Goal: Information Seeking & Learning: Learn about a topic

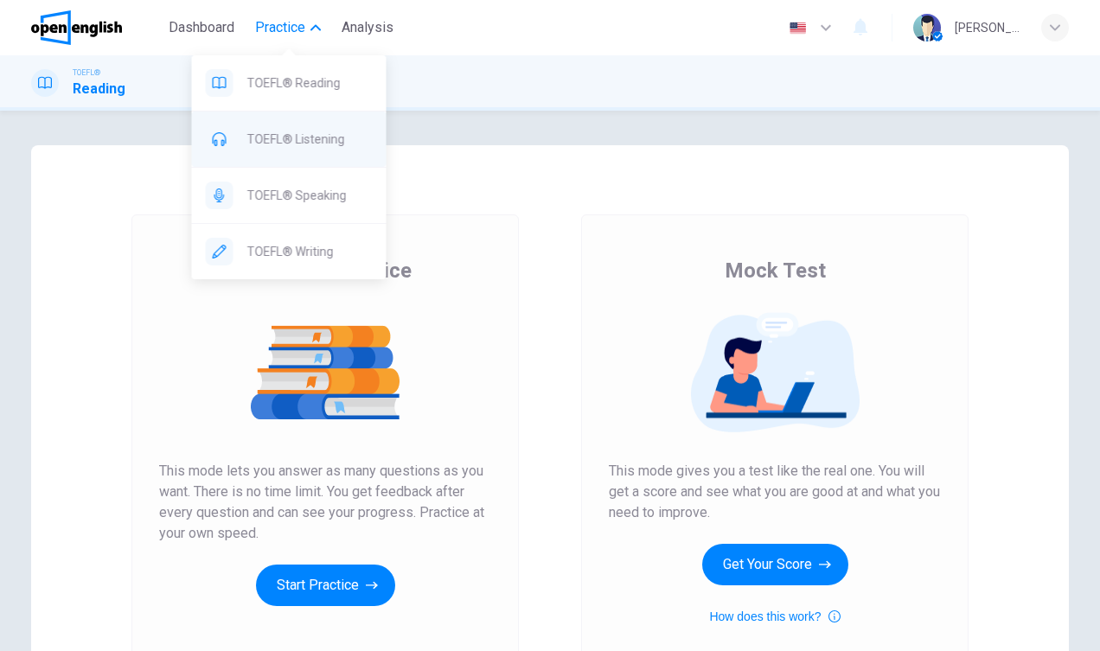
click at [307, 147] on span "TOEFL® Listening" at bounding box center [309, 139] width 125 height 21
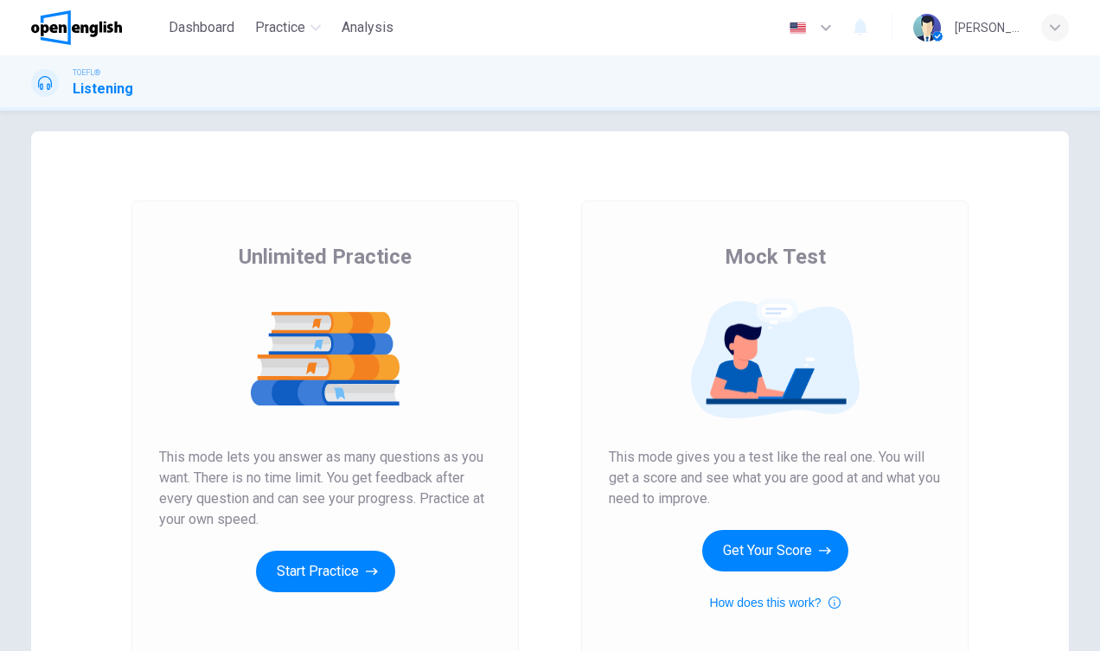
scroll to position [19, 0]
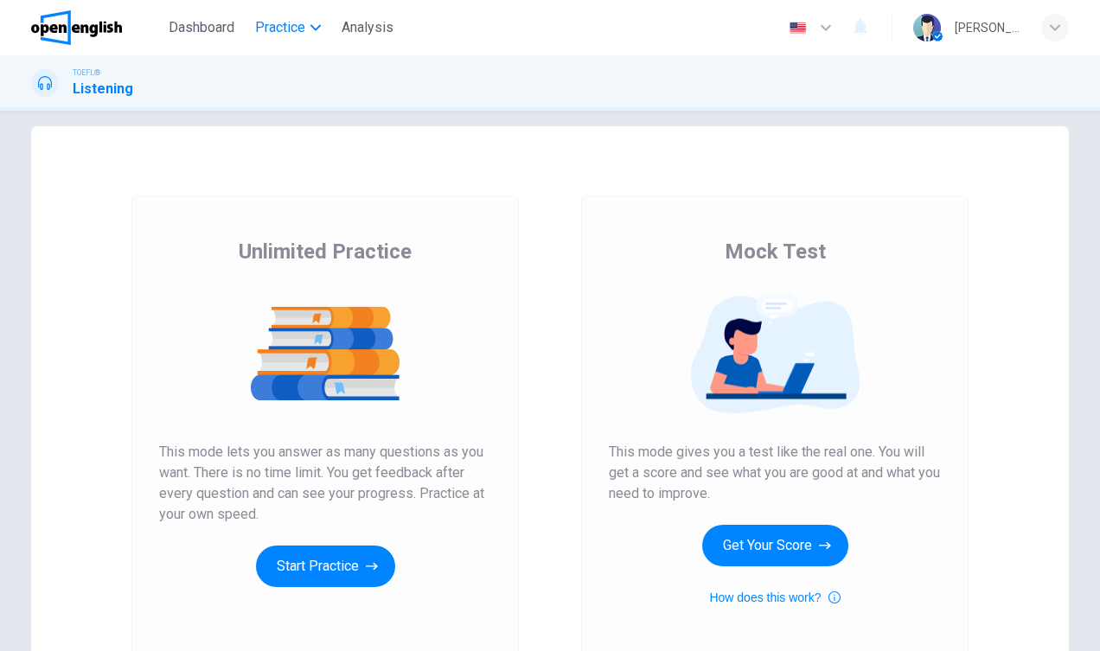
click at [316, 36] on button "Practice" at bounding box center [288, 27] width 80 height 31
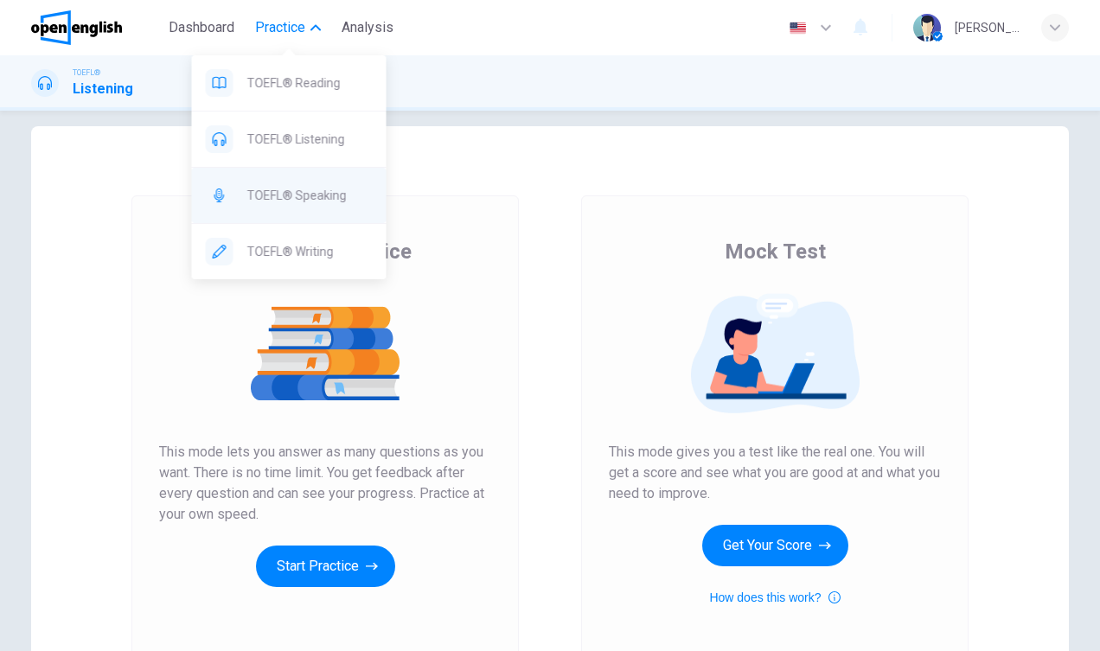
click at [293, 198] on span "TOEFL® Speaking" at bounding box center [309, 195] width 125 height 21
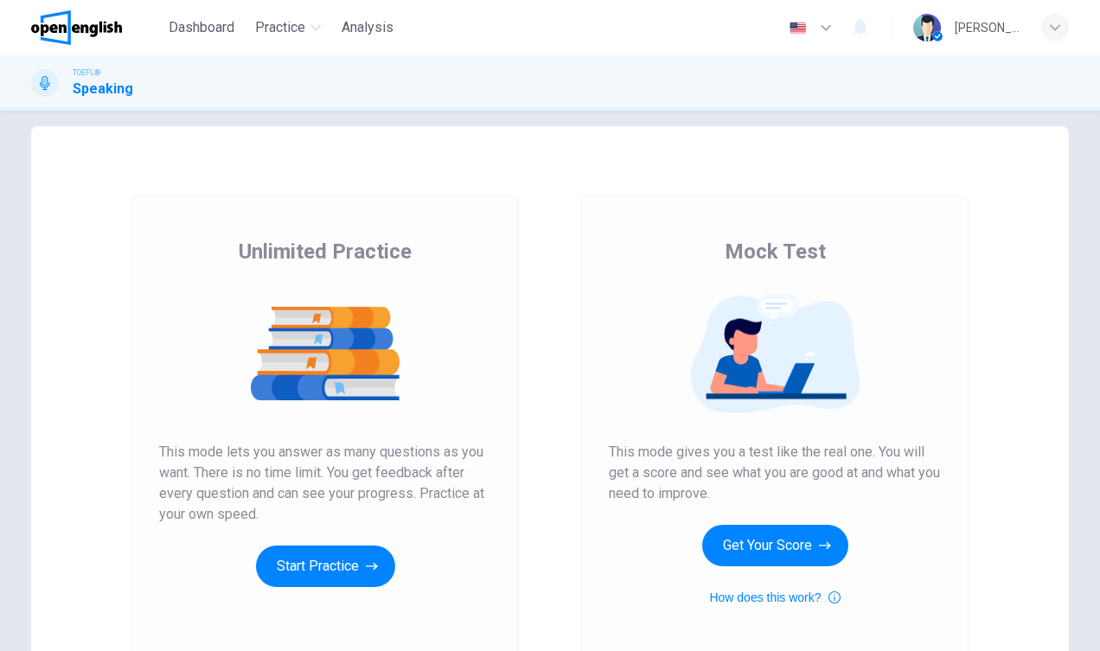
scroll to position [131, 0]
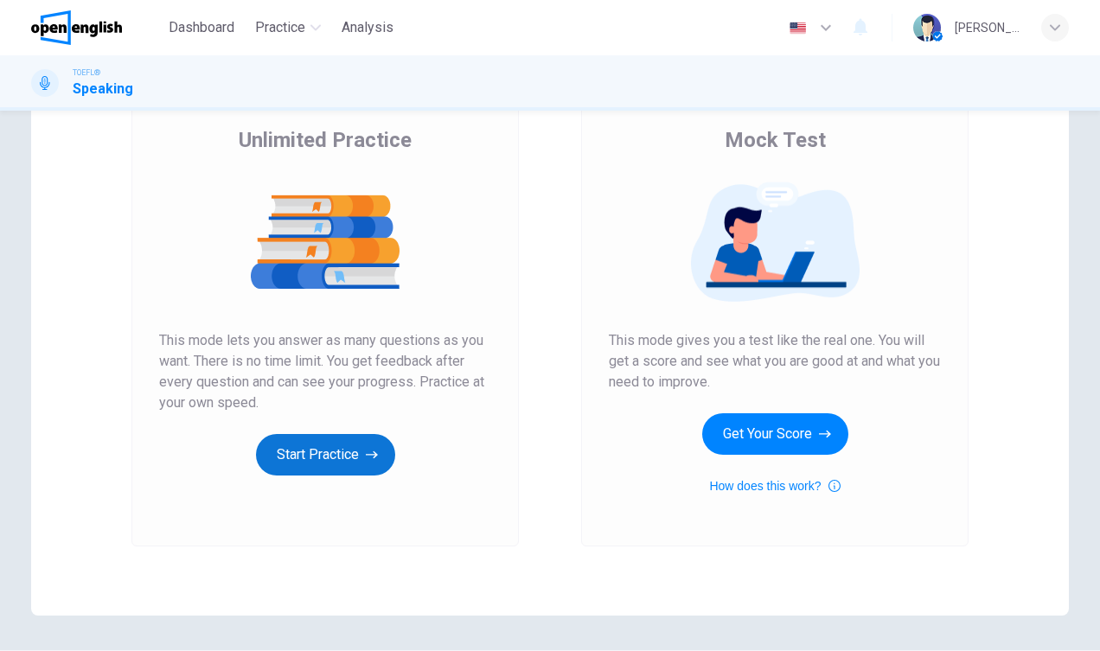
click at [333, 453] on button "Start Practice" at bounding box center [325, 454] width 139 height 41
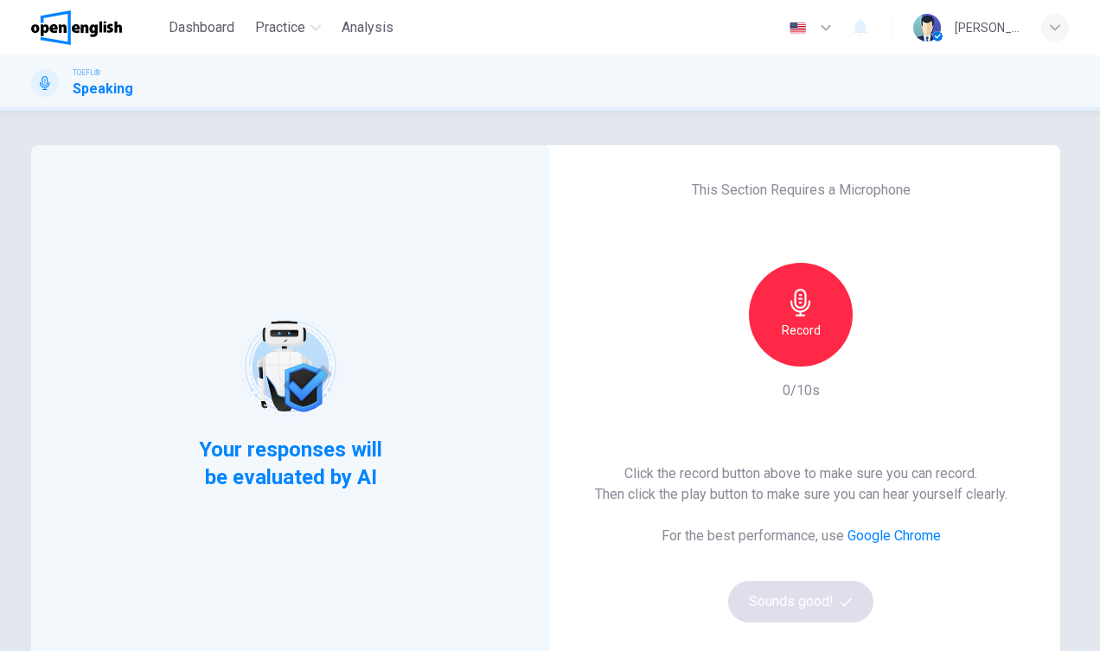
scroll to position [51, 0]
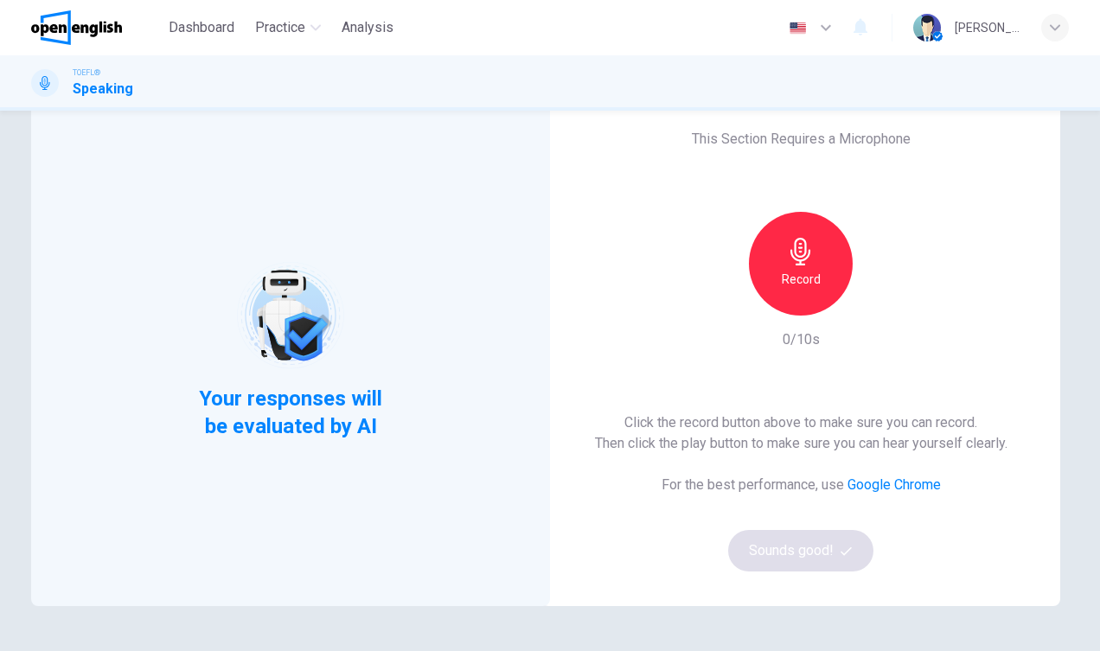
click at [796, 288] on h6 "Record" at bounding box center [801, 279] width 39 height 21
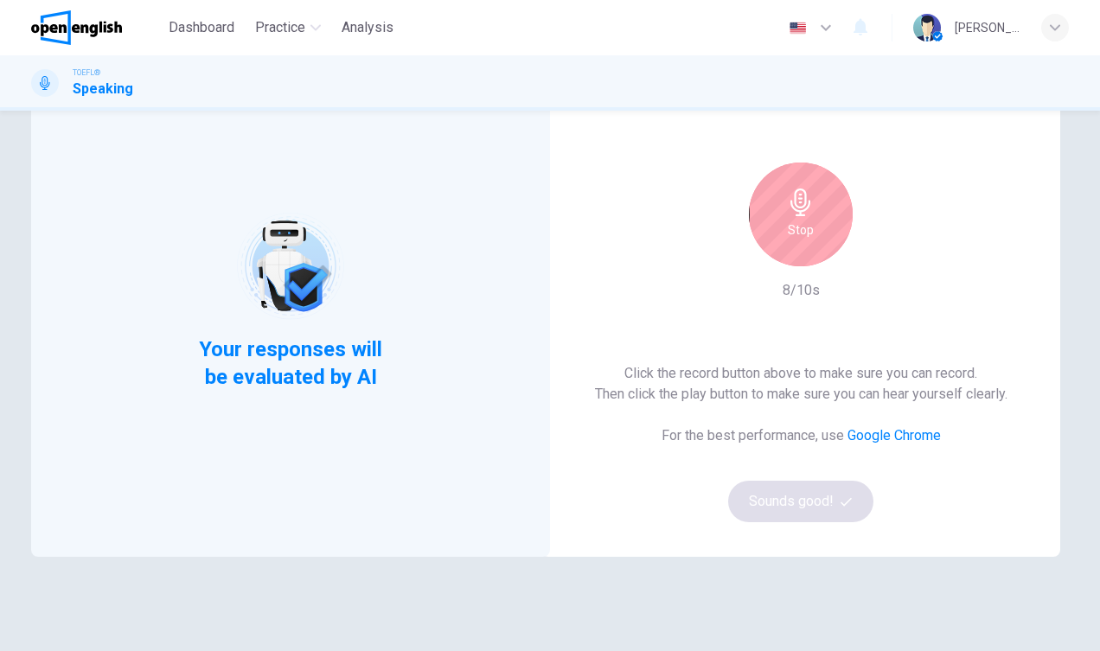
scroll to position [62, 0]
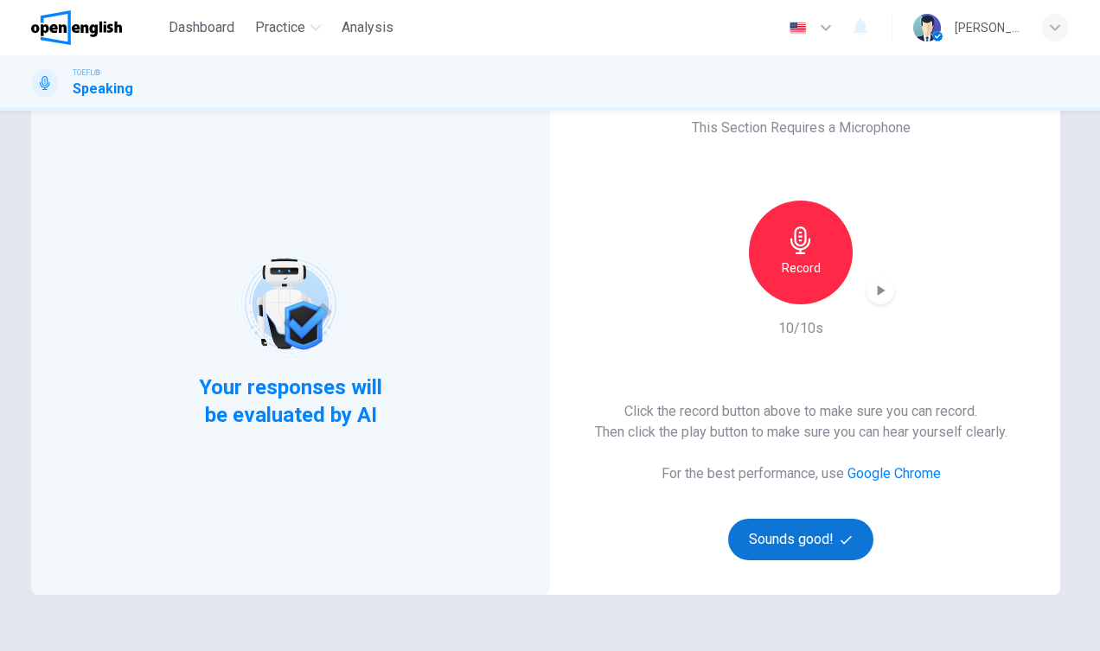
click at [793, 541] on button "Sounds good!" at bounding box center [800, 539] width 145 height 41
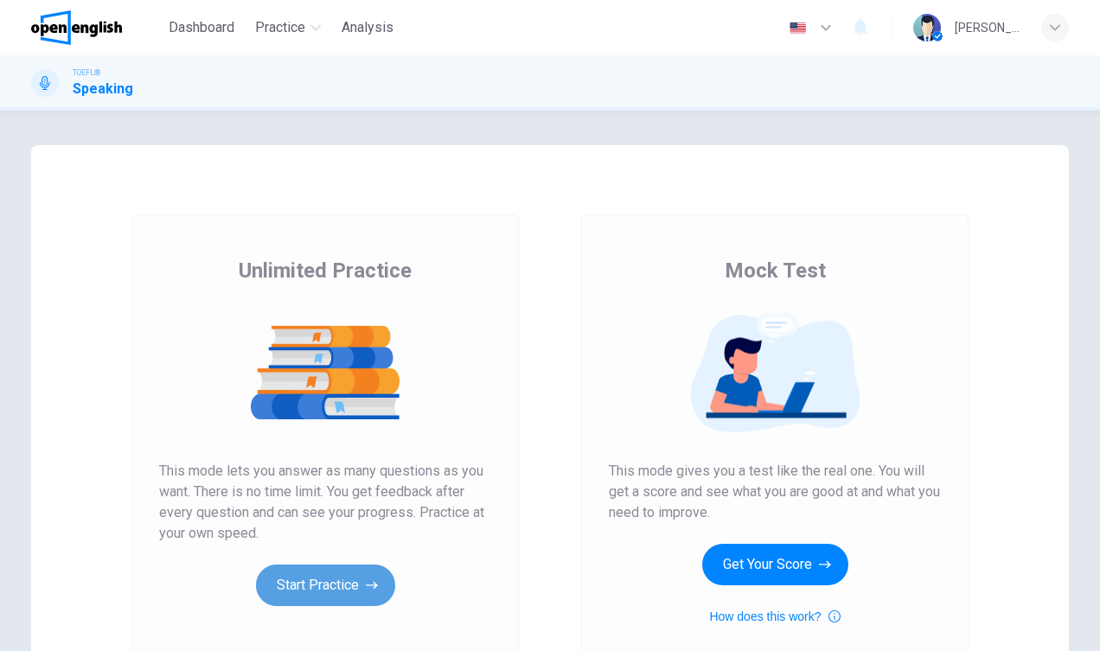
click at [341, 580] on button "Start Practice" at bounding box center [325, 585] width 139 height 41
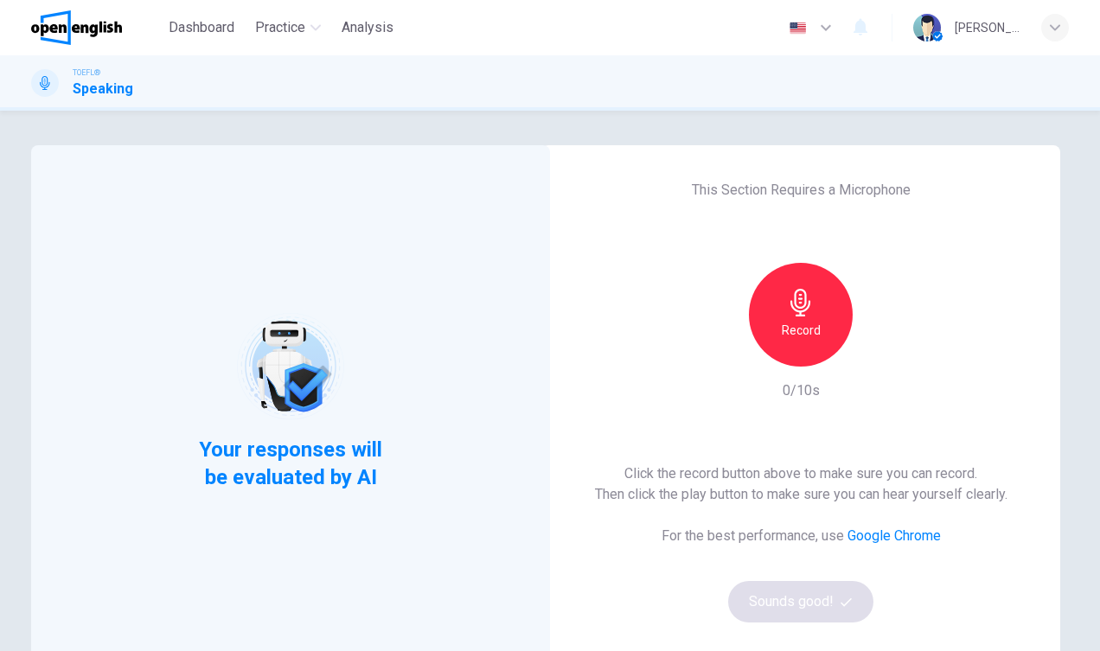
click at [794, 343] on div "Record" at bounding box center [801, 315] width 104 height 104
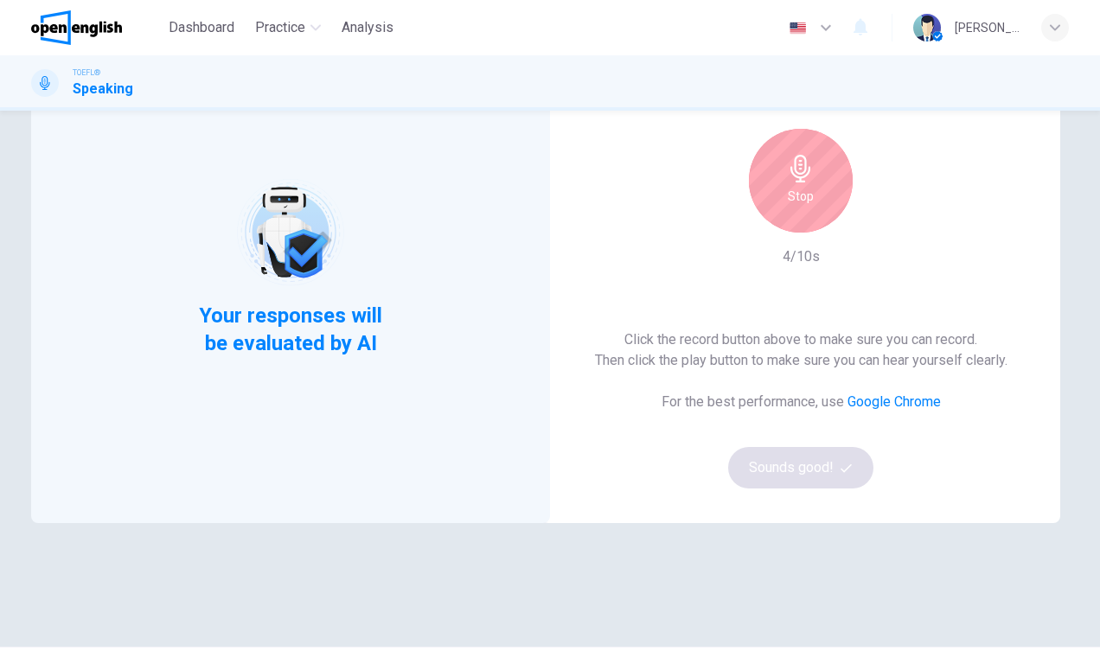
scroll to position [135, 0]
click at [795, 184] on div "Stop" at bounding box center [801, 180] width 104 height 104
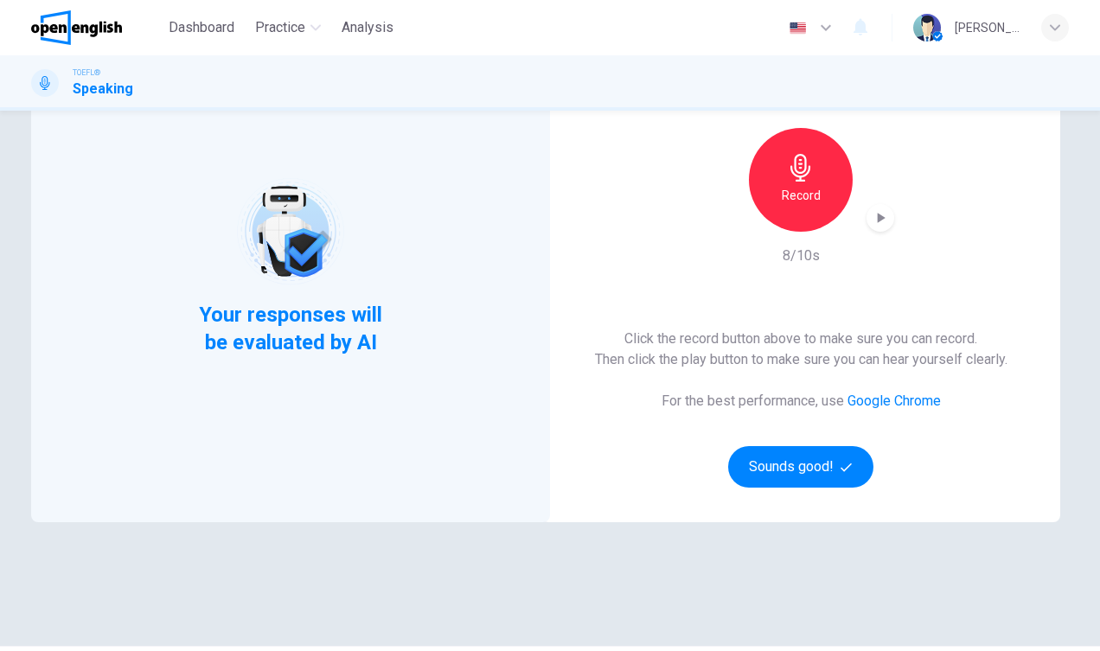
click at [878, 215] on icon "button" at bounding box center [882, 218] width 8 height 10
click at [792, 458] on button "Sounds good!" at bounding box center [800, 466] width 145 height 41
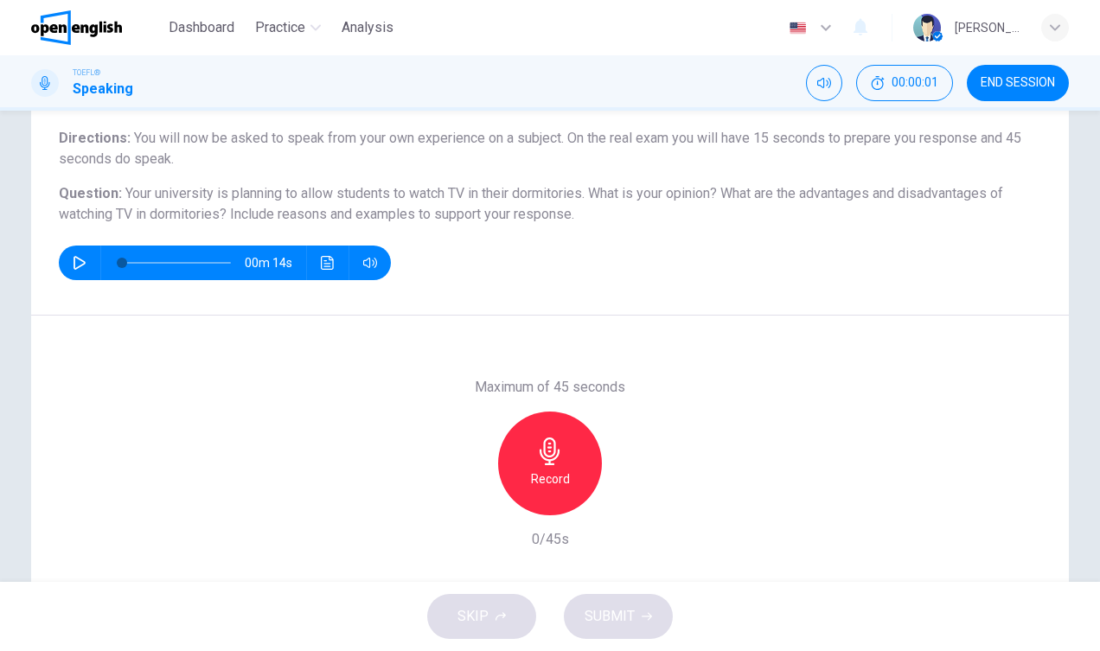
scroll to position [163, 0]
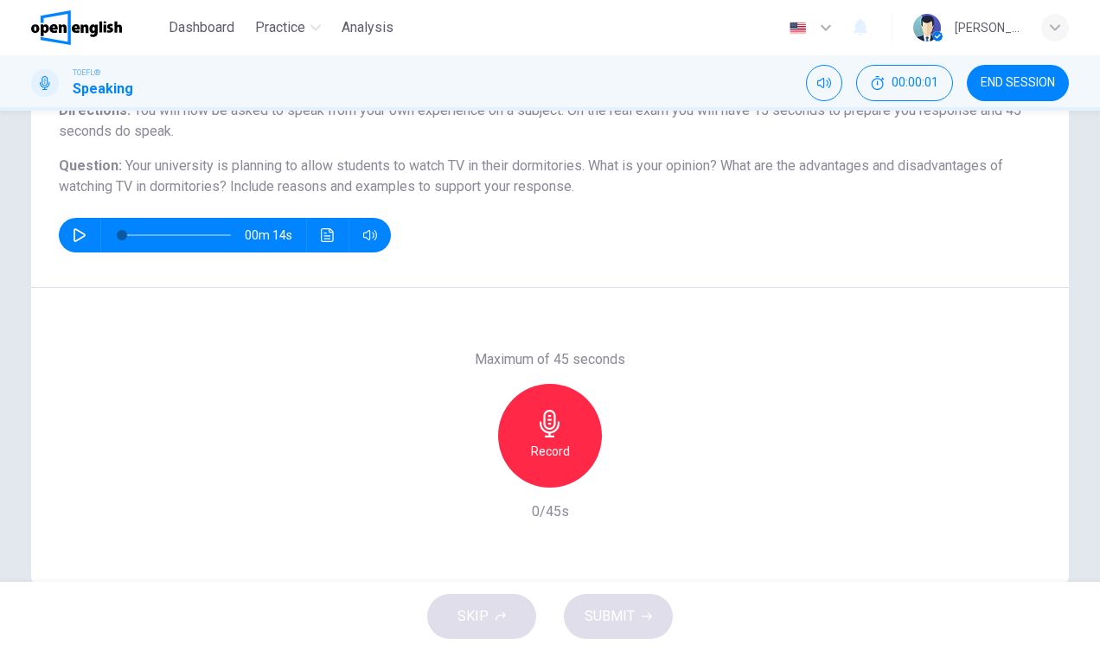
click at [77, 242] on button "button" at bounding box center [80, 235] width 28 height 35
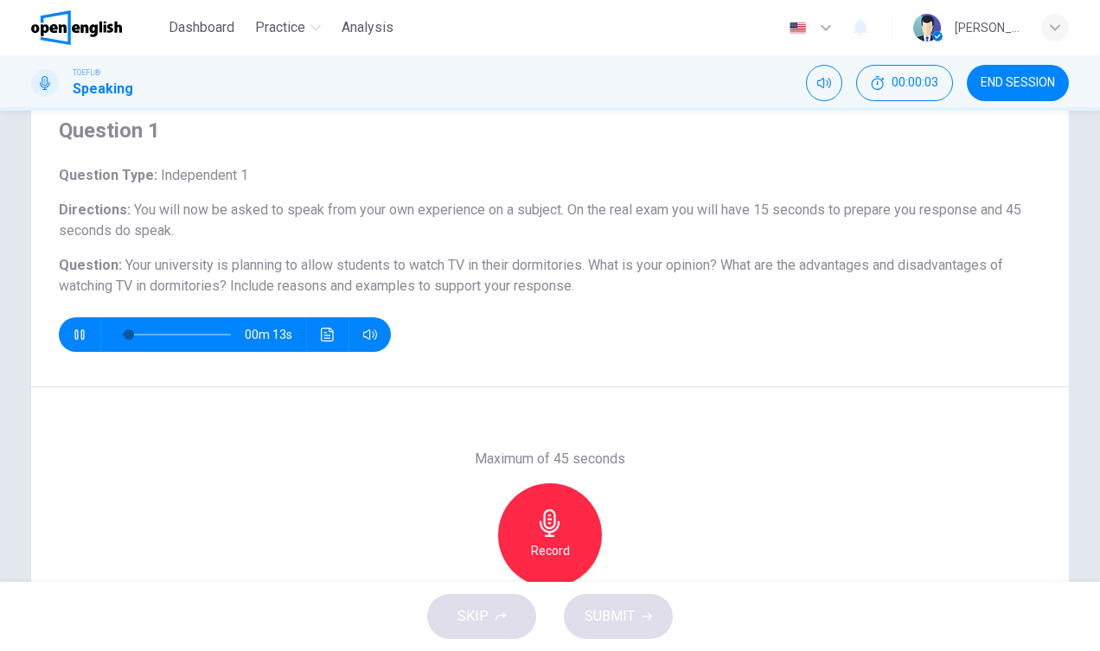
scroll to position [65, 0]
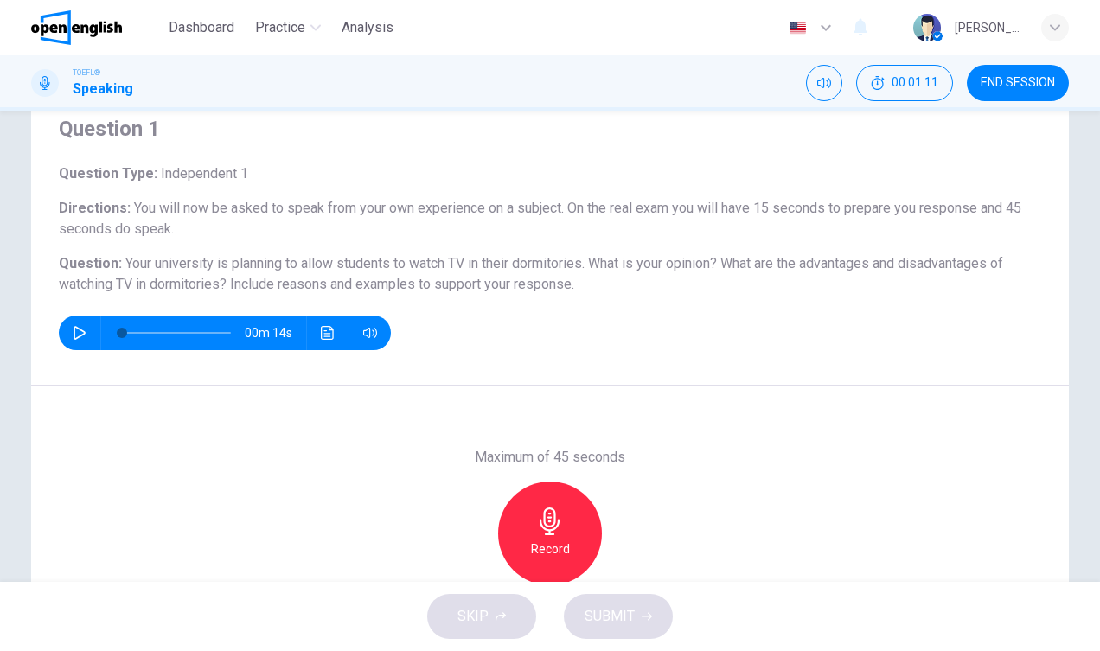
click at [74, 341] on button "button" at bounding box center [80, 333] width 28 height 35
type input "*"
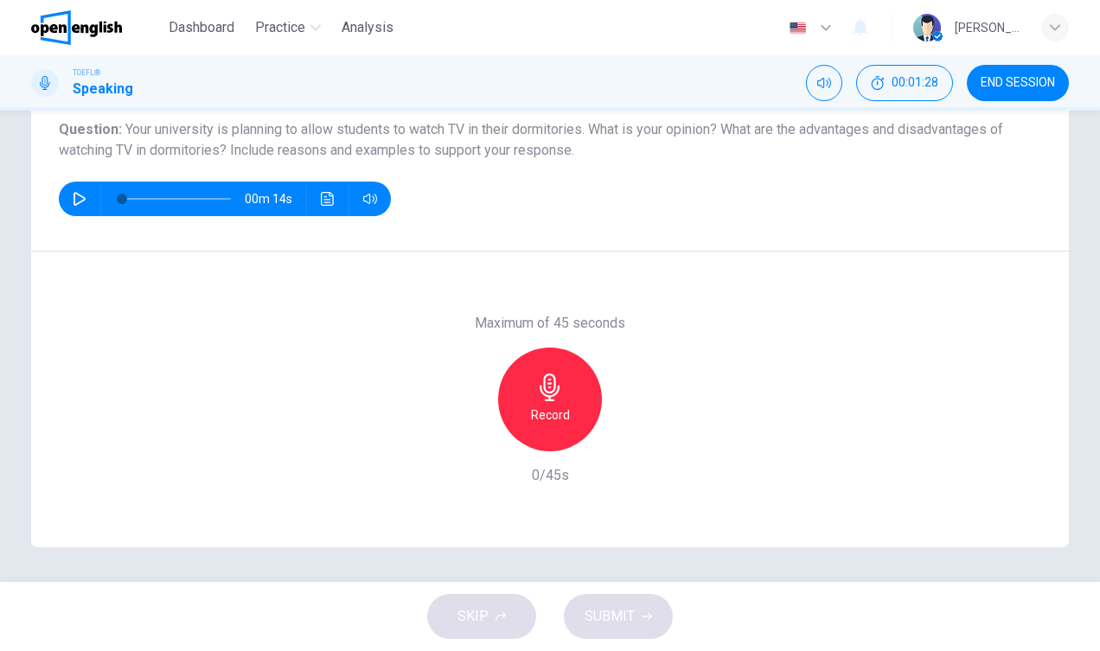
scroll to position [0, 0]
click at [592, 403] on div "Record" at bounding box center [550, 400] width 104 height 104
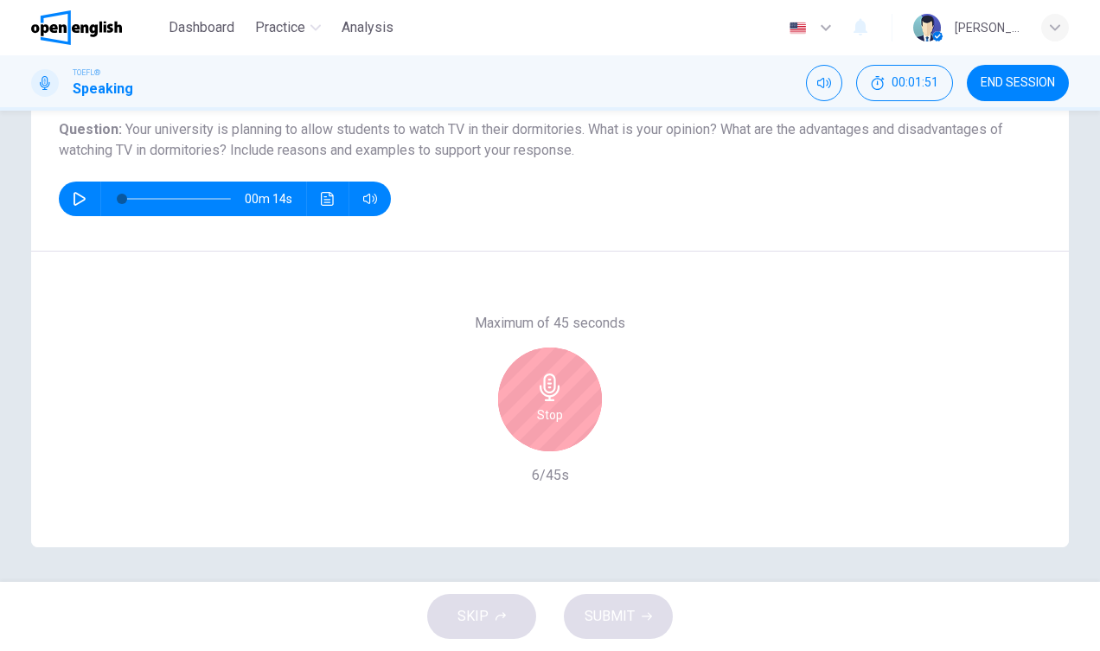
click at [592, 403] on div "Stop" at bounding box center [550, 400] width 104 height 104
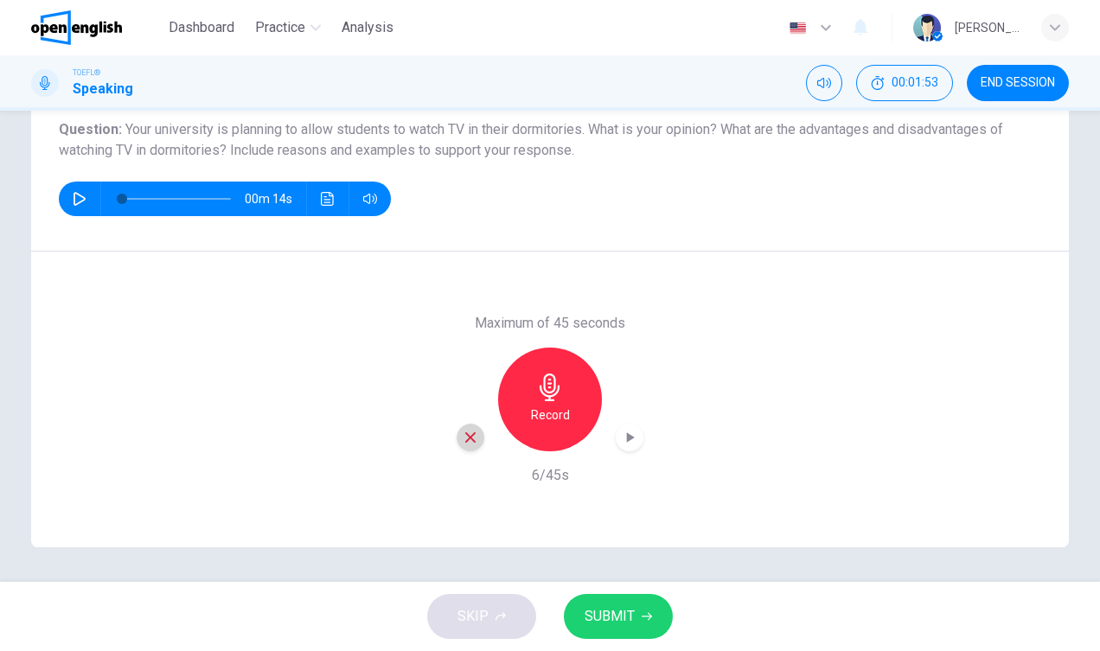
click at [476, 433] on icon "button" at bounding box center [471, 438] width 16 height 16
click at [540, 398] on icon "button" at bounding box center [550, 387] width 28 height 28
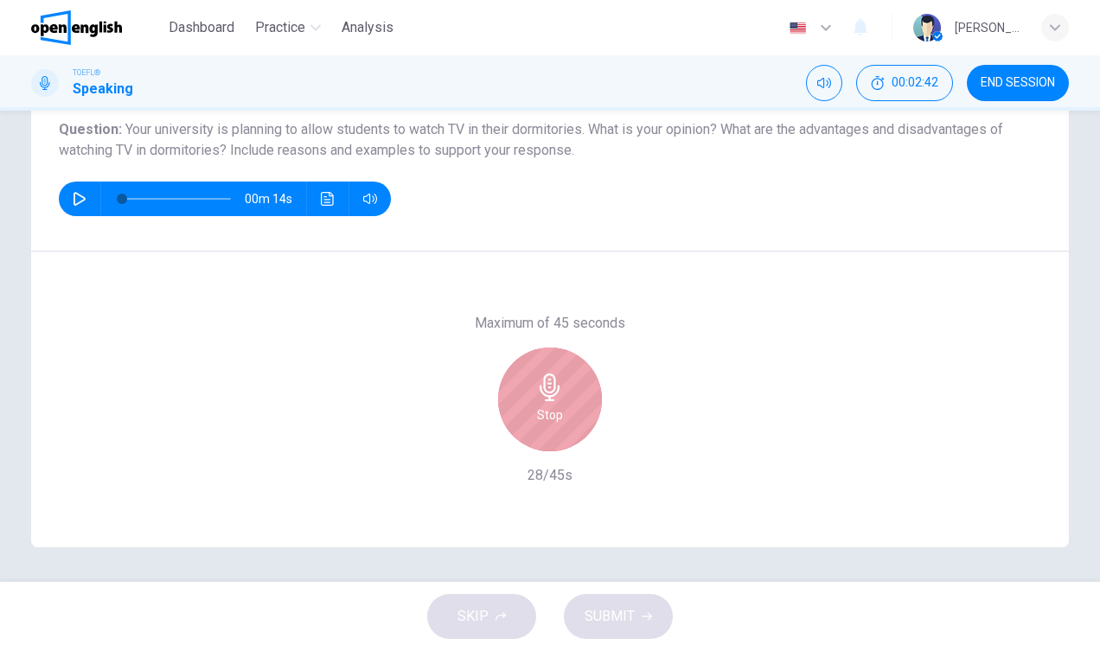
click at [540, 398] on icon "button" at bounding box center [550, 387] width 28 height 28
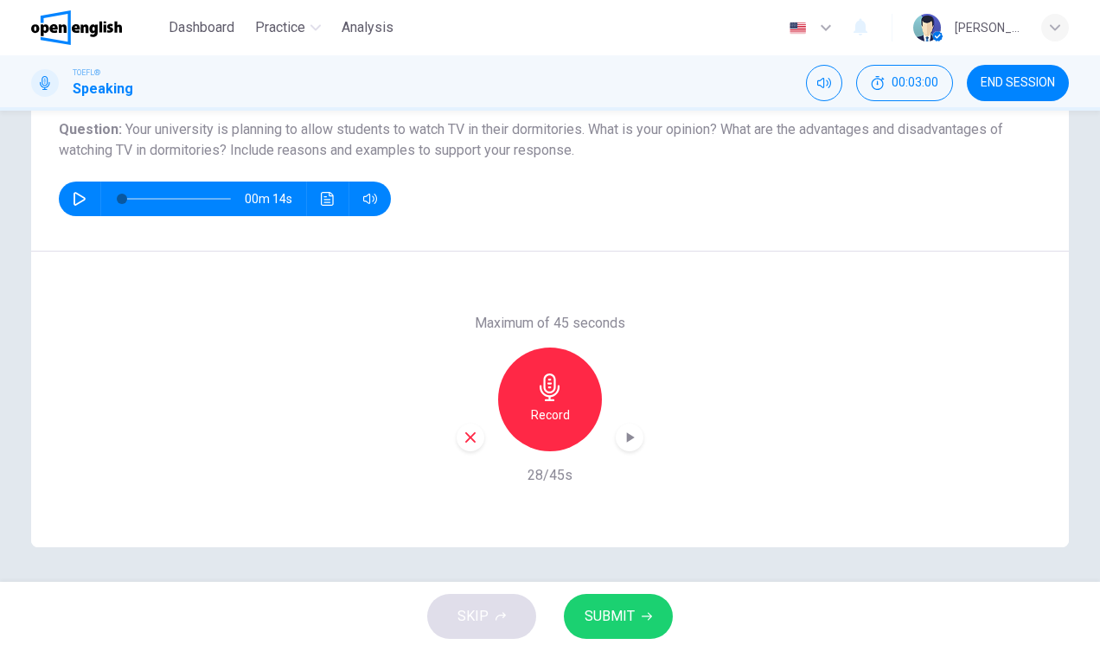
click at [556, 405] on h6 "Record" at bounding box center [550, 415] width 39 height 21
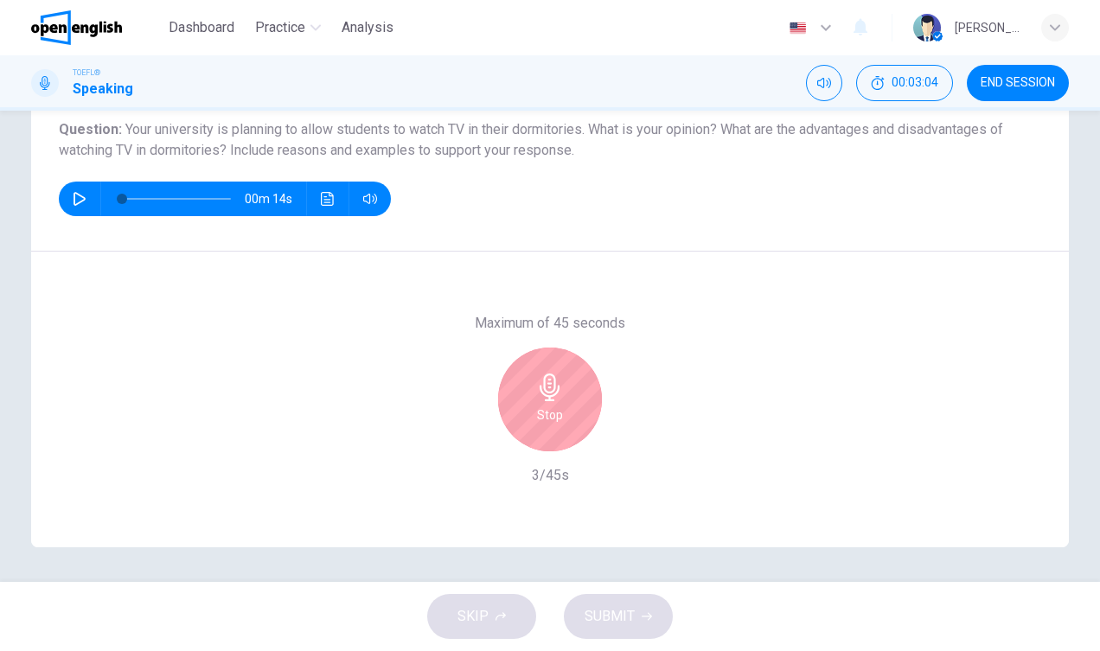
click at [549, 428] on div "Stop" at bounding box center [550, 400] width 104 height 104
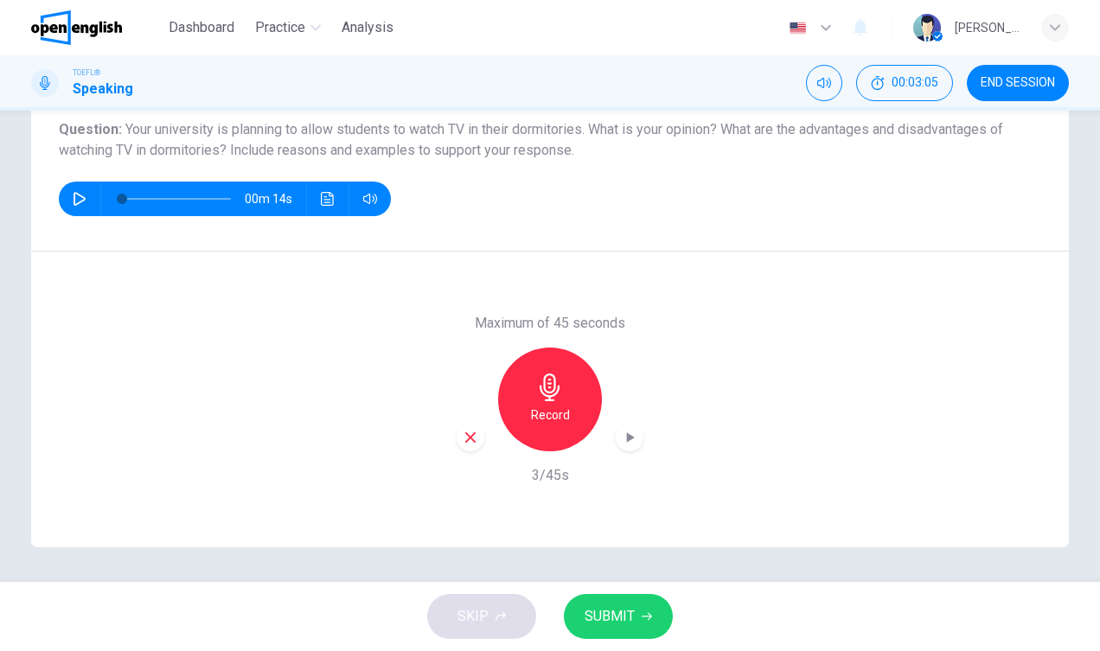
click at [463, 439] on icon "button" at bounding box center [471, 438] width 16 height 16
click at [562, 431] on div "Record" at bounding box center [550, 400] width 104 height 104
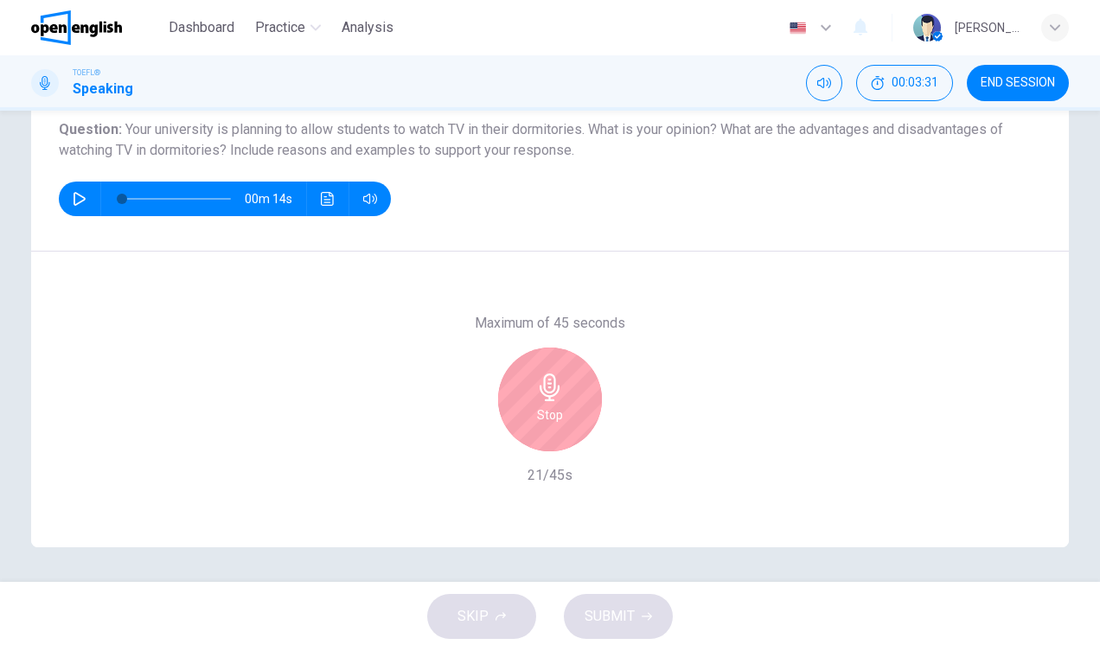
click at [562, 431] on div "Stop" at bounding box center [550, 400] width 104 height 104
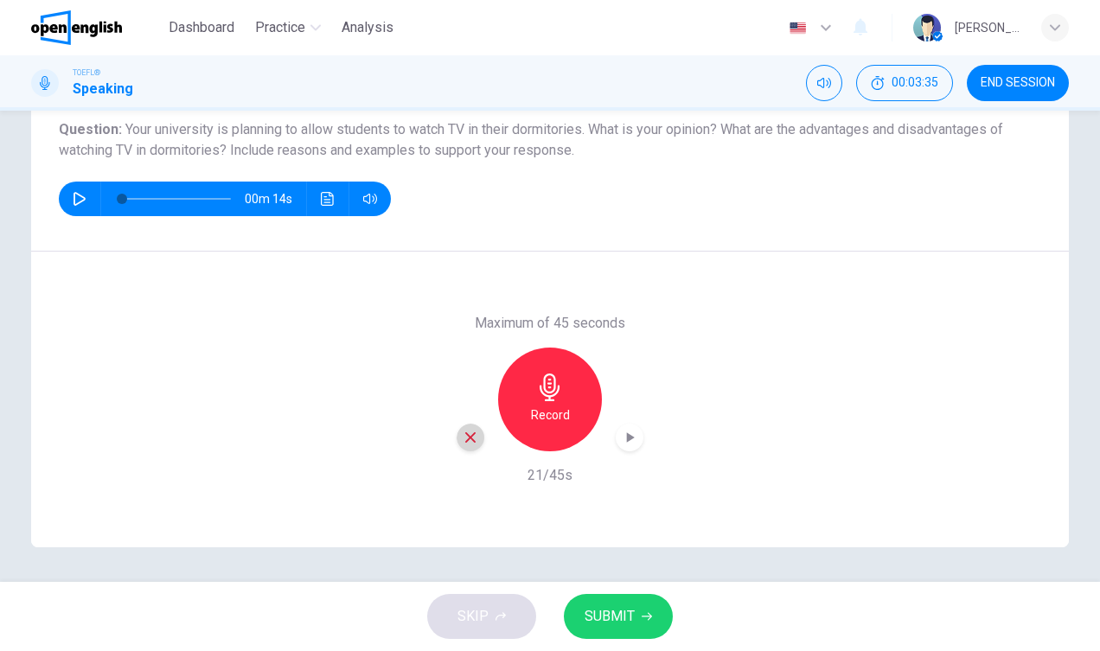
click at [471, 435] on icon "button" at bounding box center [471, 438] width 16 height 16
click at [557, 405] on h6 "Record" at bounding box center [550, 415] width 39 height 21
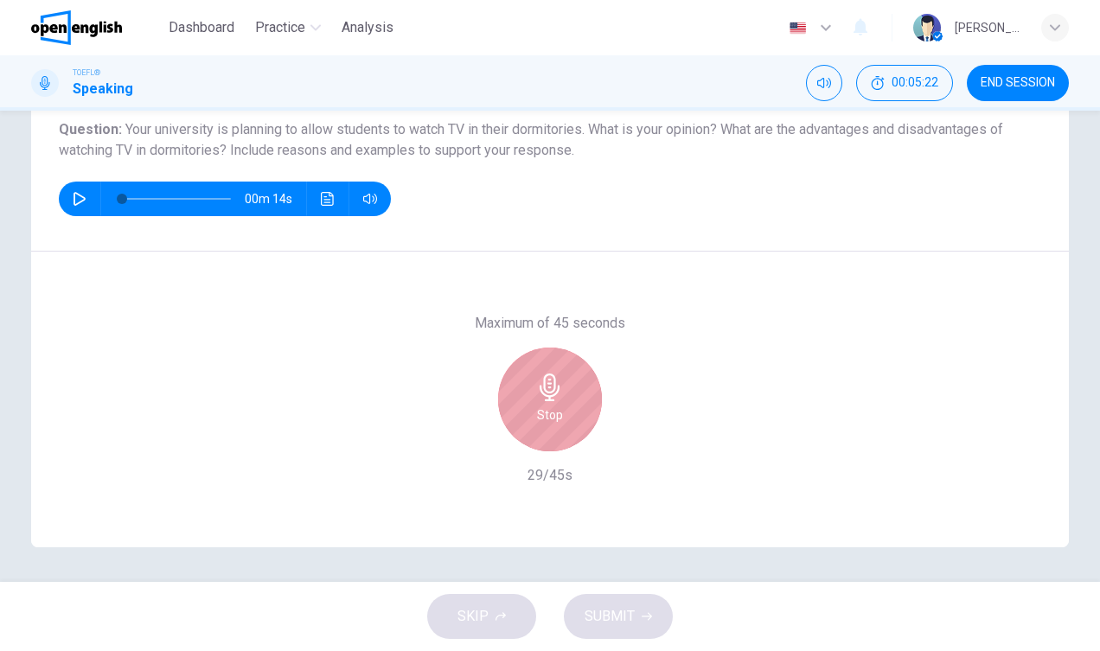
click at [557, 405] on h6 "Stop" at bounding box center [550, 415] width 26 height 21
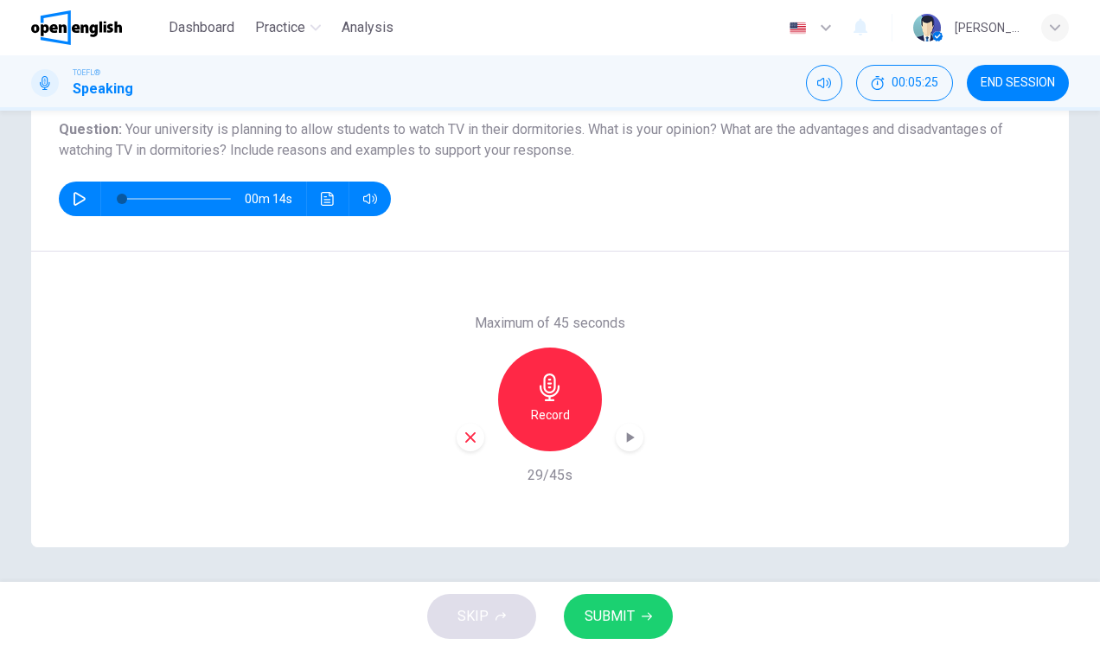
click at [629, 440] on icon "button" at bounding box center [631, 437] width 8 height 10
click at [610, 618] on span "SUBMIT" at bounding box center [609, 616] width 50 height 24
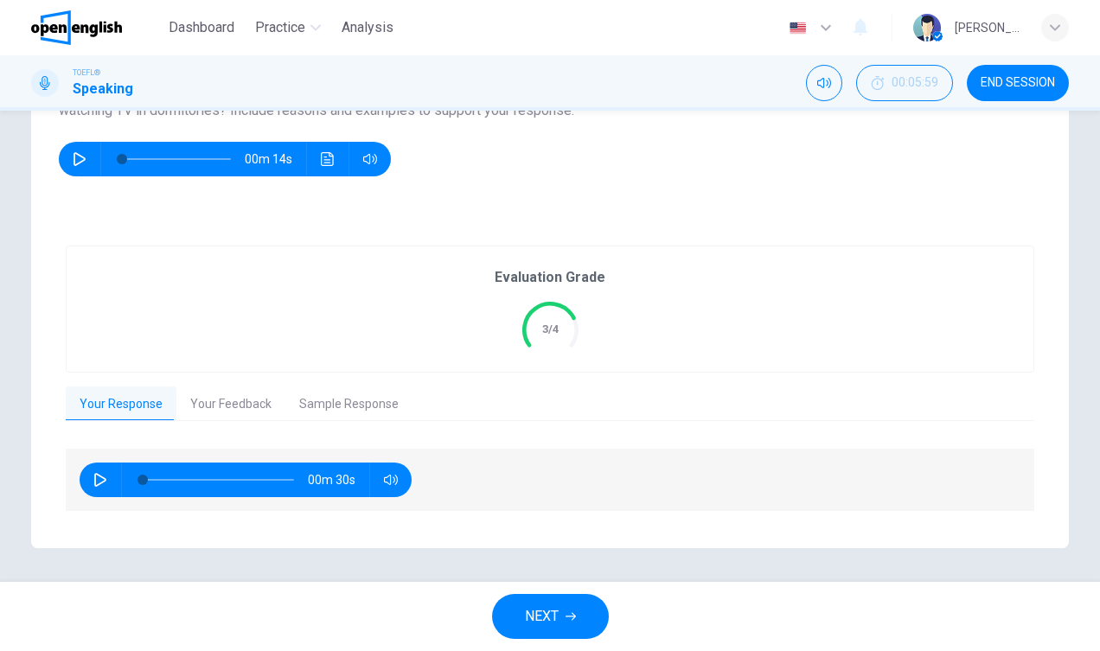
click at [221, 418] on button "Your Feedback" at bounding box center [230, 404] width 109 height 36
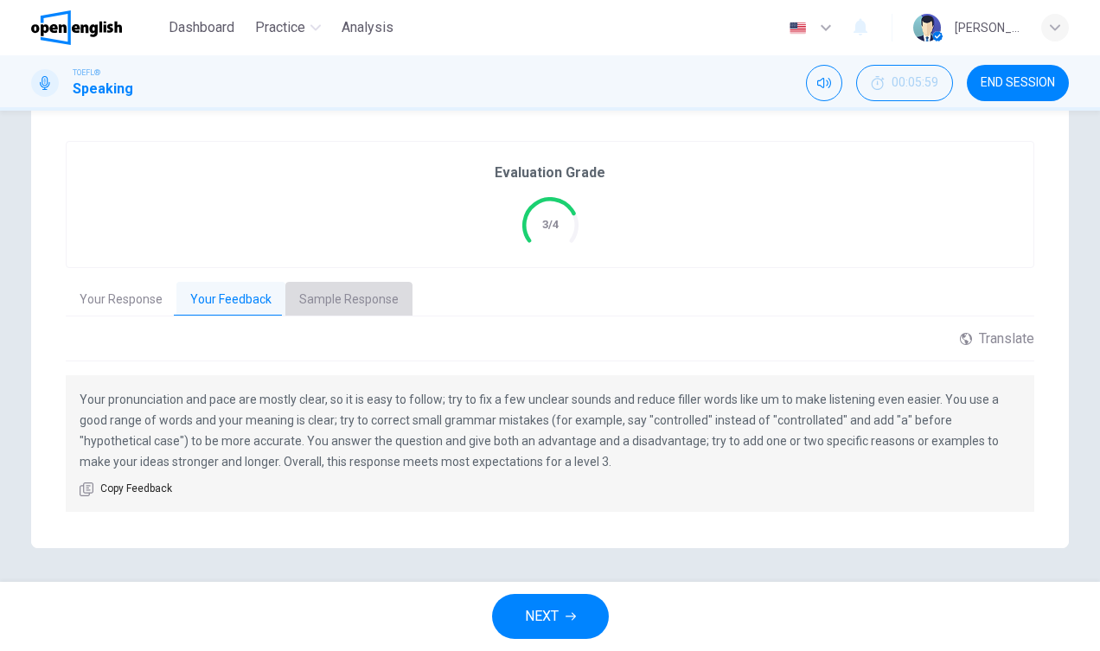
click at [354, 299] on button "Sample Response" at bounding box center [348, 300] width 127 height 36
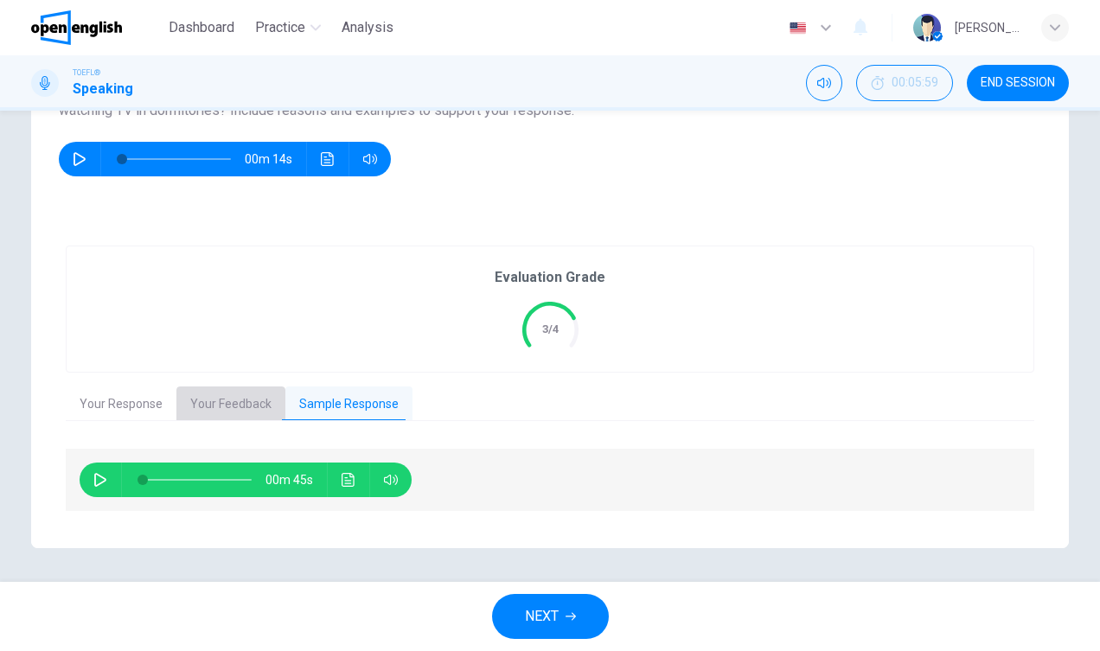
click at [252, 417] on button "Your Feedback" at bounding box center [230, 404] width 109 height 36
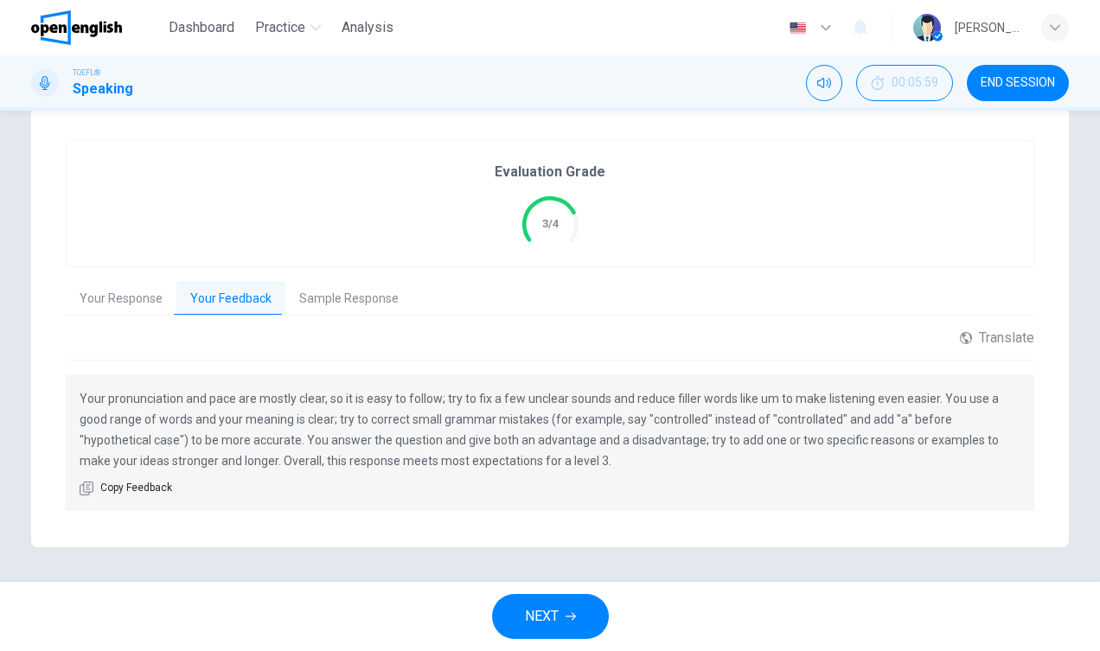
scroll to position [343, 0]
click at [338, 310] on button "Sample Response" at bounding box center [348, 300] width 127 height 36
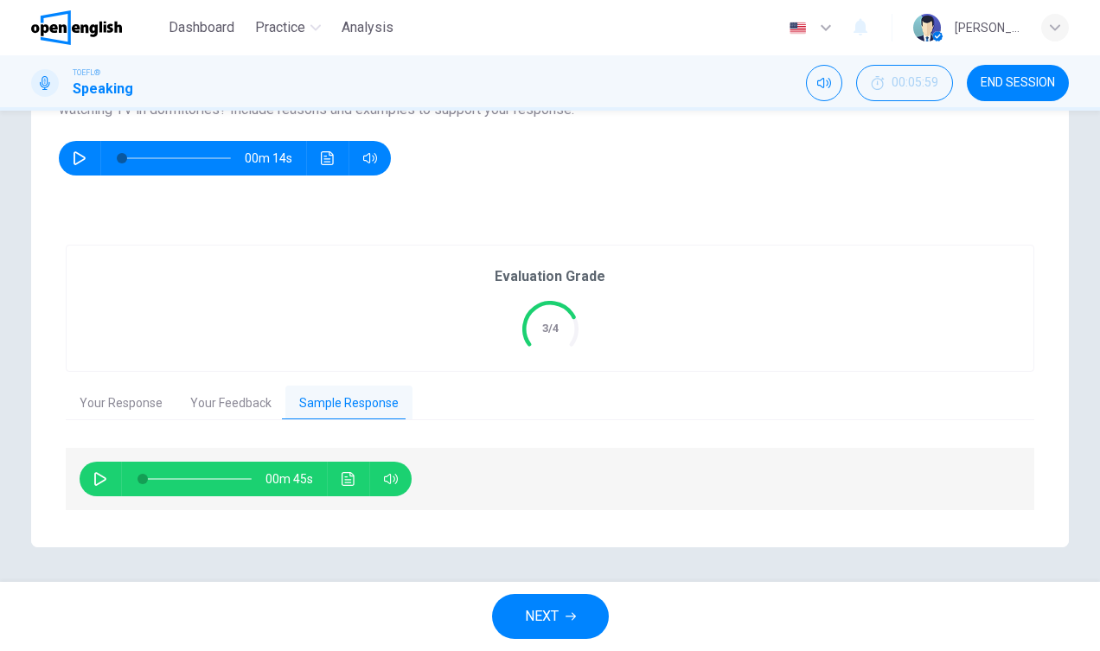
scroll to position [239, 0]
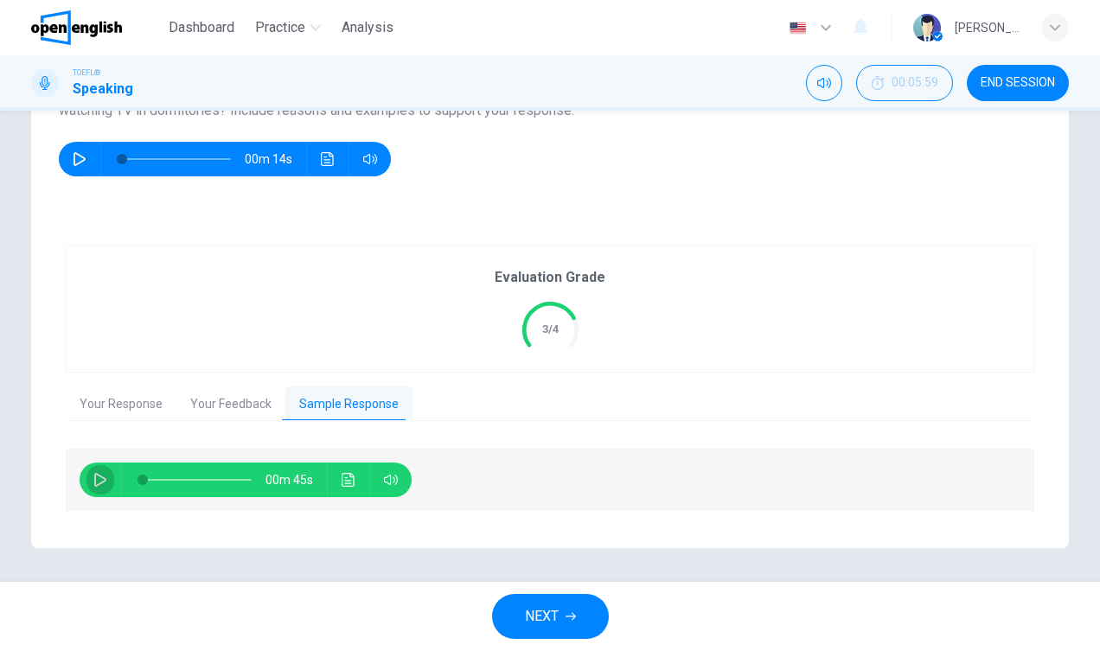
click at [97, 485] on icon "button" at bounding box center [100, 480] width 14 height 14
click at [348, 483] on icon "Click to see the audio transcription" at bounding box center [347, 480] width 13 height 14
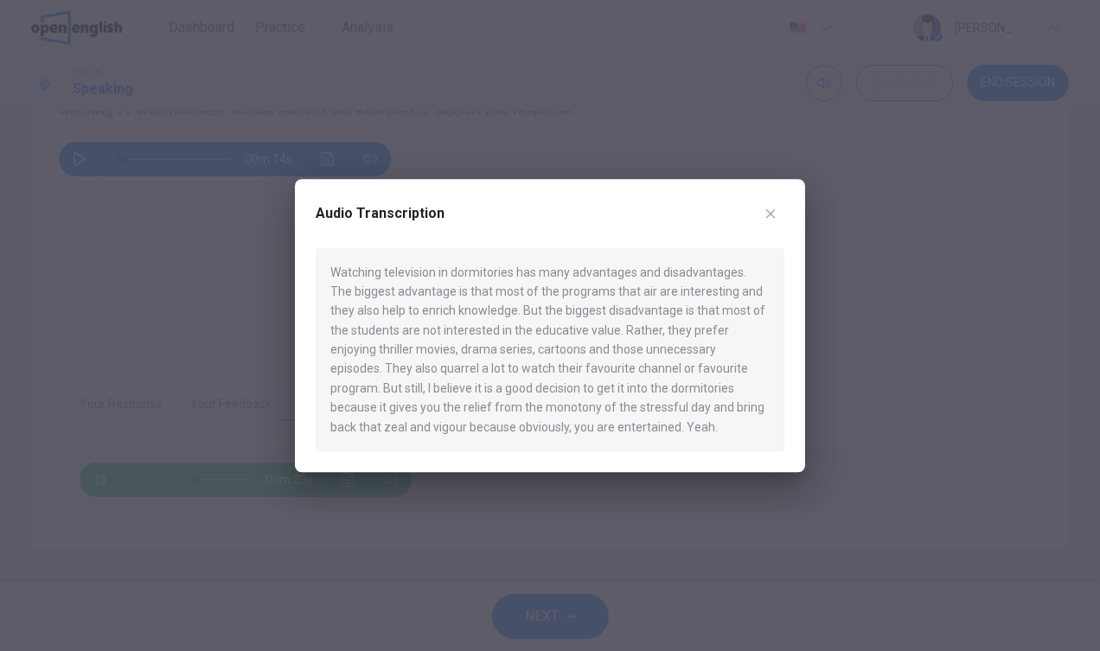
click at [772, 225] on button "button" at bounding box center [770, 214] width 28 height 28
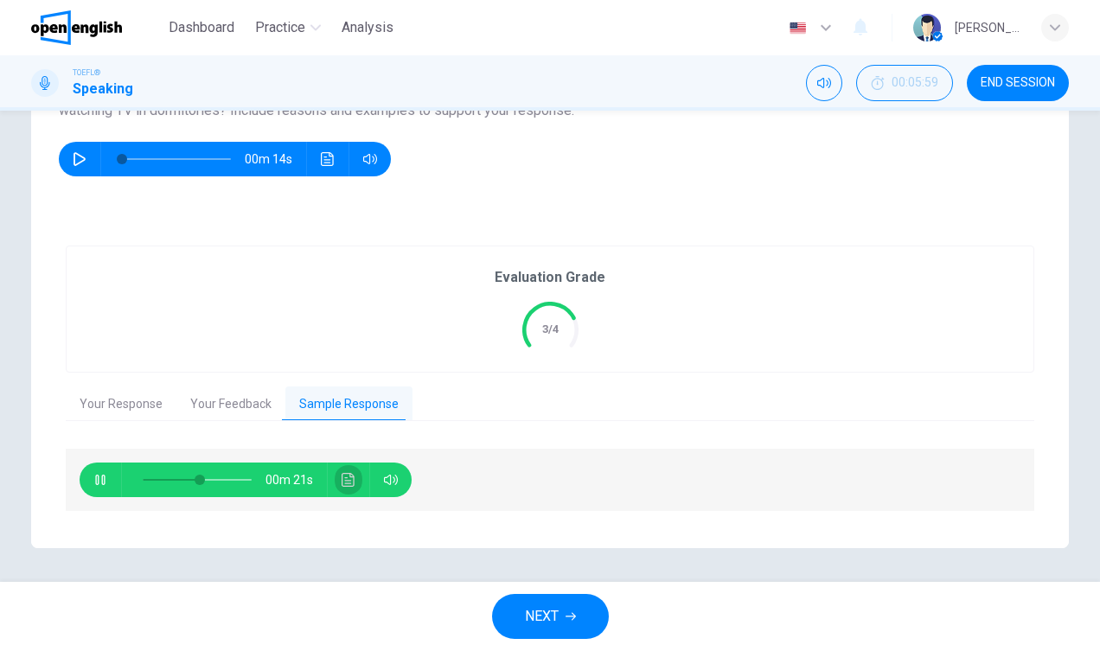
click at [354, 482] on icon "Click to see the audio transcription" at bounding box center [347, 480] width 13 height 14
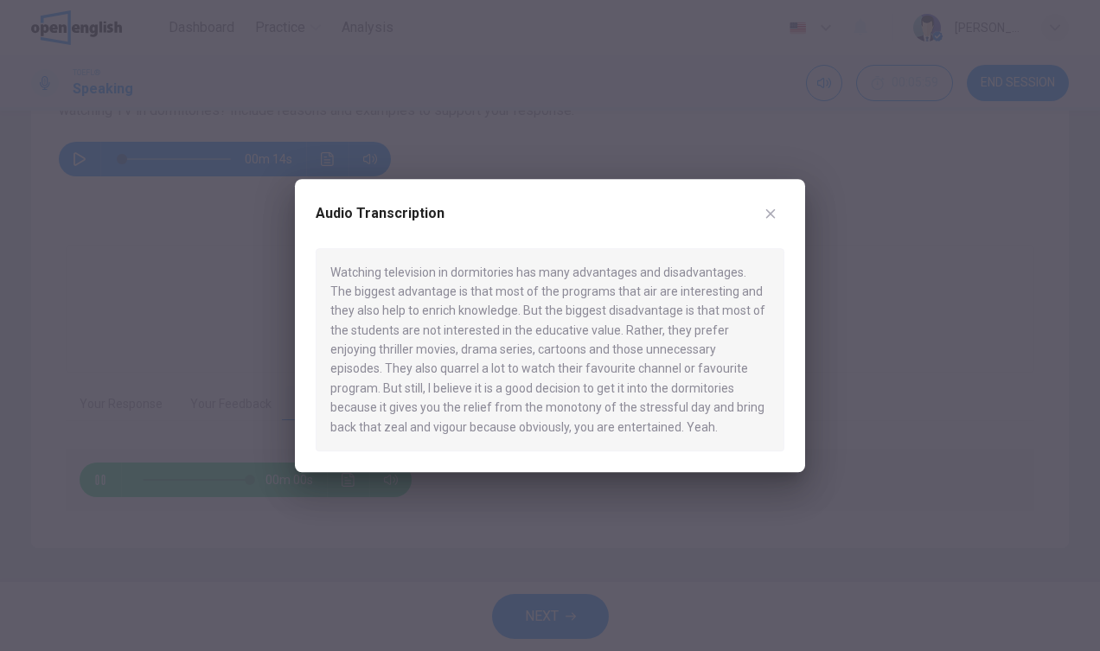
type input "*"
click at [769, 209] on icon "button" at bounding box center [770, 214] width 14 height 14
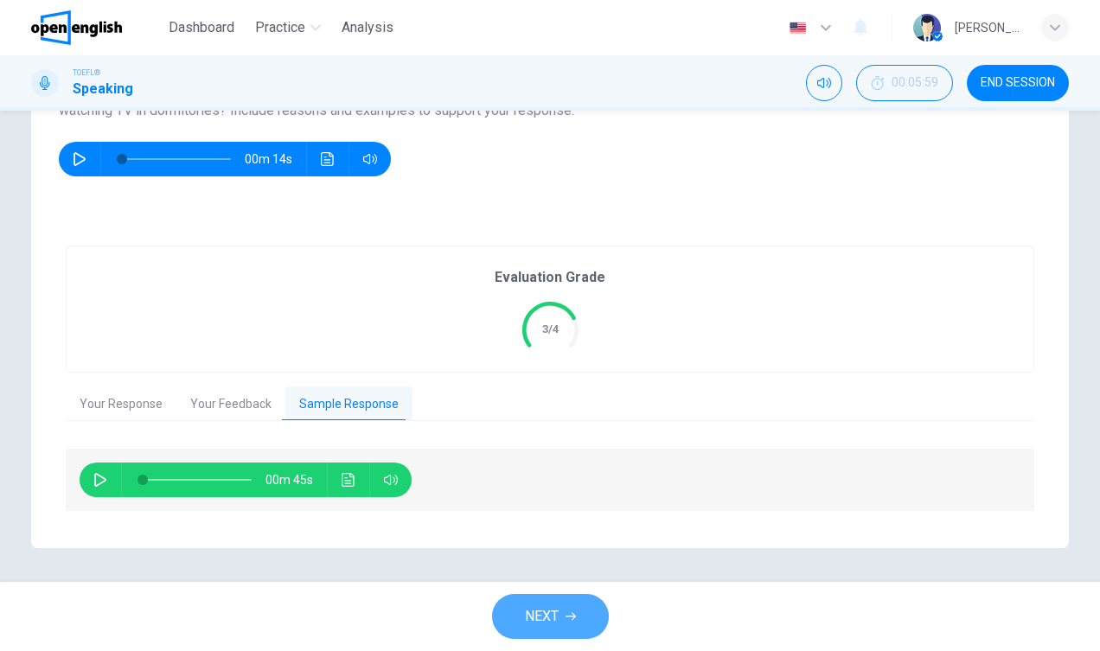
click at [549, 622] on span "NEXT" at bounding box center [542, 616] width 34 height 24
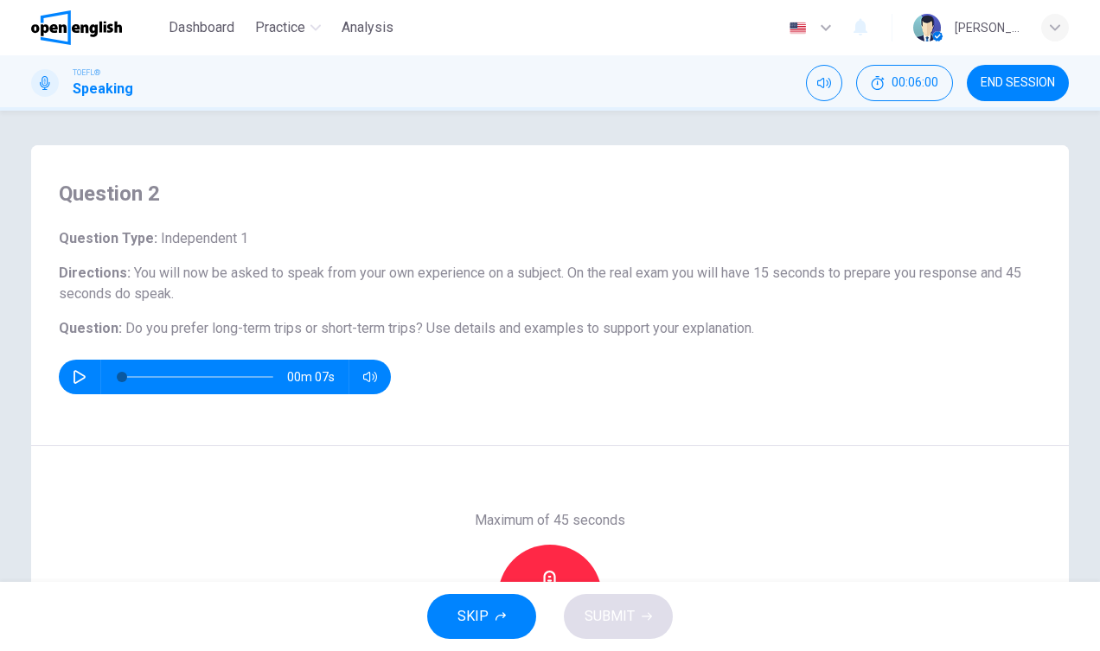
click at [71, 388] on button "button" at bounding box center [80, 377] width 28 height 35
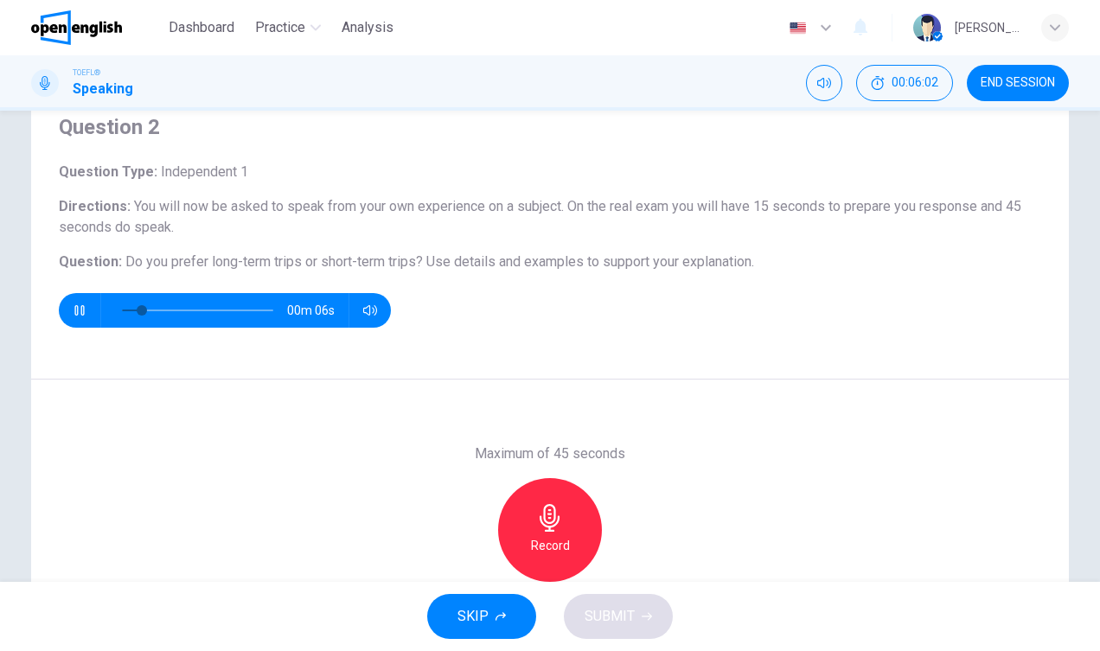
scroll to position [68, 0]
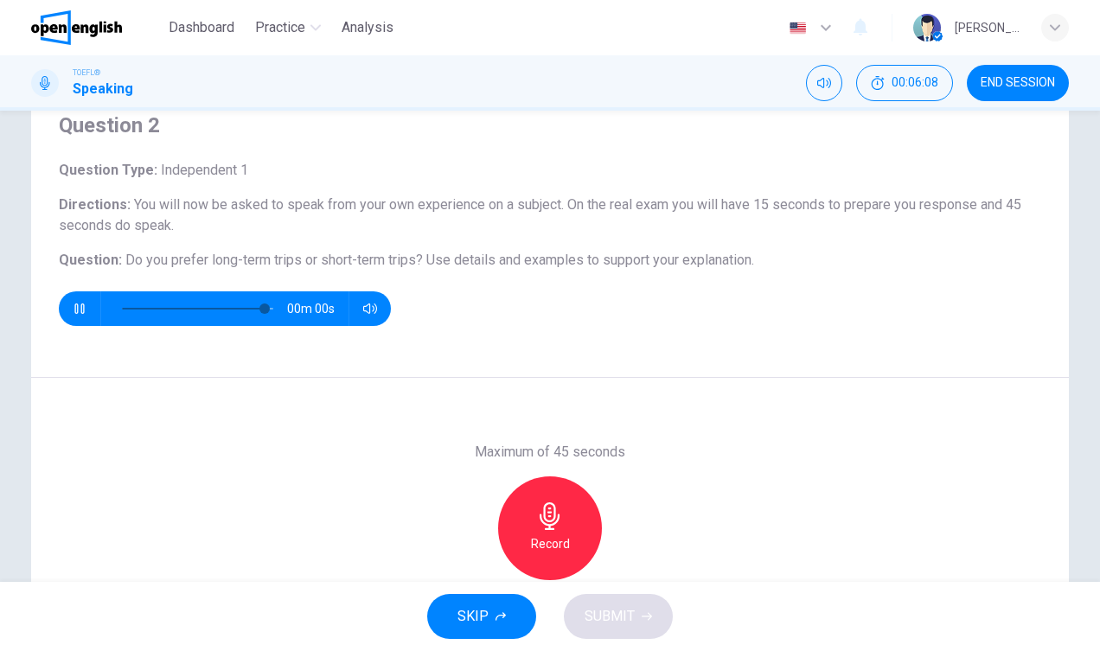
type input "*"
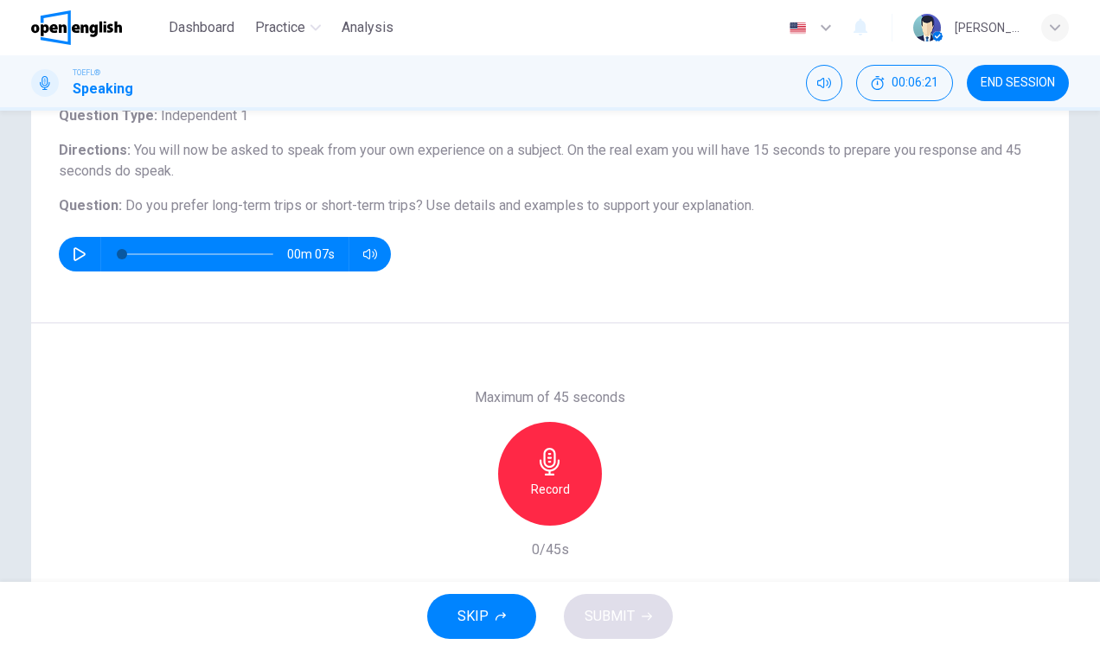
scroll to position [123, 0]
click at [569, 488] on div "Record" at bounding box center [550, 474] width 104 height 104
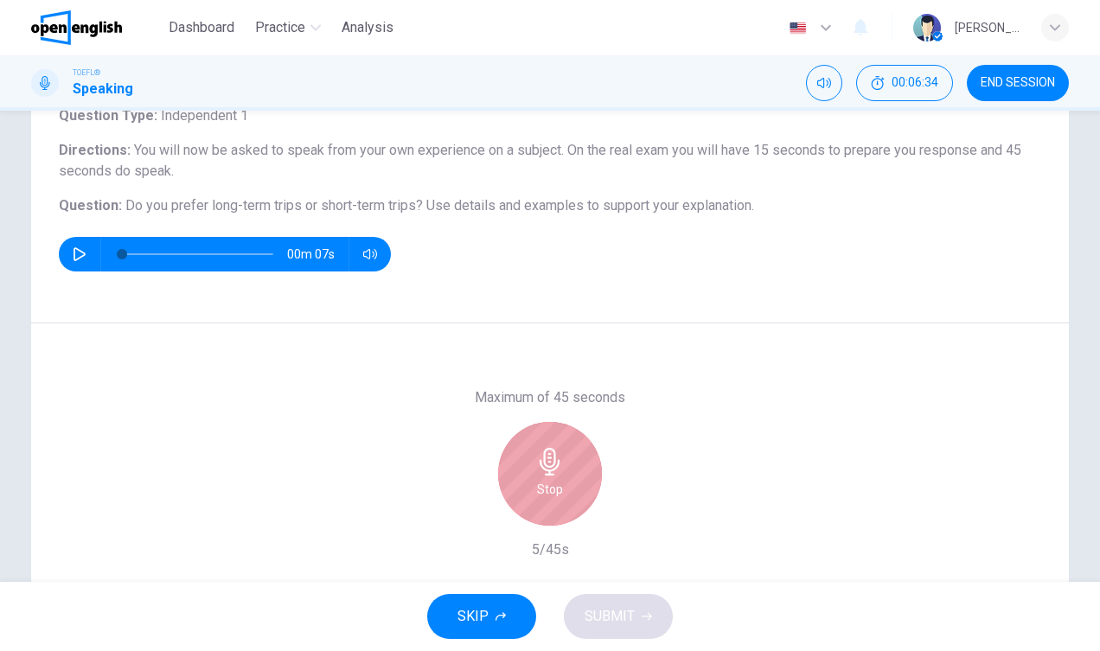
click at [569, 488] on div "Stop" at bounding box center [550, 474] width 104 height 104
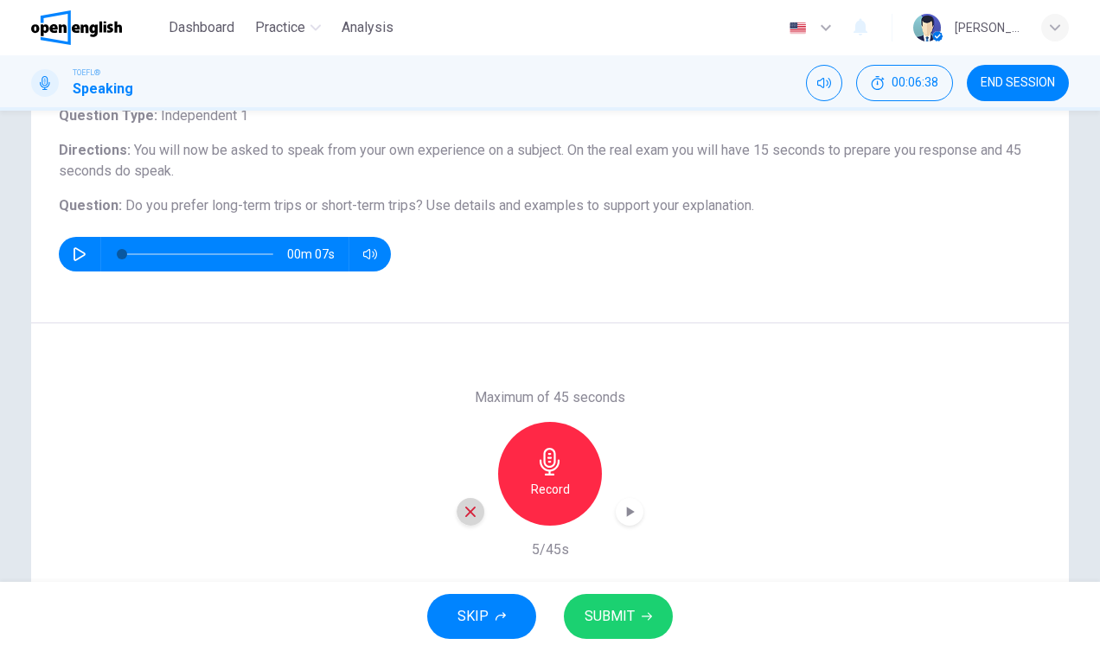
click at [475, 512] on icon "button" at bounding box center [471, 512] width 16 height 16
click at [567, 487] on h6 "Record" at bounding box center [550, 489] width 39 height 21
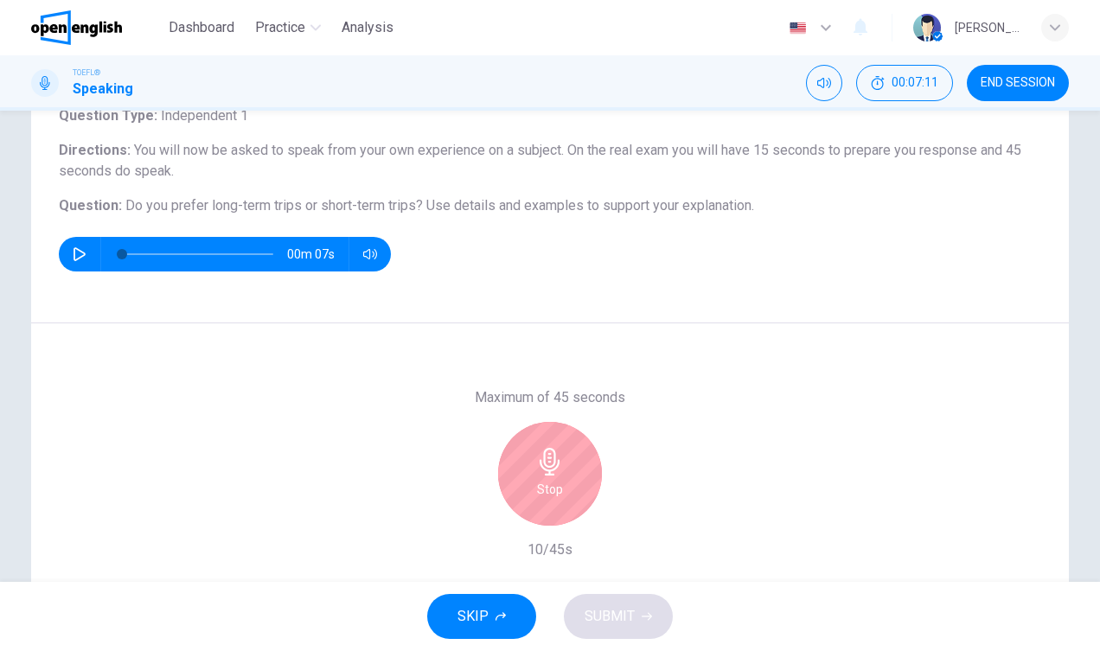
click at [567, 487] on div "Stop" at bounding box center [550, 474] width 104 height 104
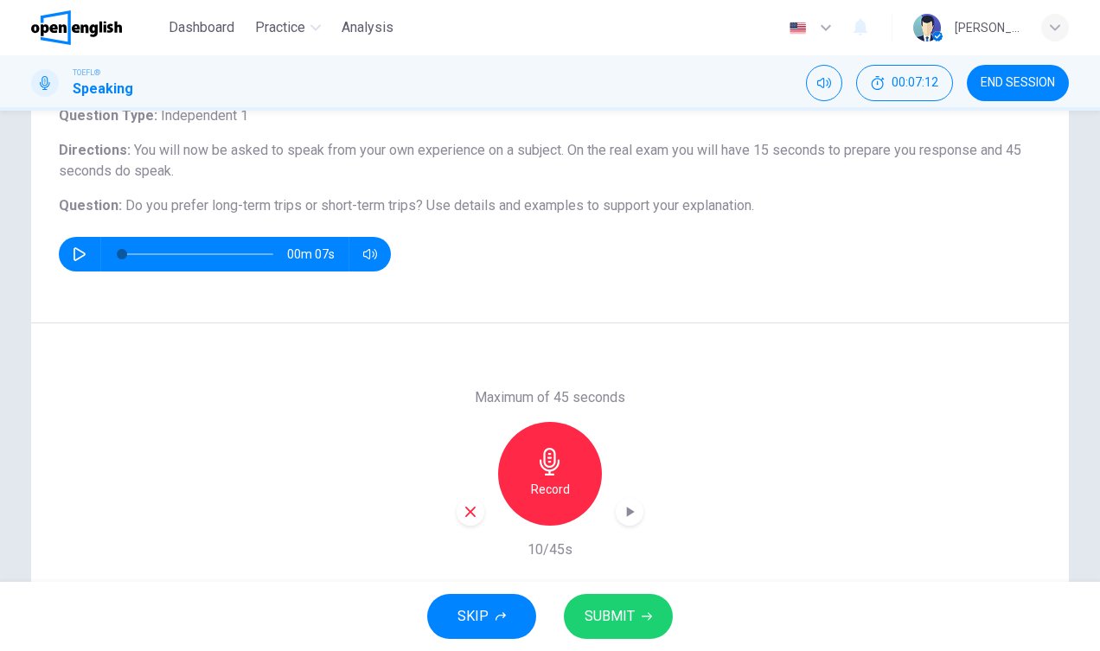
click at [457, 507] on div "button" at bounding box center [470, 512] width 28 height 28
click at [623, 469] on div "Record" at bounding box center [549, 474] width 187 height 104
click at [545, 476] on div "Record" at bounding box center [550, 474] width 104 height 104
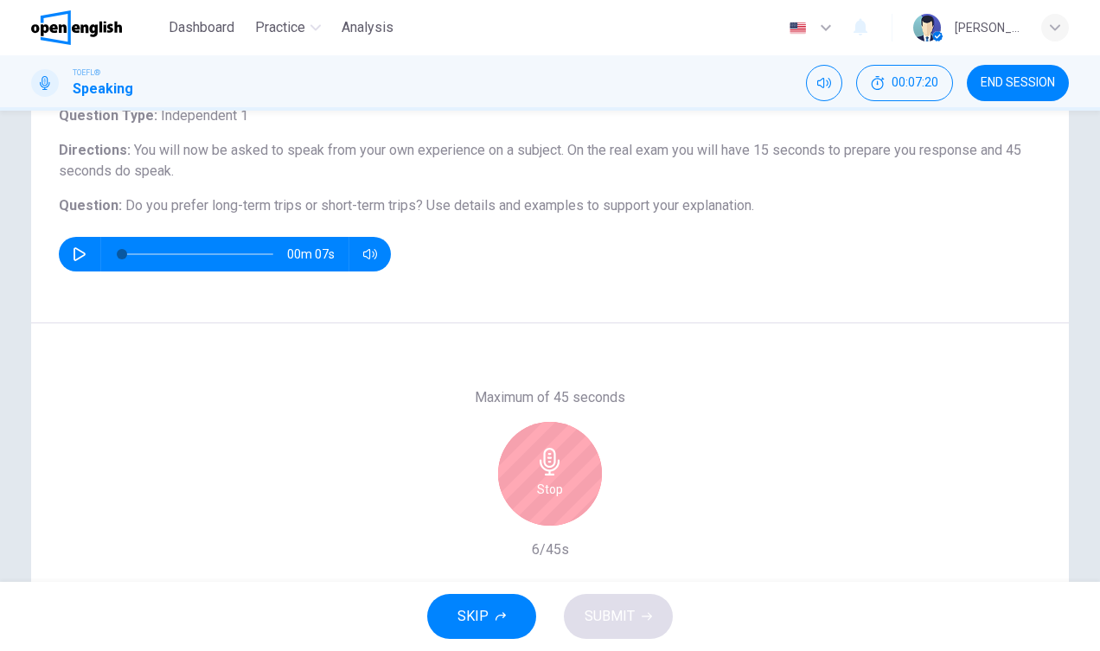
click at [545, 476] on div "Stop" at bounding box center [550, 474] width 104 height 104
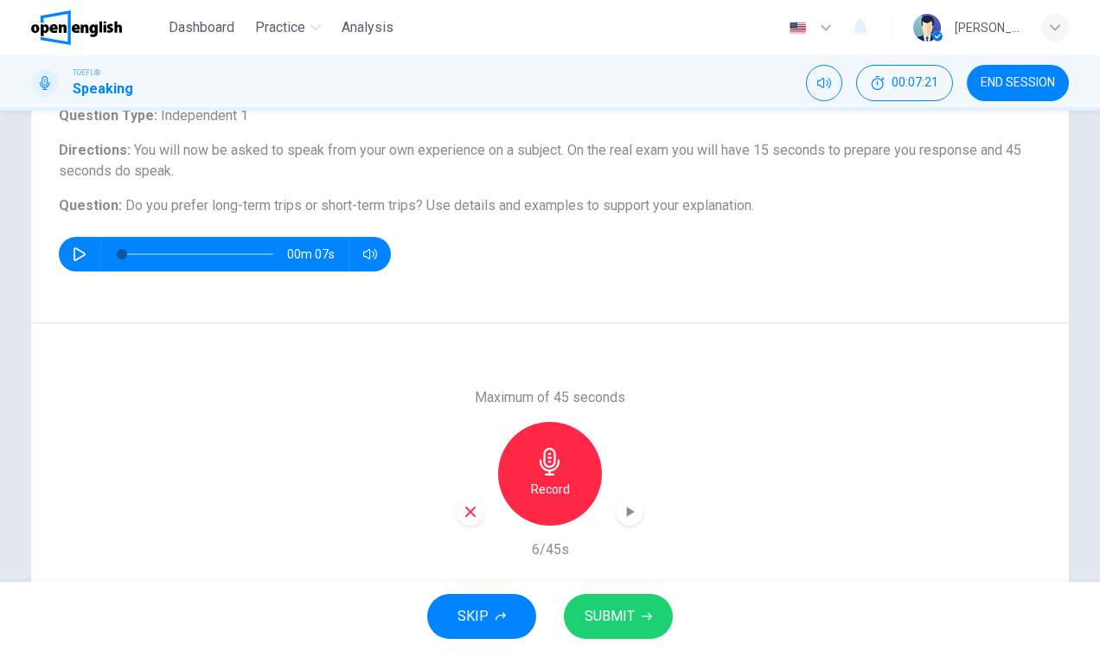
click at [470, 516] on icon "button" at bounding box center [471, 512] width 16 height 16
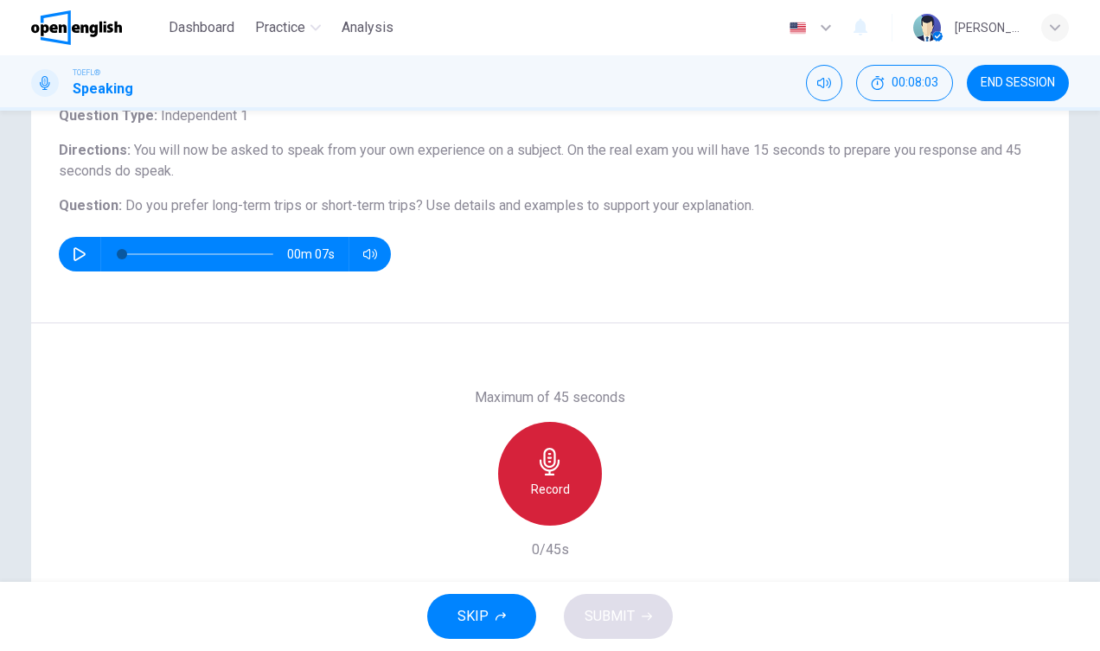
click at [567, 464] on div "Record" at bounding box center [550, 474] width 104 height 104
click at [567, 464] on div "Stop" at bounding box center [550, 474] width 104 height 104
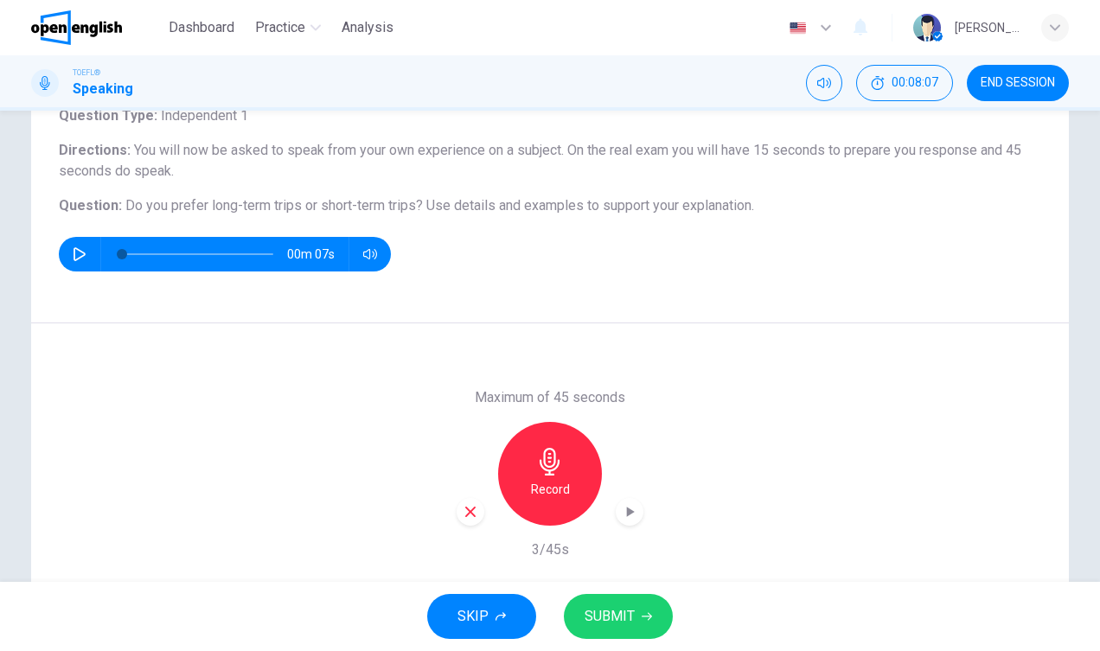
click at [463, 507] on icon "button" at bounding box center [471, 512] width 16 height 16
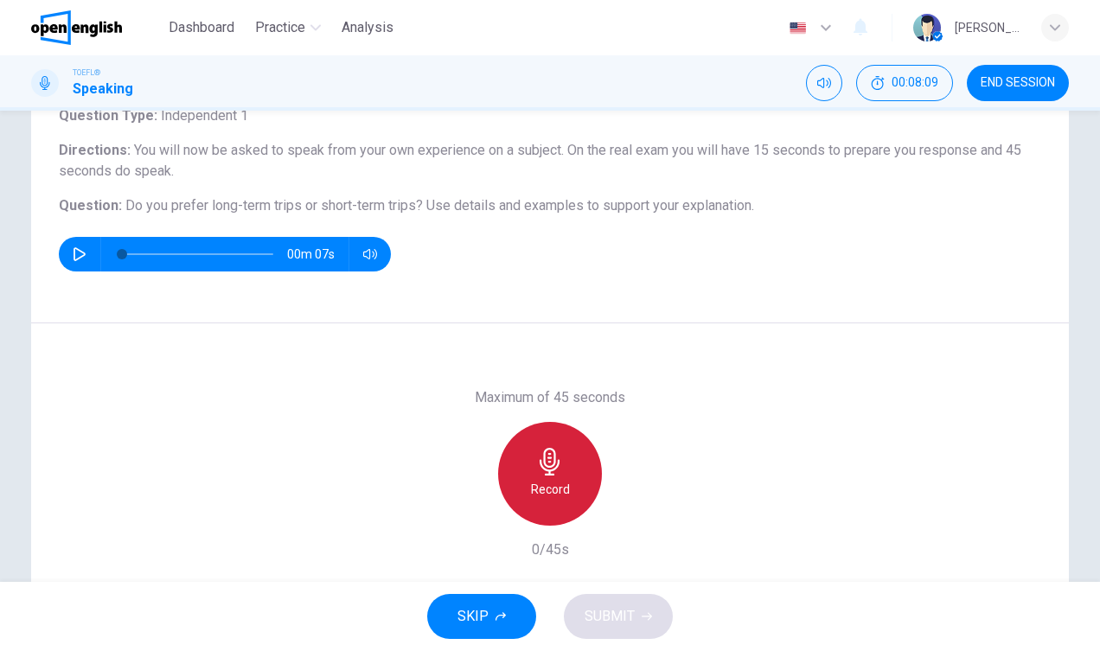
click at [539, 490] on h6 "Record" at bounding box center [550, 489] width 39 height 21
click at [539, 490] on h6 "Stop" at bounding box center [550, 489] width 26 height 21
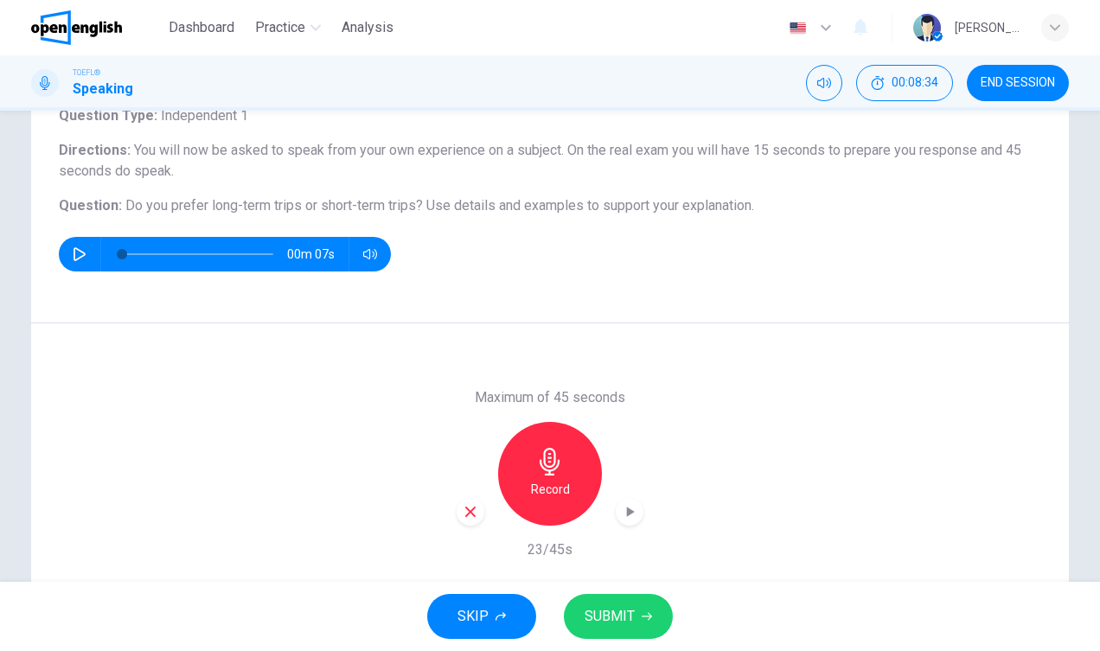
click at [476, 521] on div "button" at bounding box center [470, 512] width 28 height 28
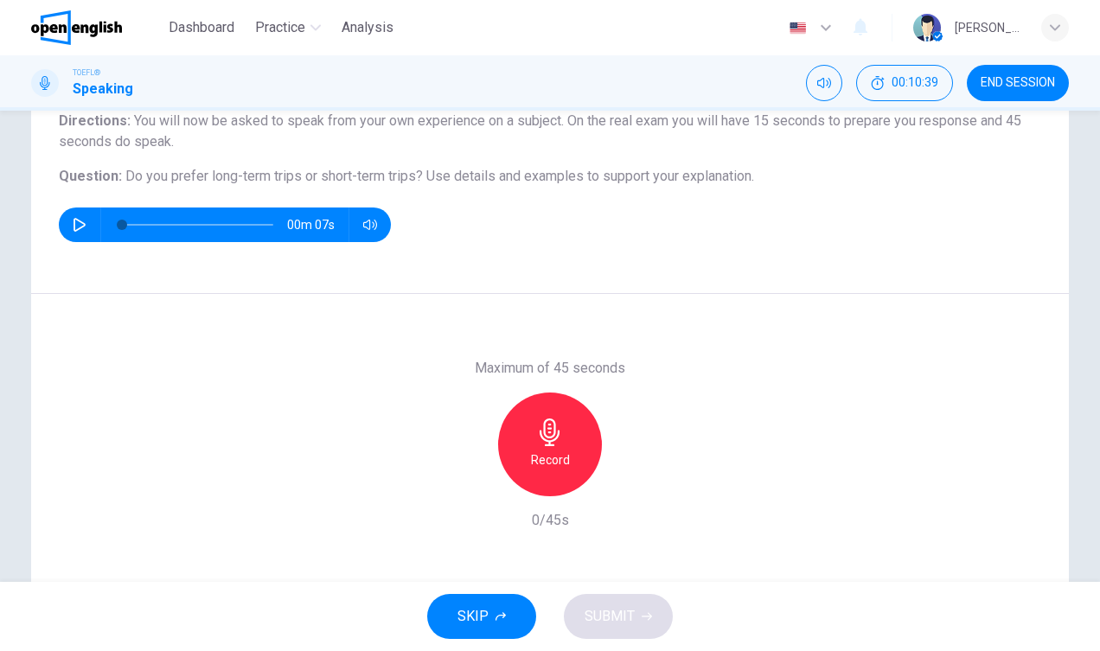
scroll to position [153, 0]
click at [533, 479] on div "Record" at bounding box center [550, 444] width 104 height 104
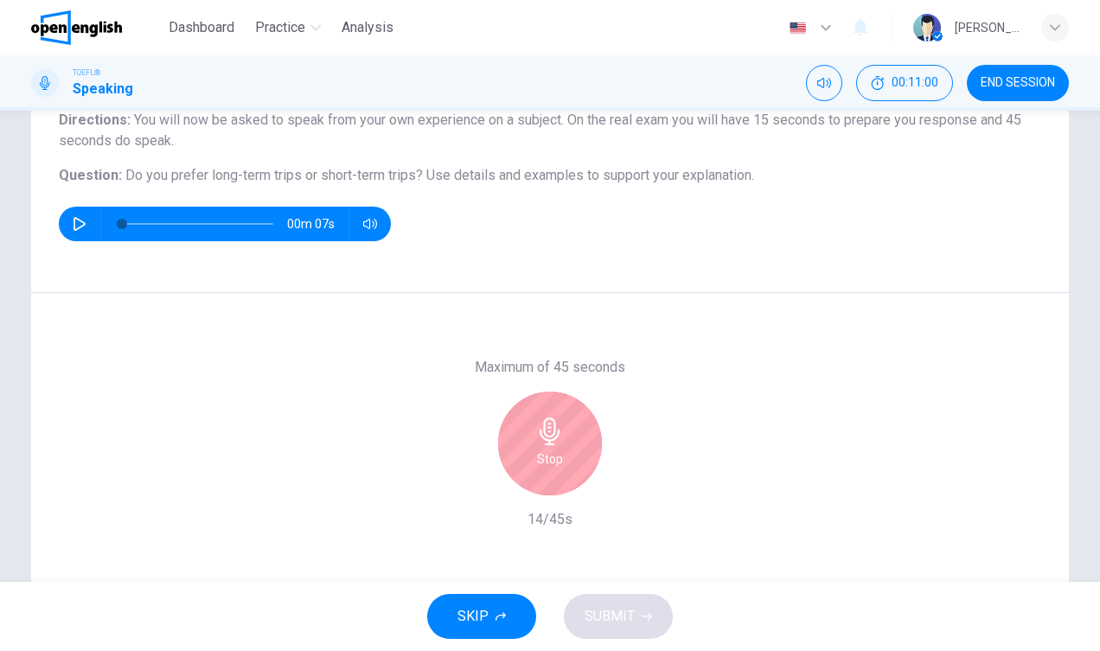
click at [533, 479] on div "Stop" at bounding box center [550, 444] width 104 height 104
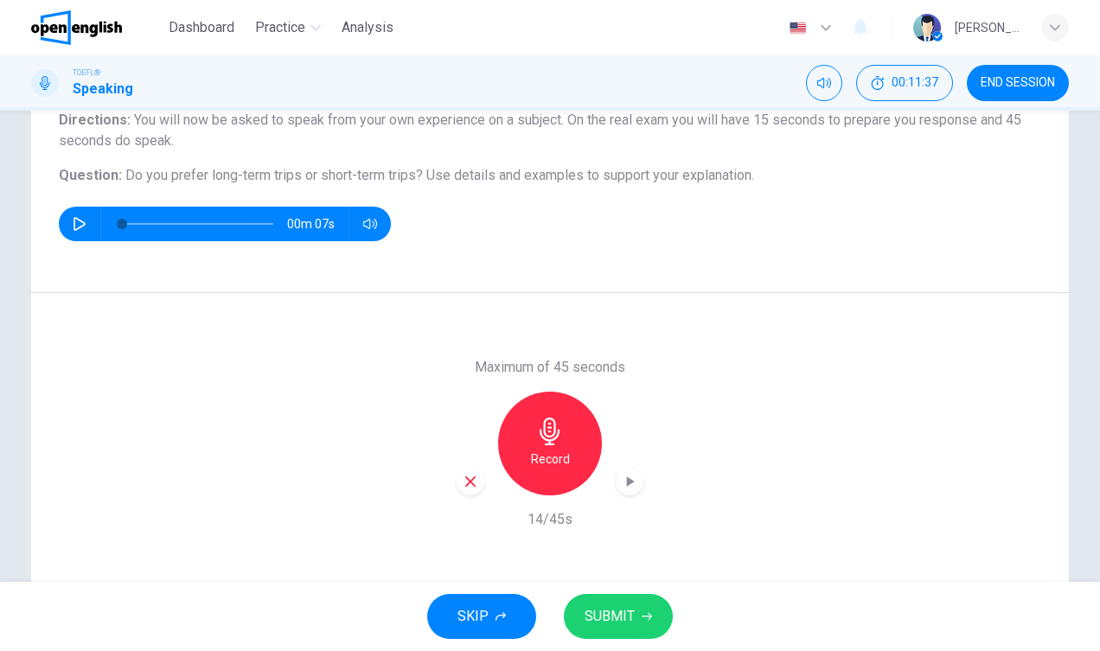
click at [533, 479] on div "Record" at bounding box center [550, 444] width 104 height 104
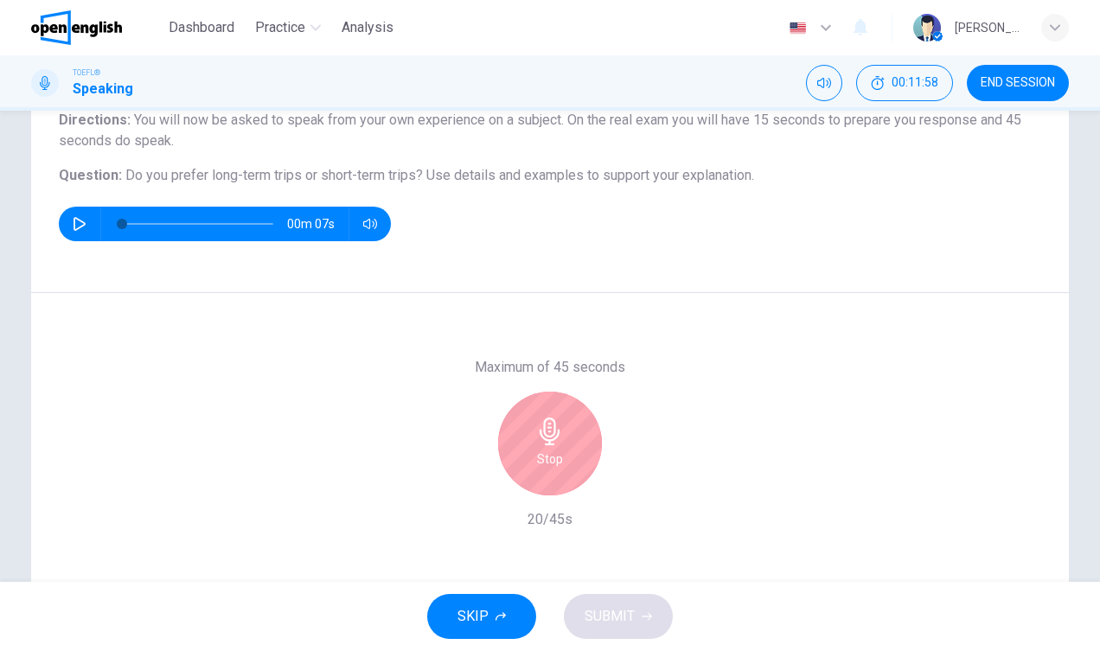
click at [533, 479] on div "Stop" at bounding box center [550, 444] width 104 height 104
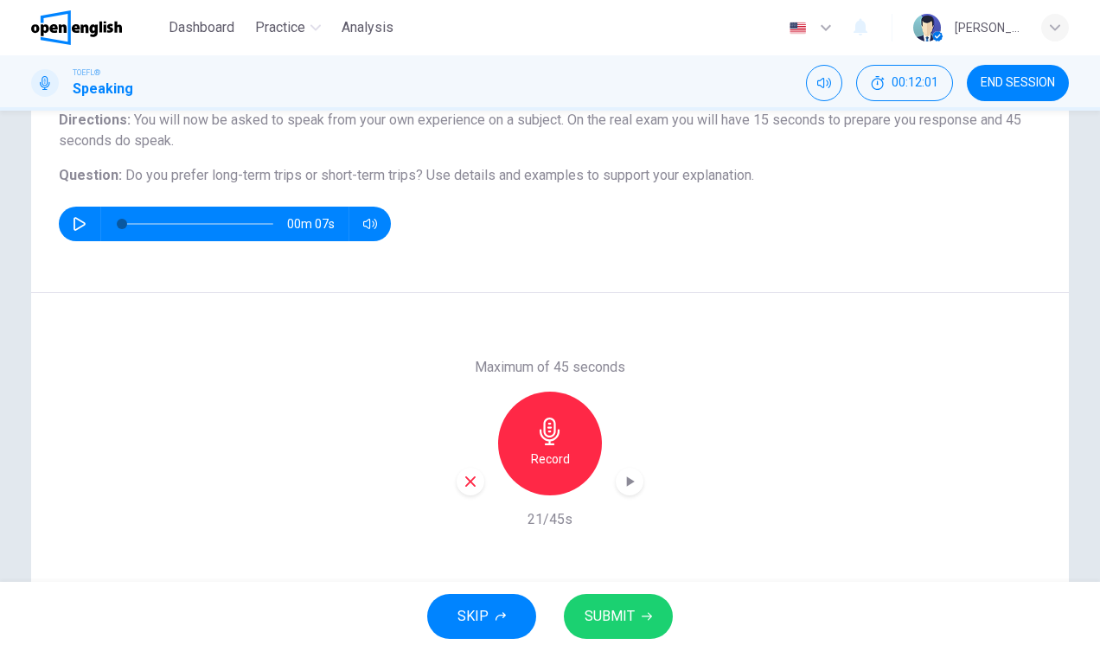
click at [471, 487] on icon "button" at bounding box center [471, 482] width 16 height 16
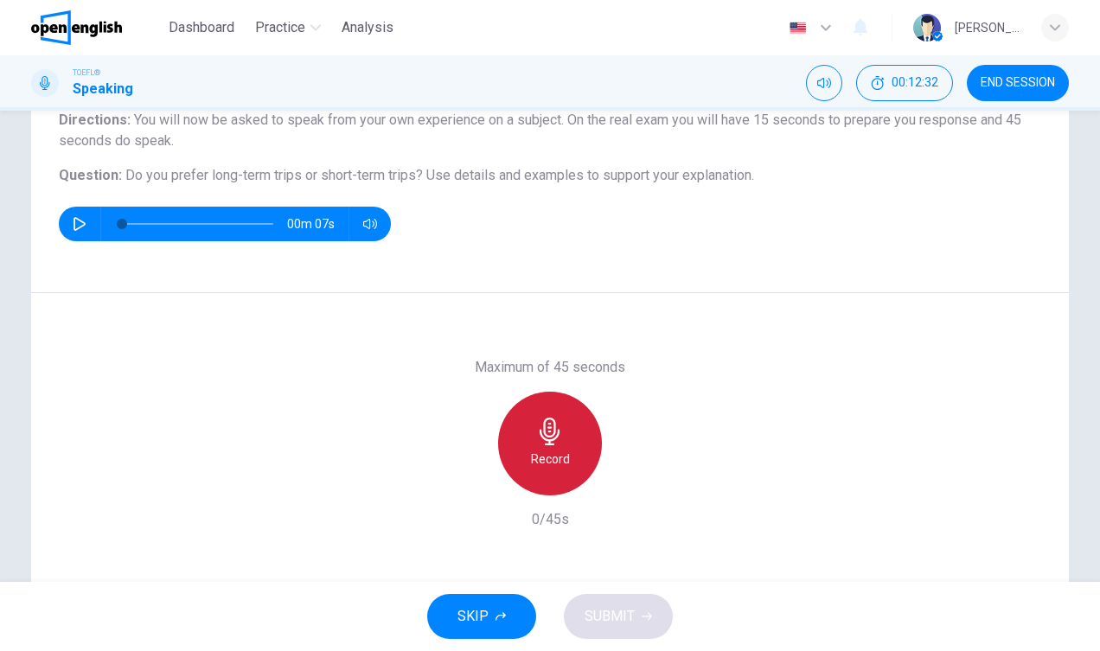
click at [556, 461] on h6 "Record" at bounding box center [550, 459] width 39 height 21
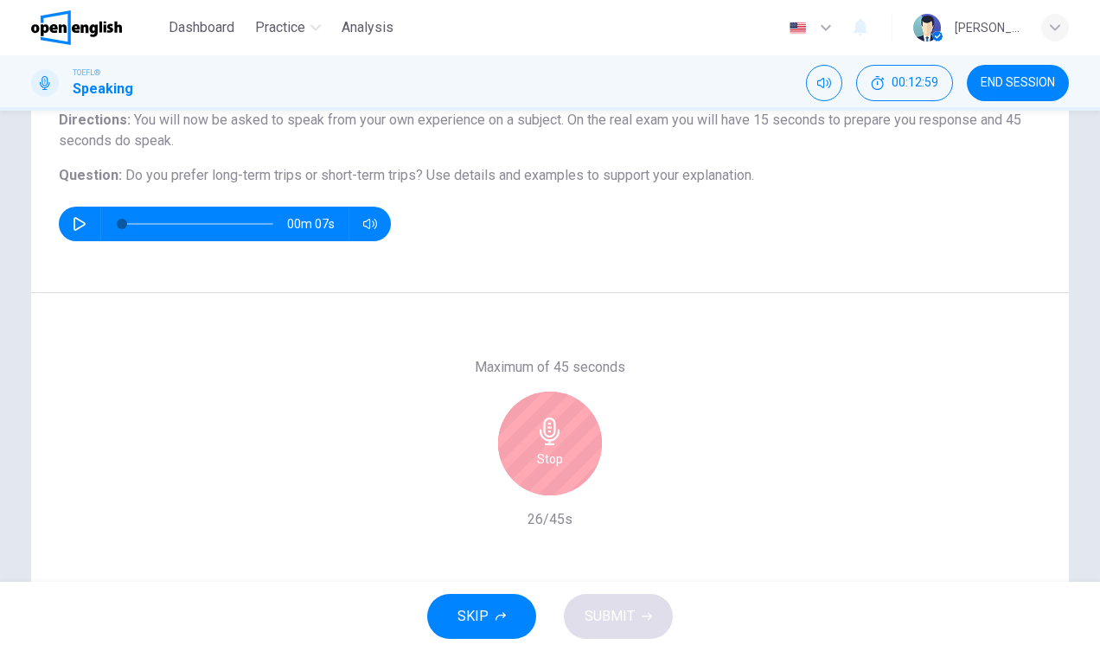
click at [556, 461] on h6 "Stop" at bounding box center [550, 459] width 26 height 21
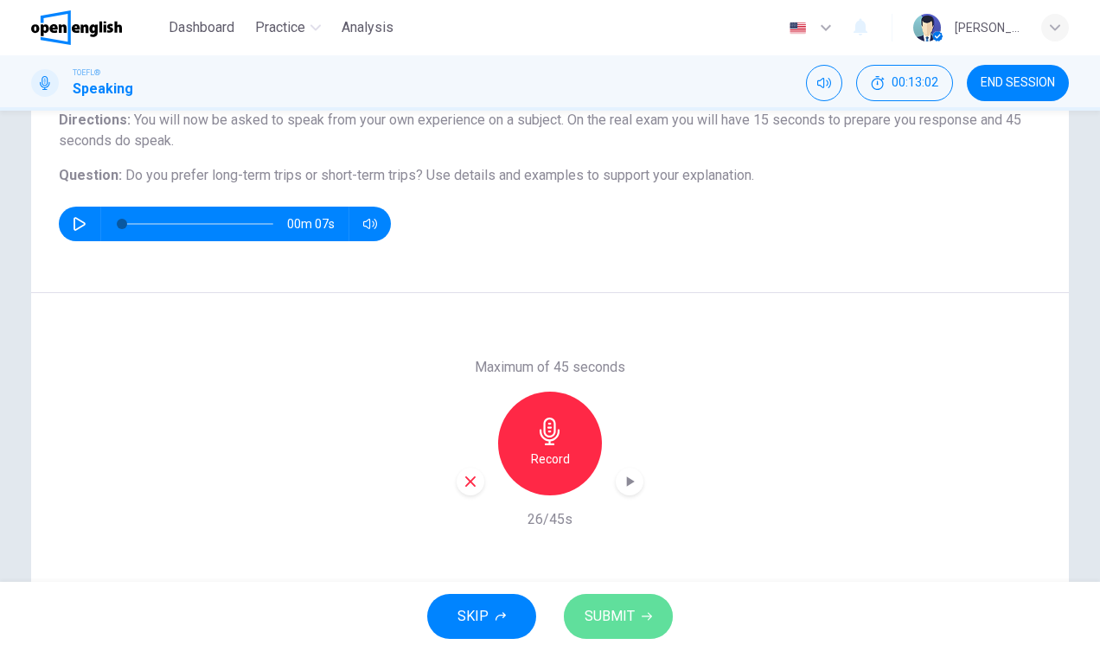
click at [629, 608] on span "SUBMIT" at bounding box center [609, 616] width 50 height 24
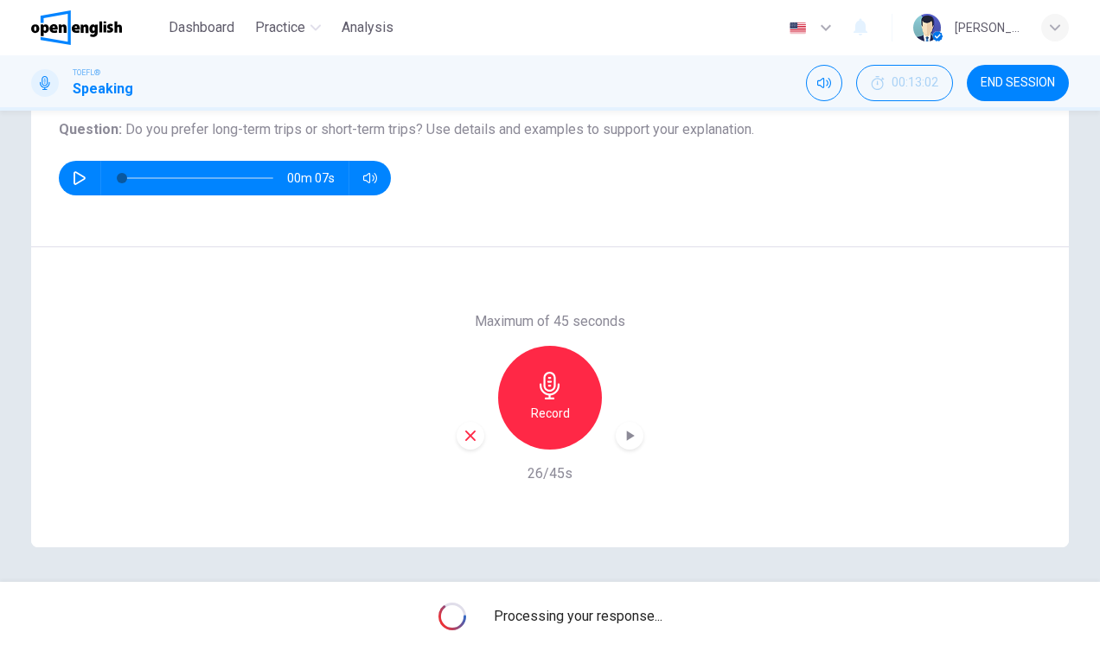
scroll to position [0, 0]
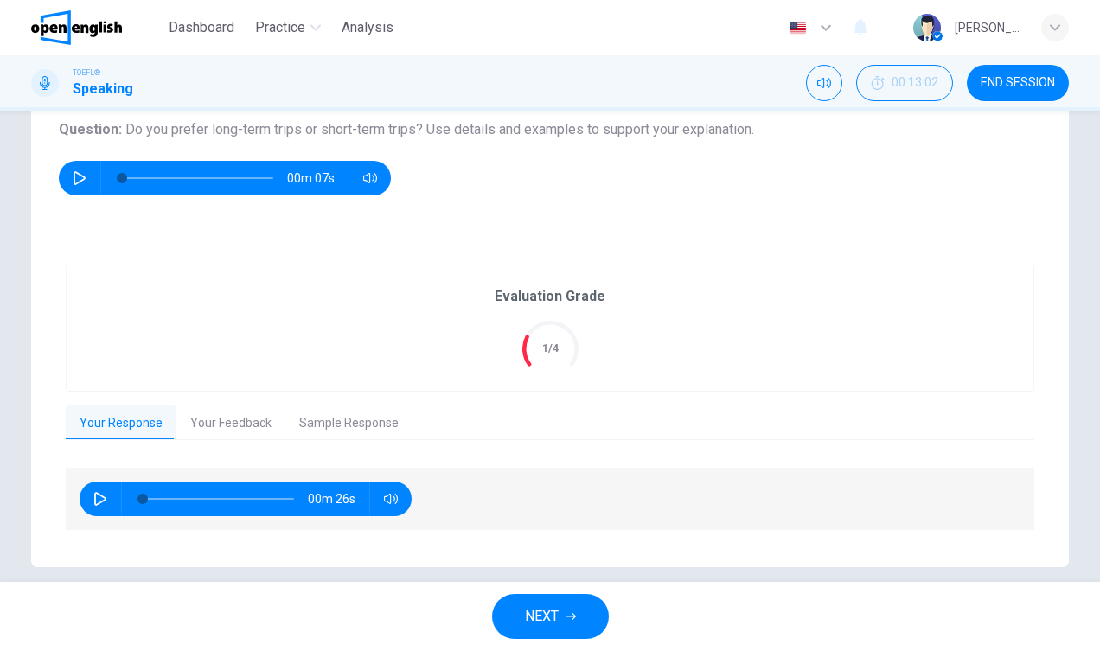
click at [239, 421] on button "Your Feedback" at bounding box center [230, 423] width 109 height 36
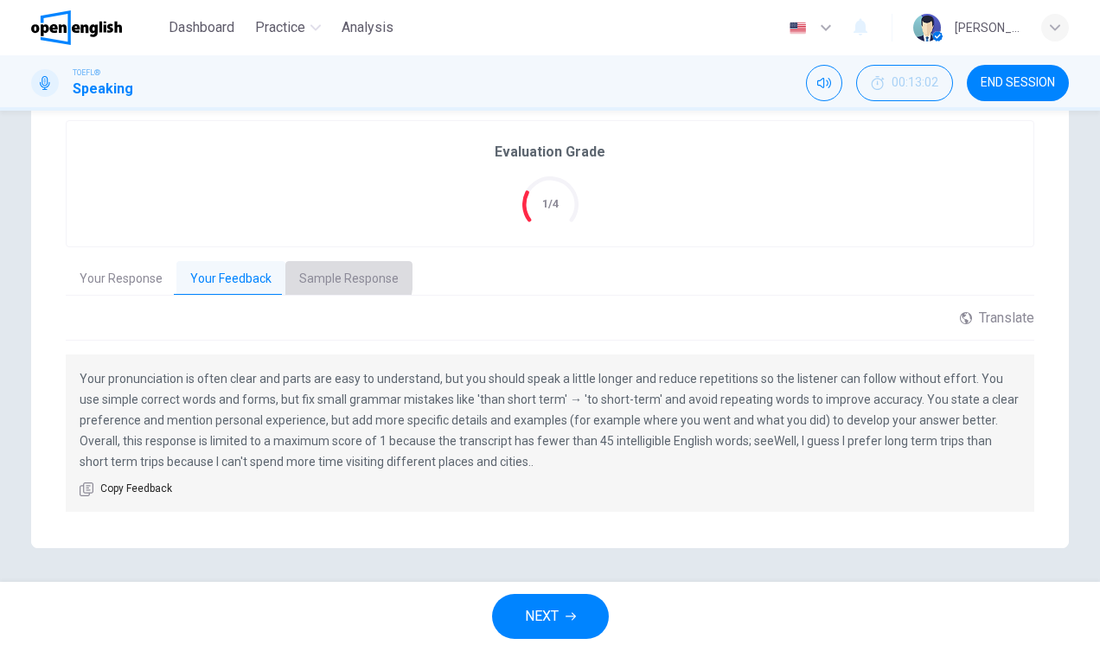
click at [313, 276] on button "Sample Response" at bounding box center [348, 279] width 127 height 36
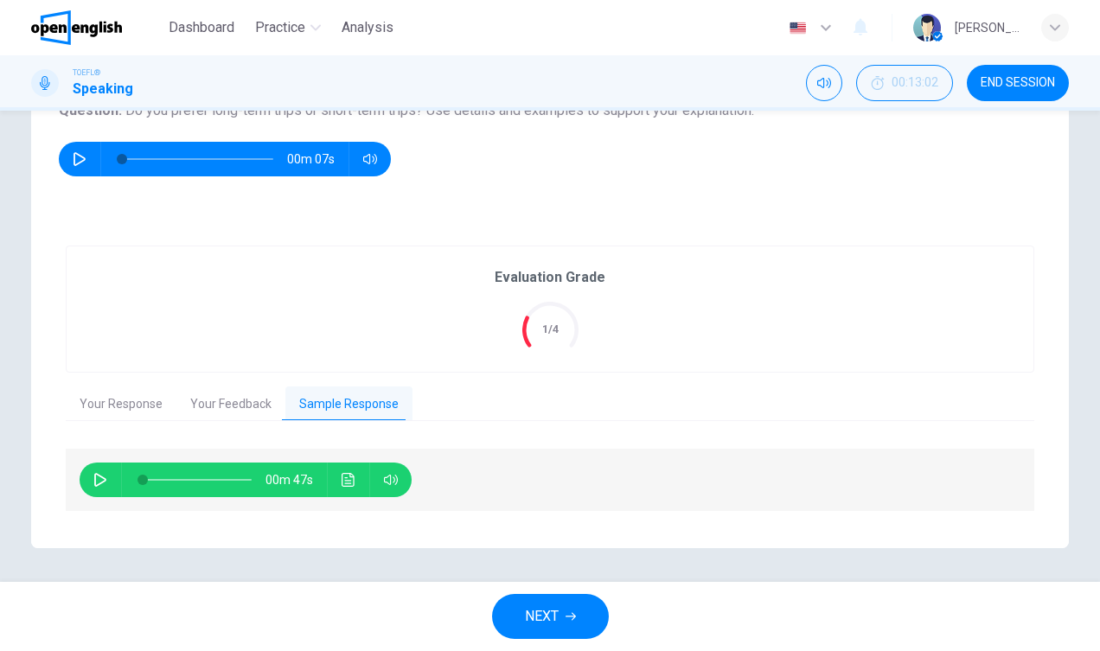
click at [99, 476] on icon "button" at bounding box center [100, 480] width 14 height 14
click at [343, 484] on icon "Click to see the audio transcription" at bounding box center [348, 480] width 14 height 14
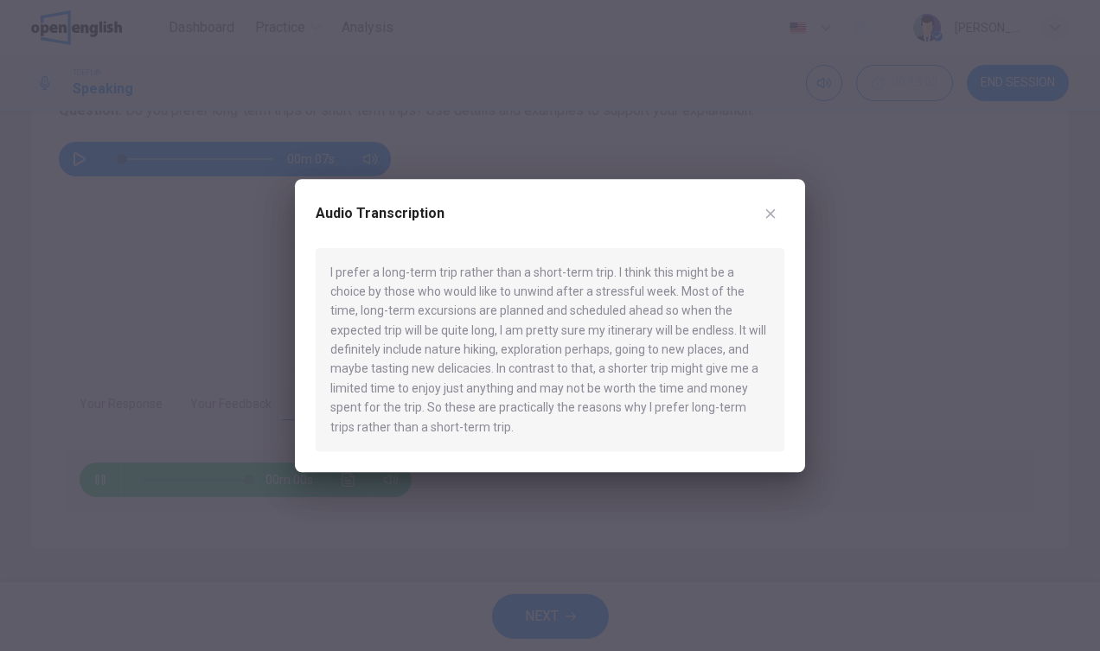
type input "*"
click at [774, 214] on icon "button" at bounding box center [770, 214] width 14 height 14
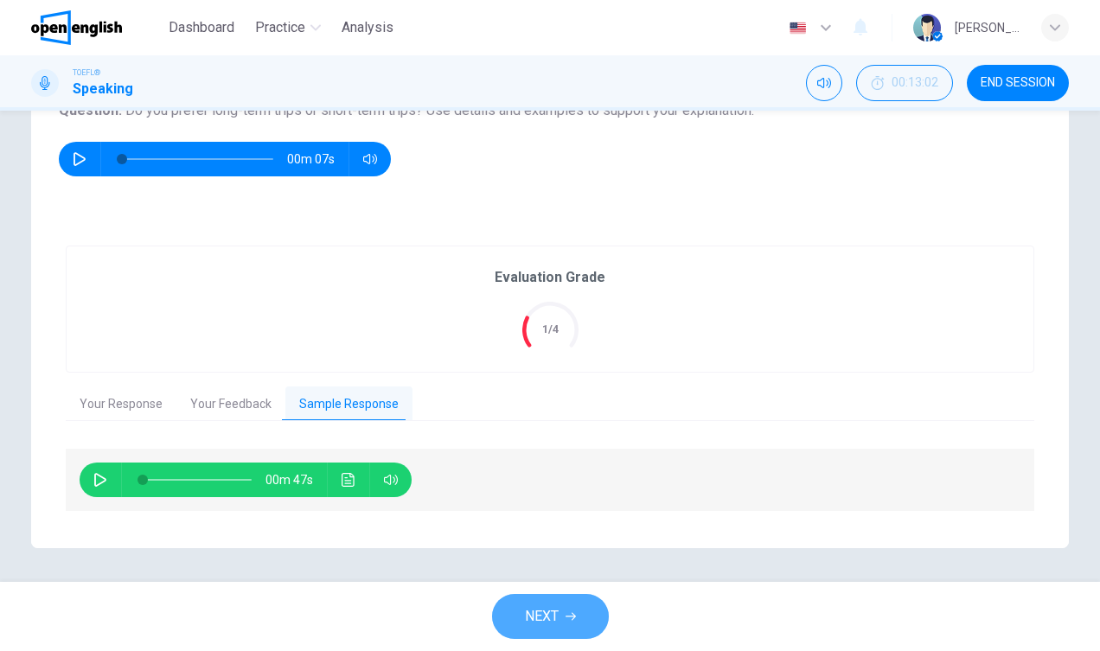
click at [565, 595] on button "NEXT" at bounding box center [550, 616] width 117 height 45
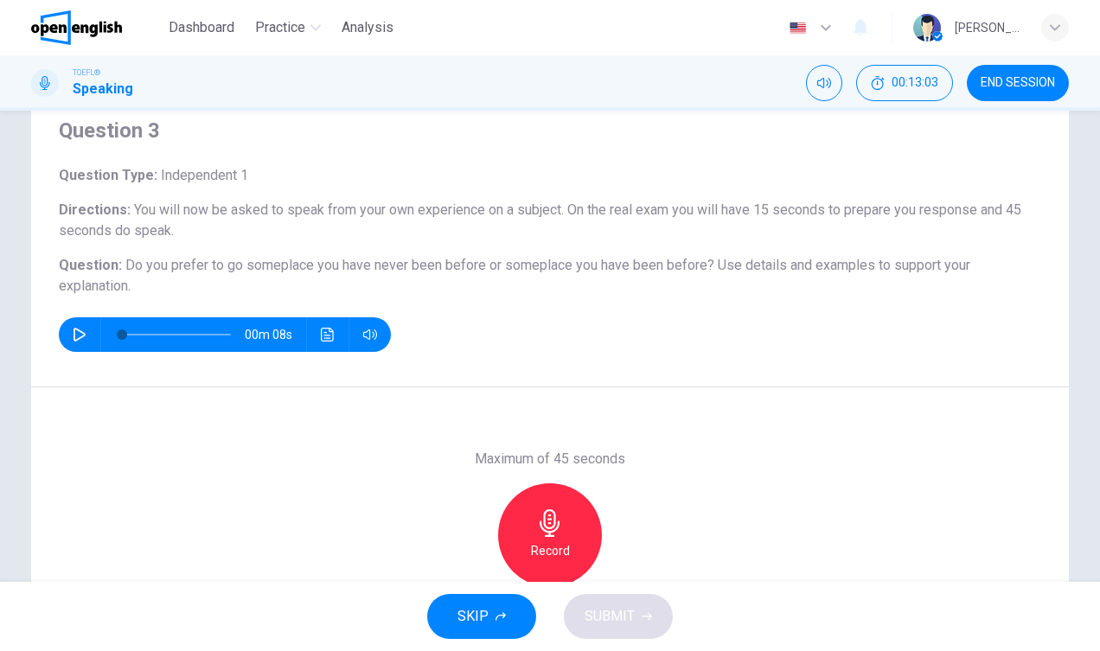
scroll to position [67, 0]
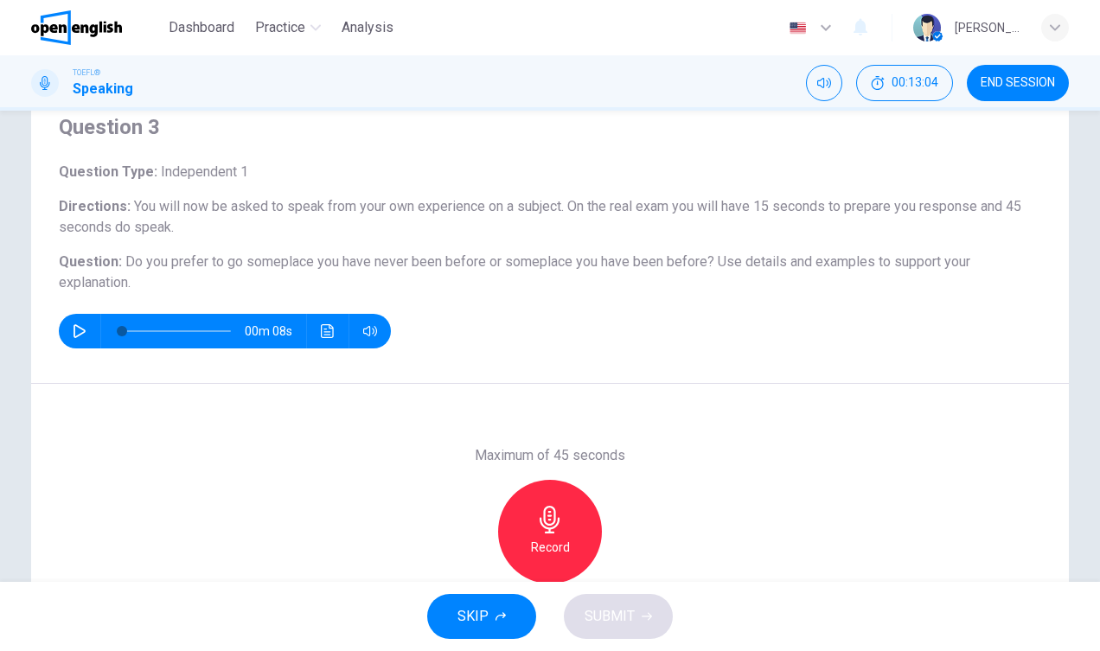
click at [86, 329] on button "button" at bounding box center [80, 331] width 28 height 35
type input "*"
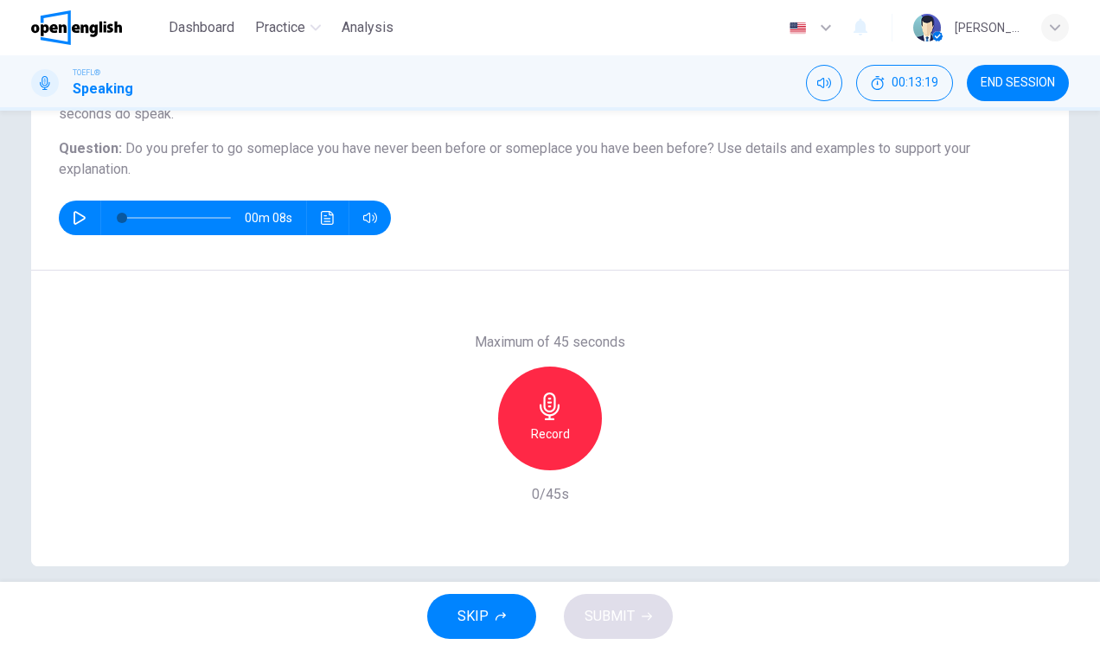
scroll to position [173, 0]
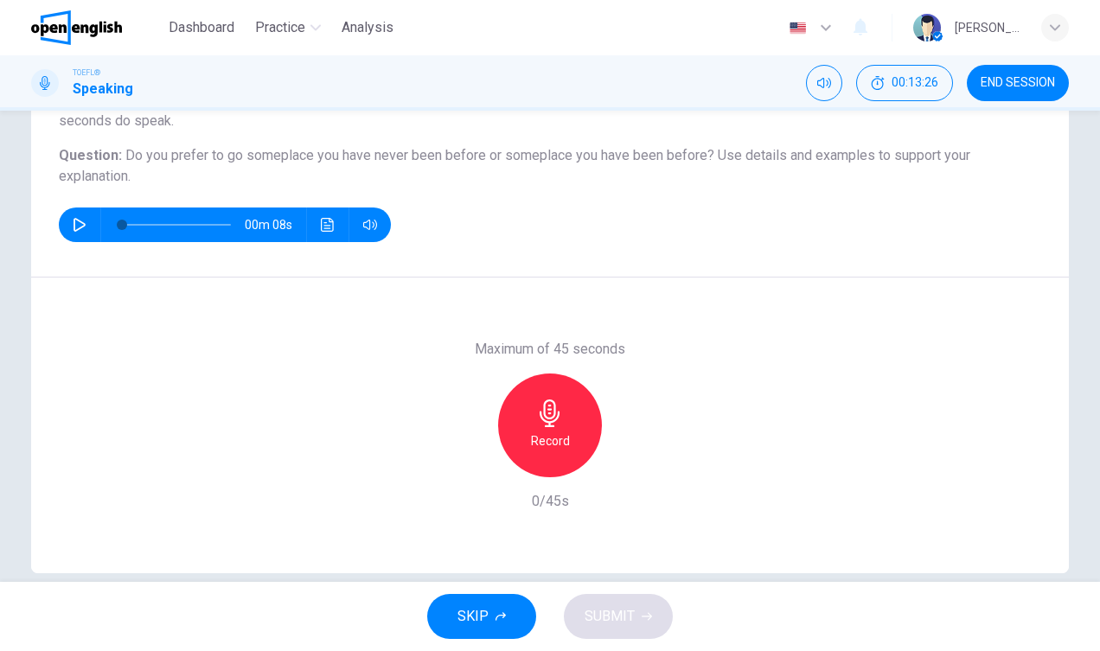
click at [546, 440] on h6 "Record" at bounding box center [550, 441] width 39 height 21
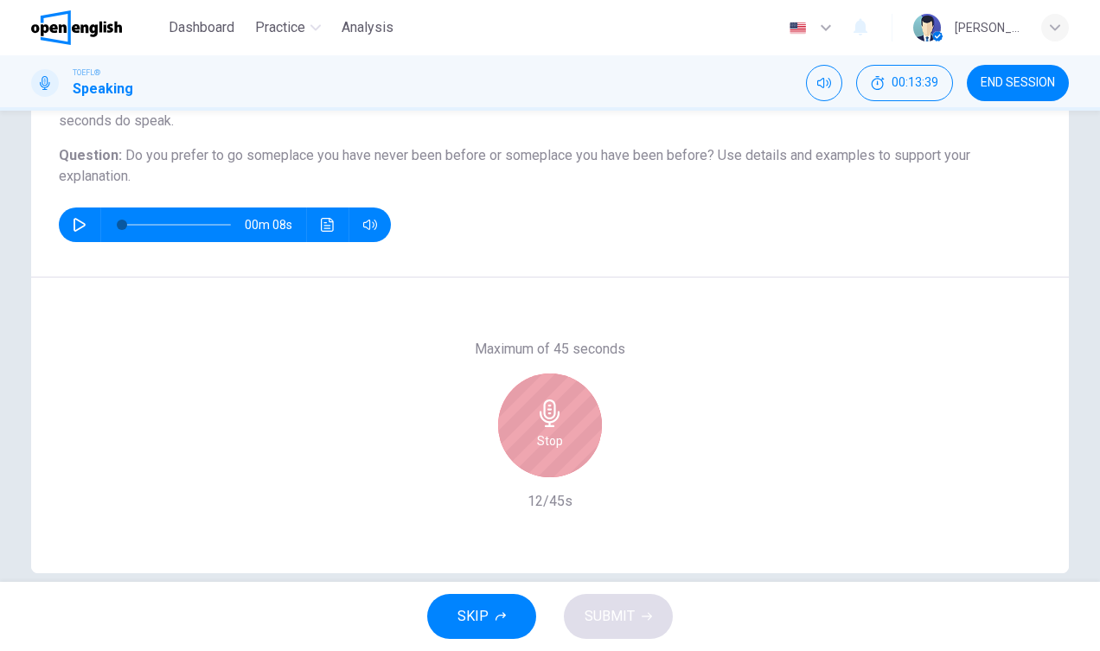
click at [571, 451] on div "Stop" at bounding box center [550, 425] width 104 height 104
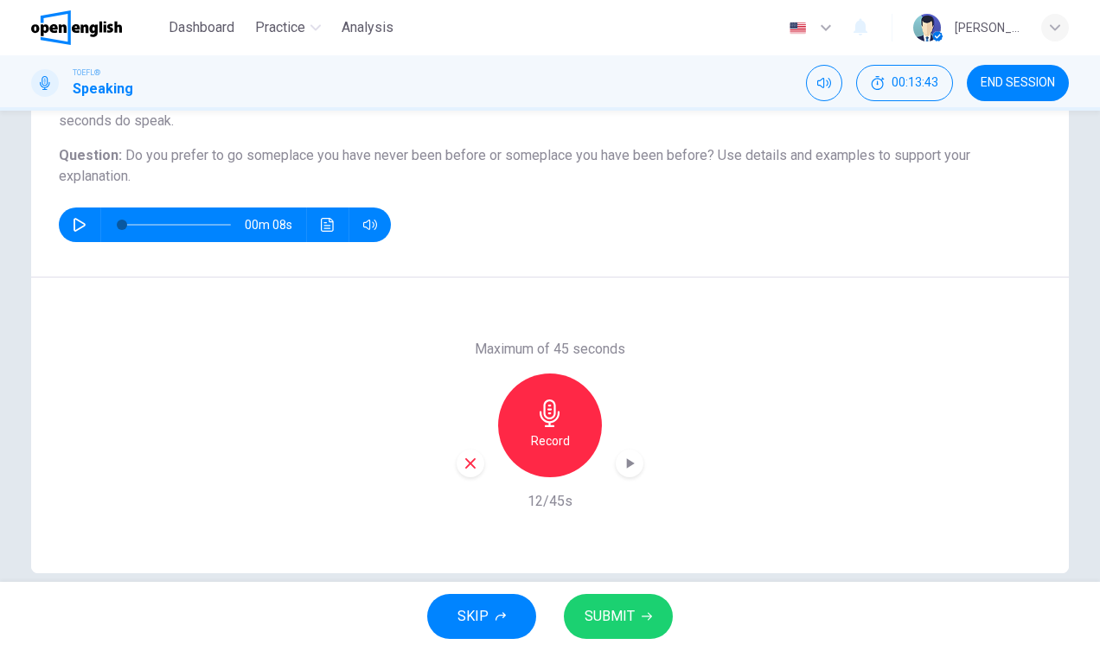
click at [457, 472] on div "Record" at bounding box center [549, 425] width 187 height 104
click at [475, 469] on icon "button" at bounding box center [471, 464] width 16 height 16
click at [571, 429] on div "Record" at bounding box center [550, 425] width 104 height 104
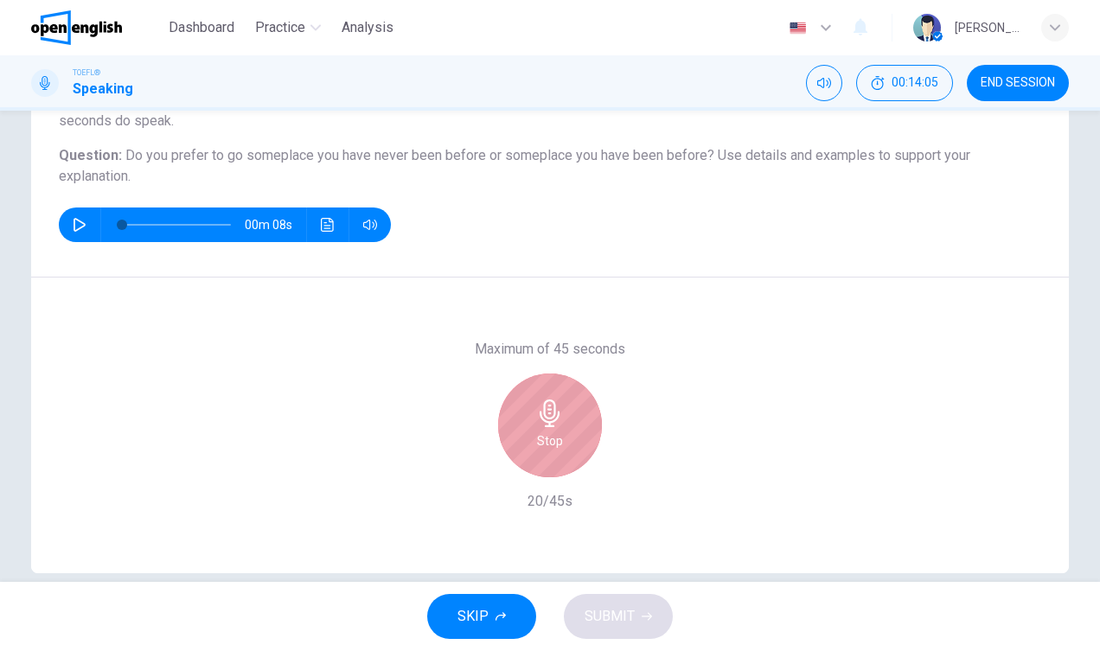
click at [556, 415] on icon "button" at bounding box center [550, 413] width 28 height 28
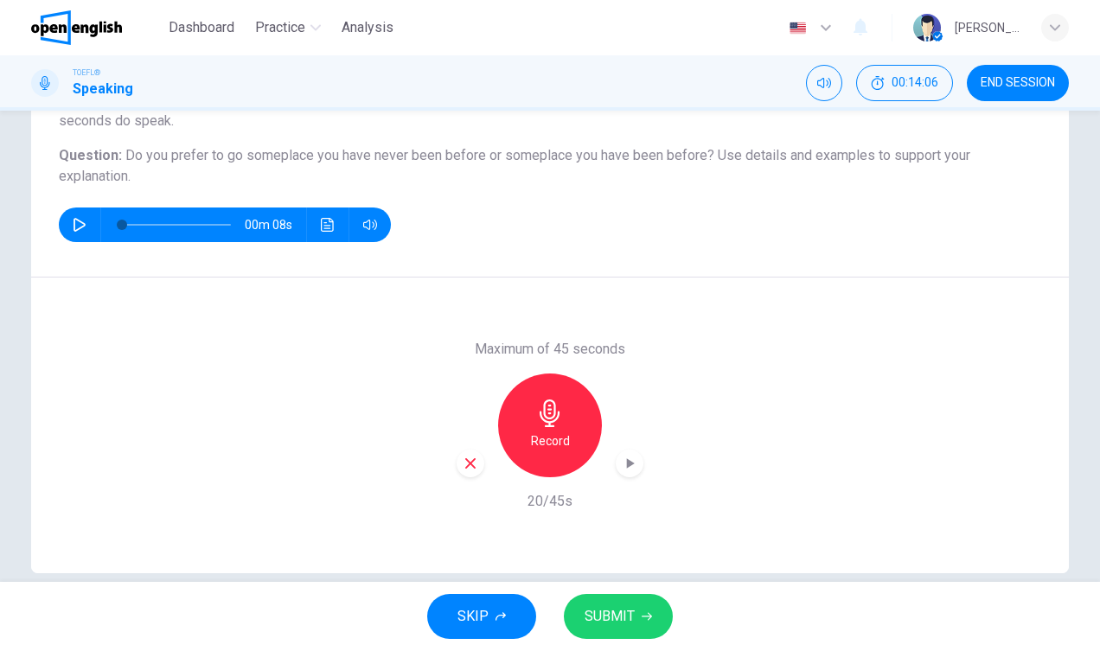
click at [467, 468] on icon "button" at bounding box center [470, 463] width 10 height 10
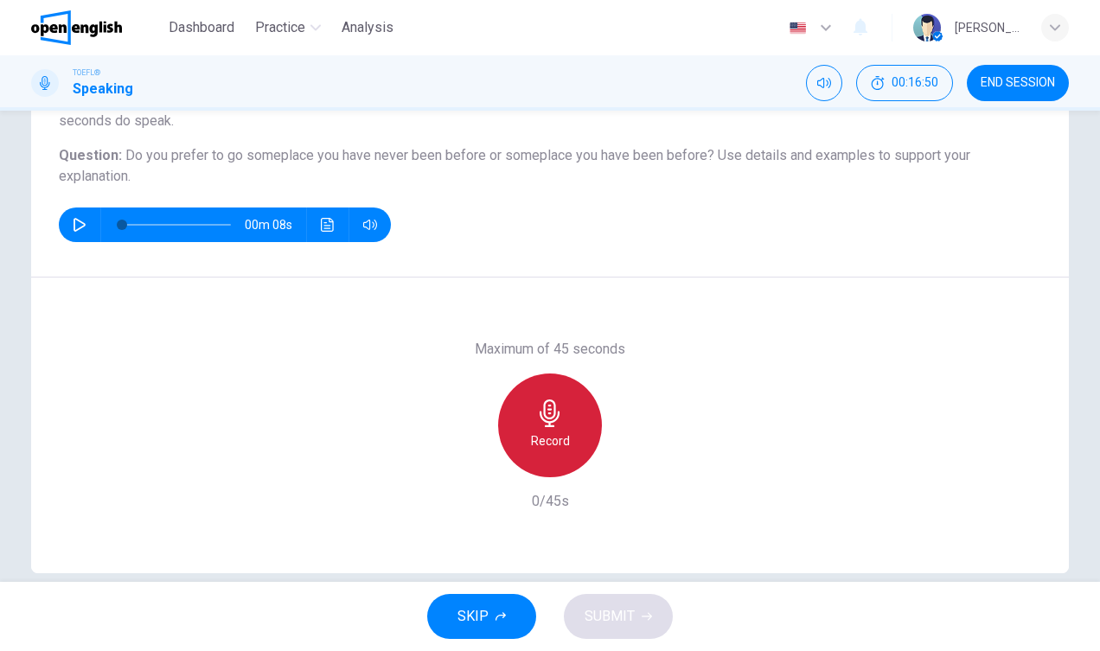
click at [576, 415] on div "Record" at bounding box center [550, 425] width 104 height 104
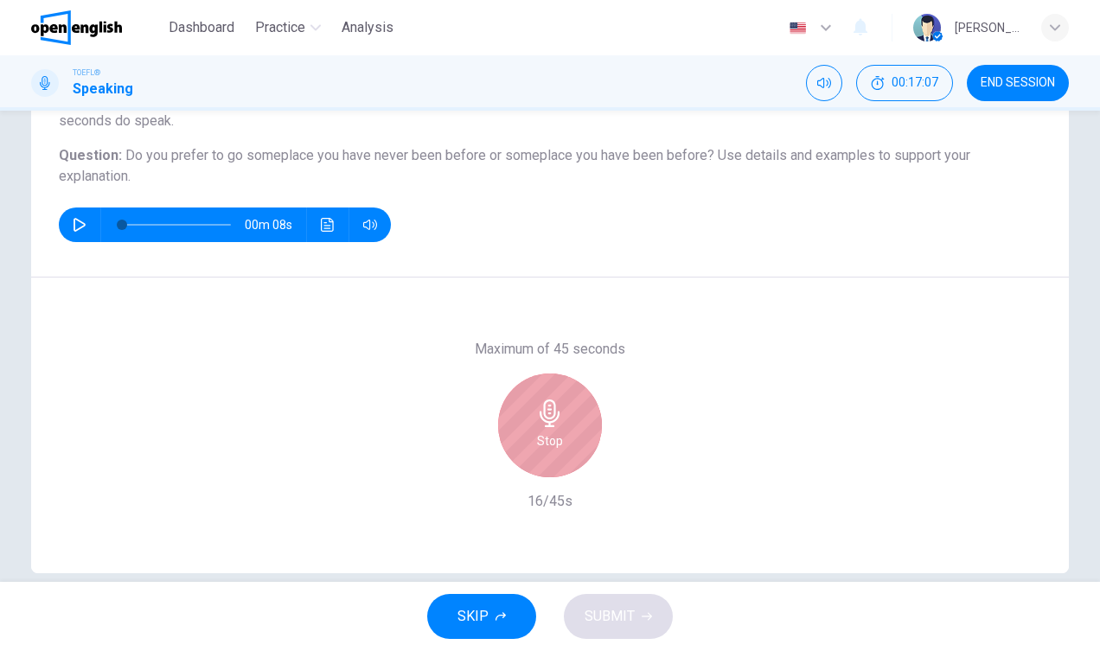
click at [576, 415] on div "Stop" at bounding box center [550, 425] width 104 height 104
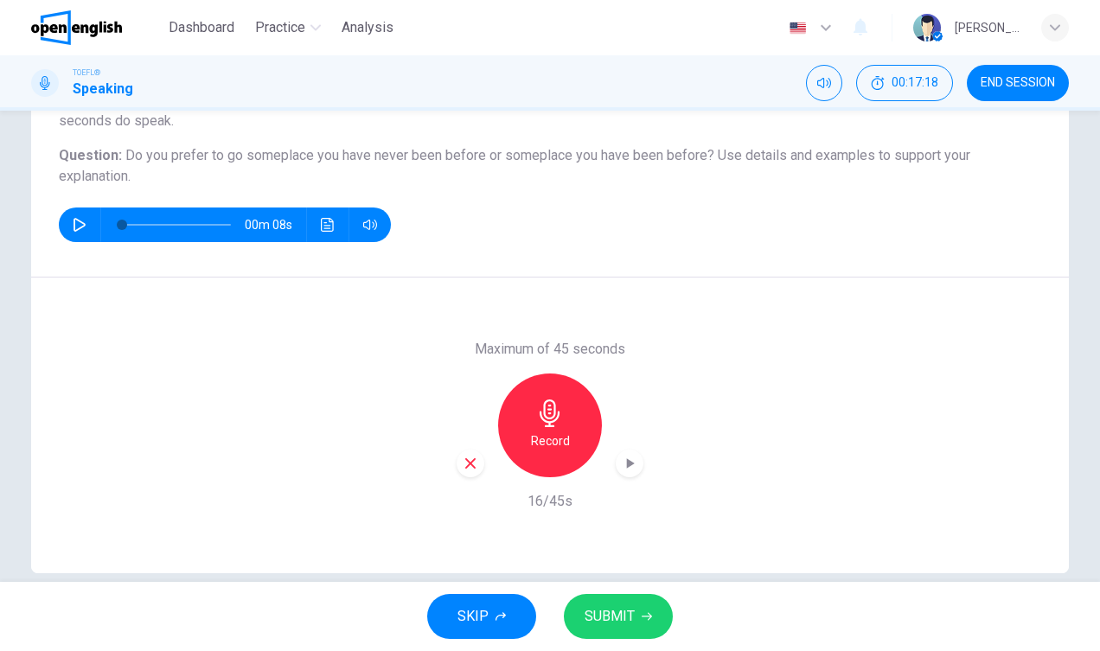
click at [476, 467] on icon "button" at bounding box center [471, 464] width 16 height 16
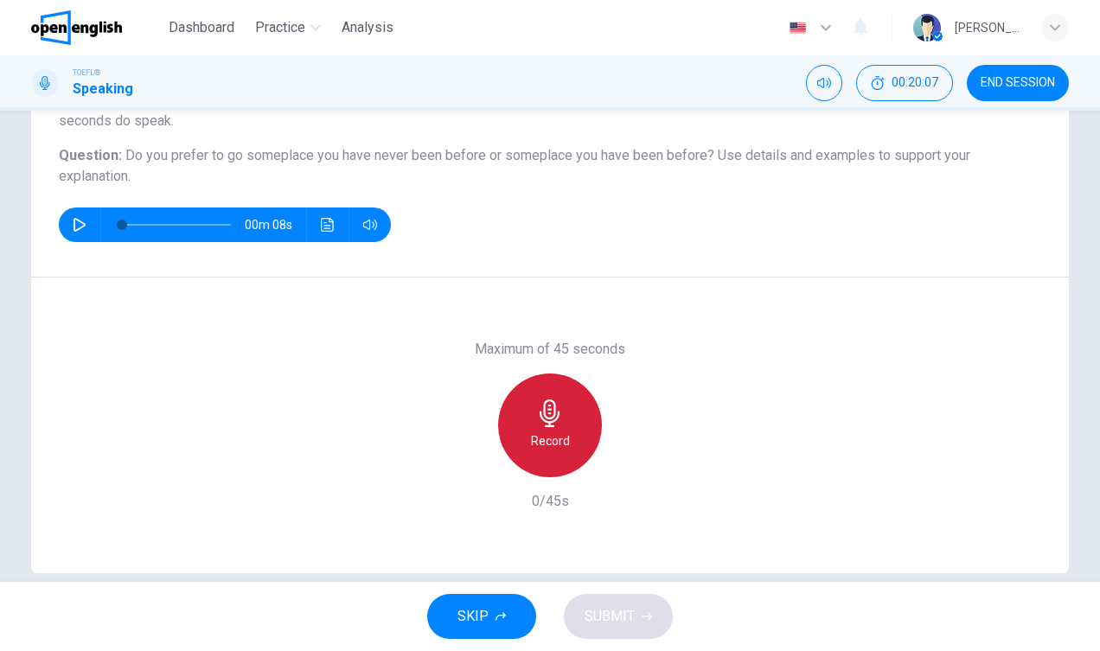
click at [547, 437] on h6 "Record" at bounding box center [550, 441] width 39 height 21
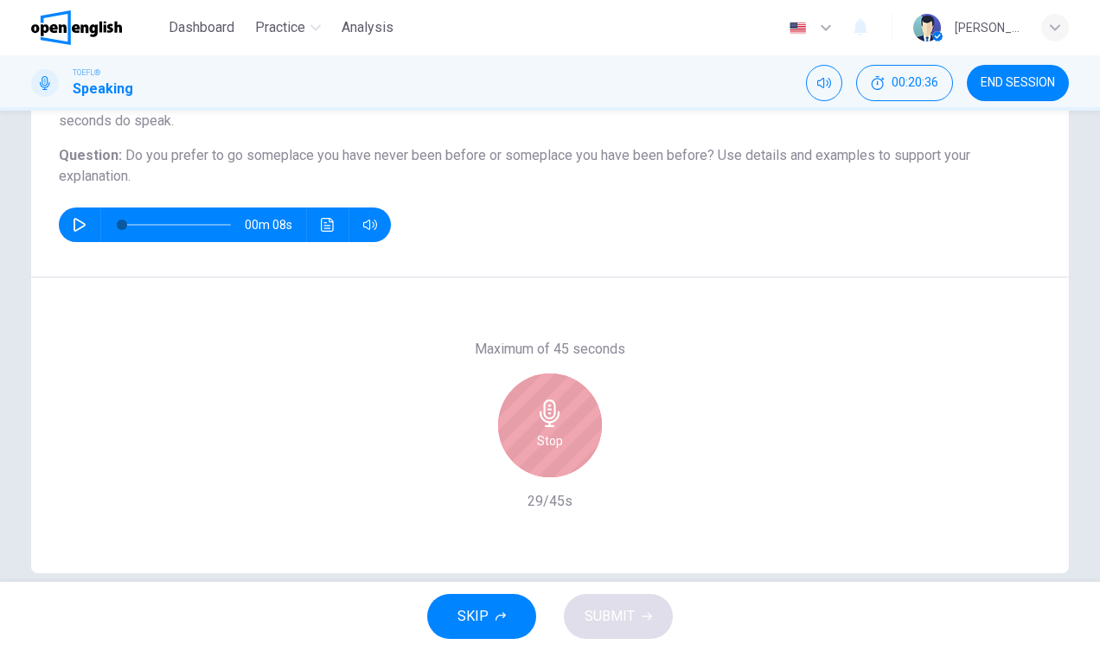
click at [547, 437] on h6 "Stop" at bounding box center [550, 441] width 26 height 21
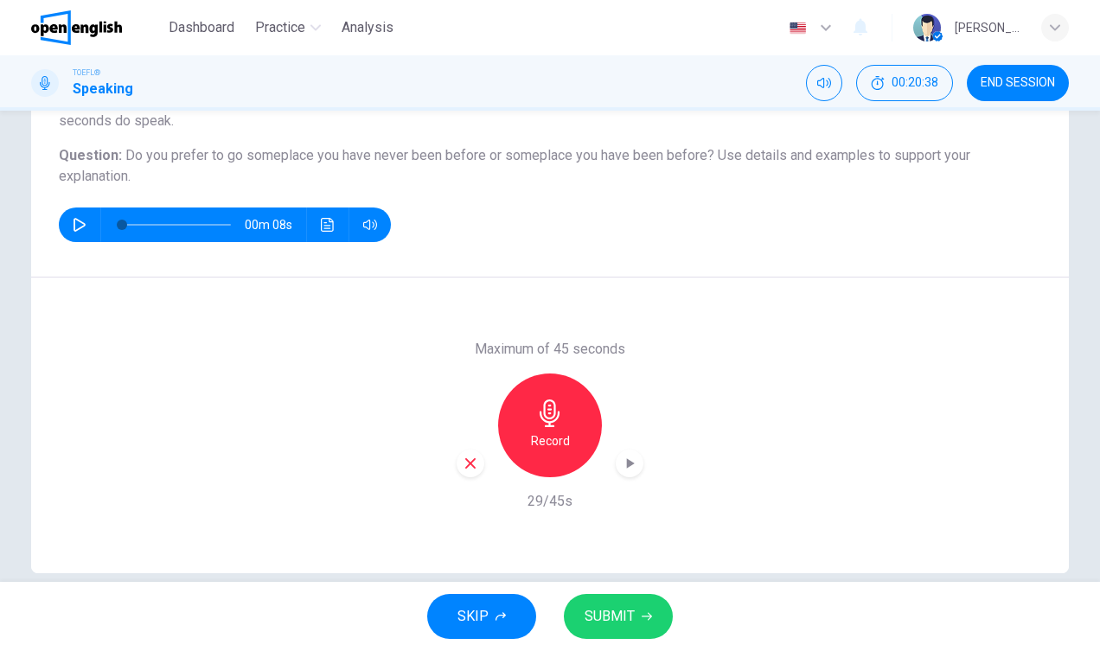
click at [603, 612] on span "SUBMIT" at bounding box center [609, 616] width 50 height 24
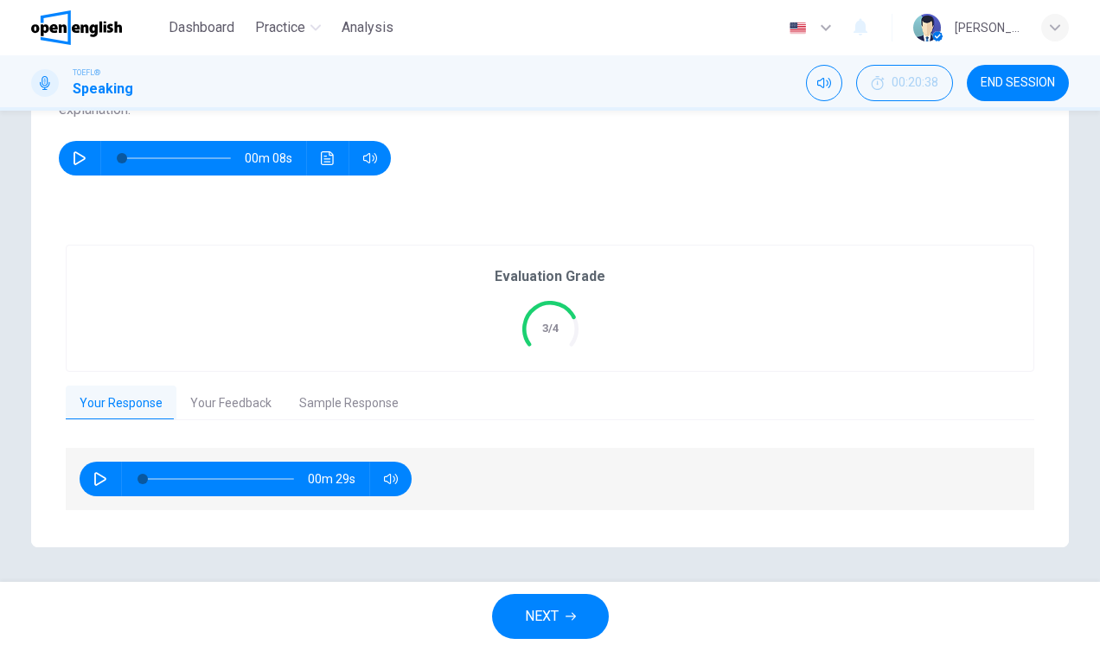
scroll to position [239, 0]
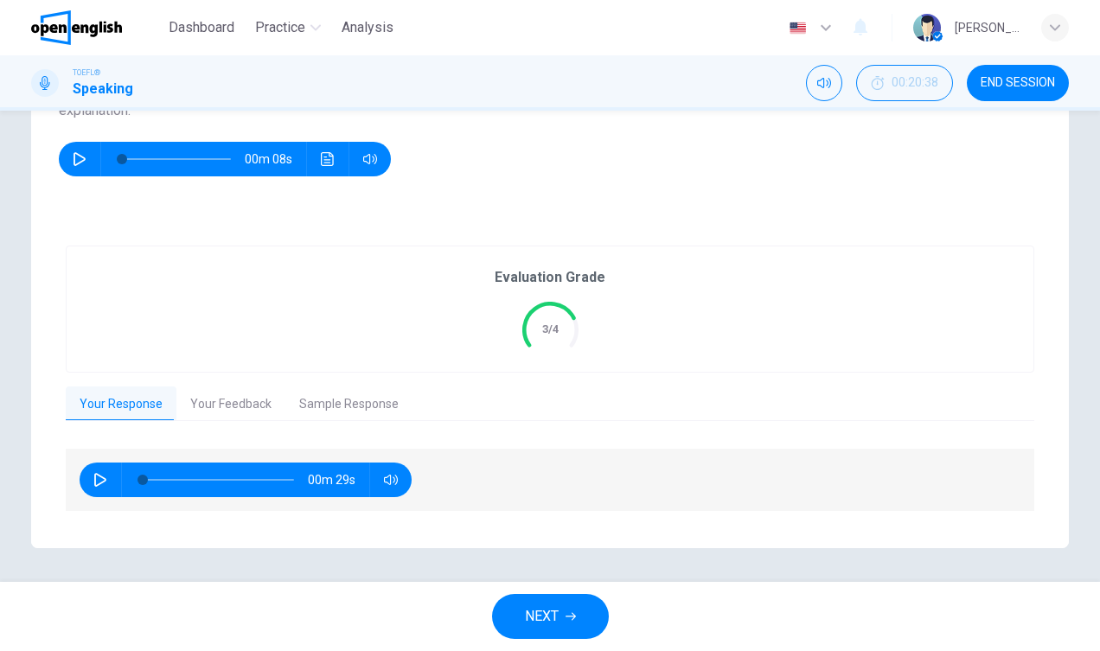
click at [203, 407] on button "Your Feedback" at bounding box center [230, 404] width 109 height 36
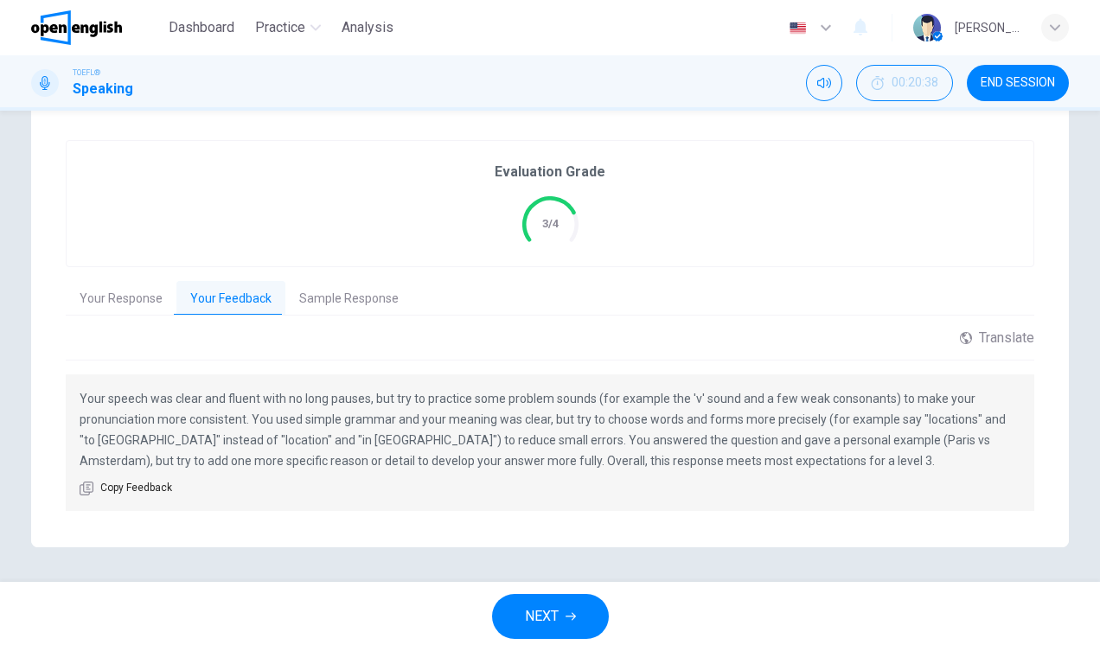
scroll to position [343, 0]
click at [350, 297] on button "Sample Response" at bounding box center [348, 300] width 127 height 36
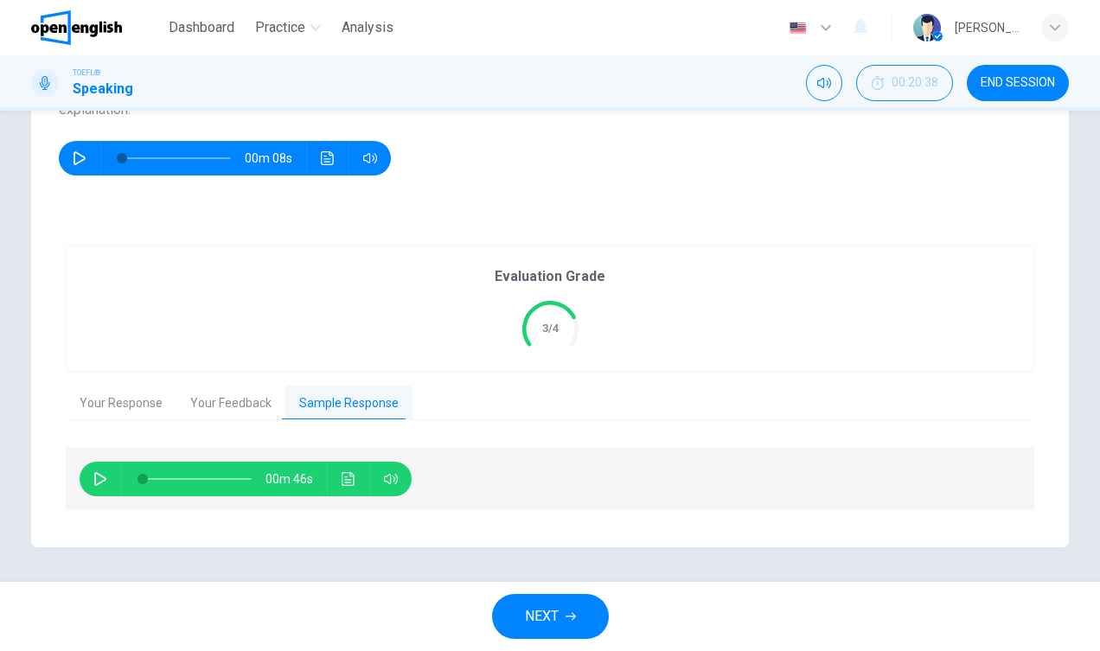
scroll to position [239, 0]
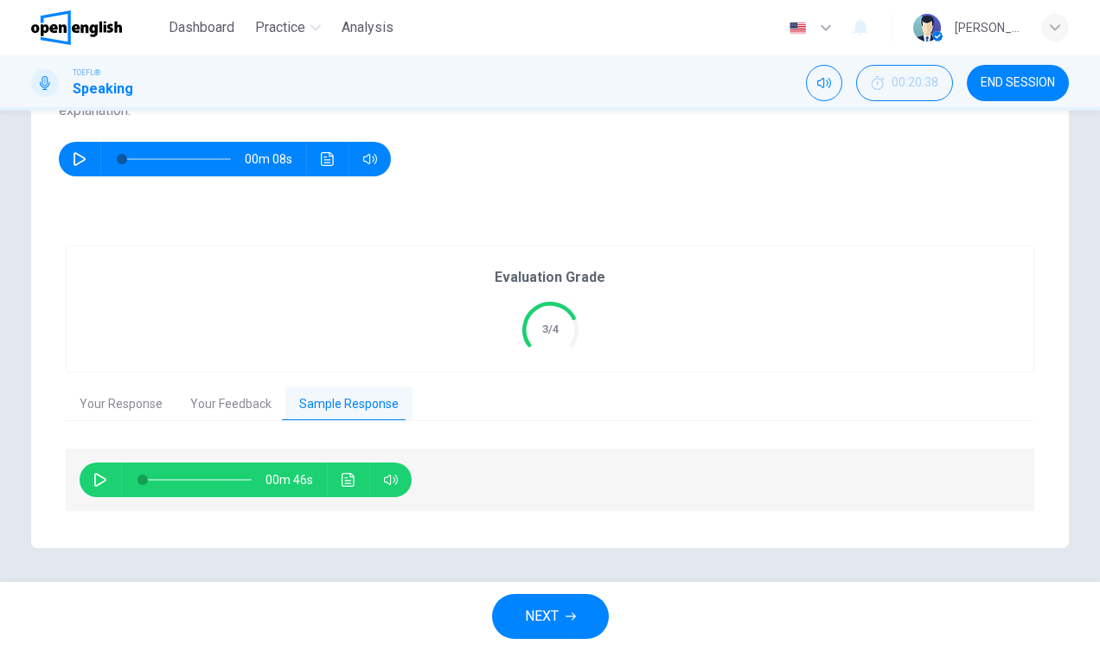
click at [101, 482] on icon "button" at bounding box center [100, 480] width 14 height 14
click at [345, 481] on icon "Click to see the audio transcription" at bounding box center [347, 480] width 13 height 14
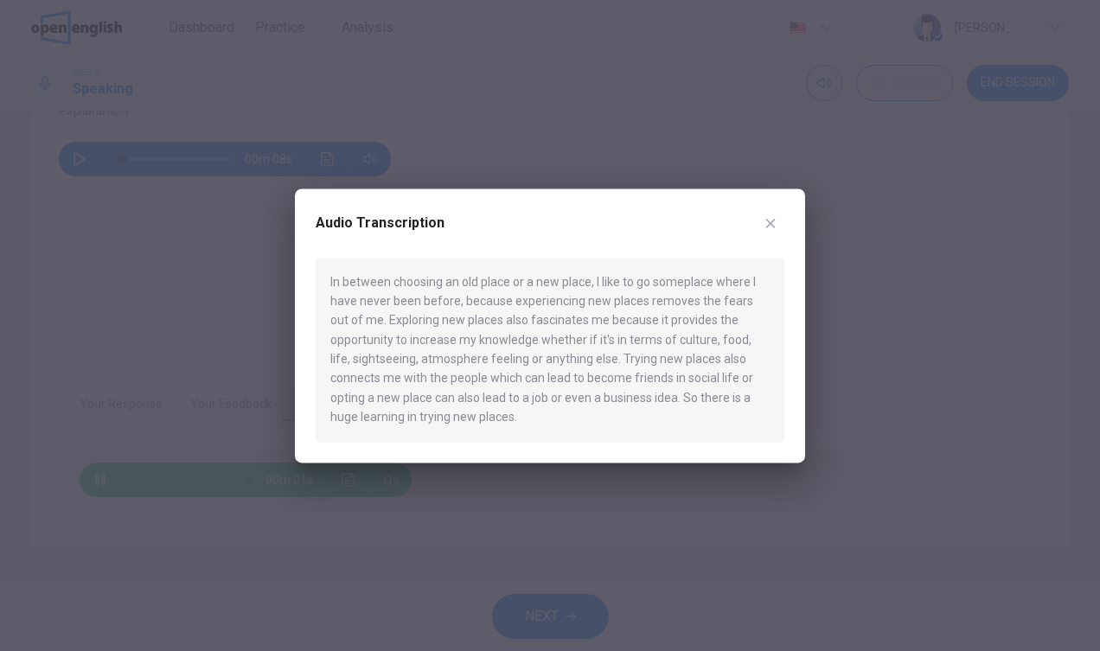
type input "*"
click at [772, 228] on icon "button" at bounding box center [770, 223] width 14 height 14
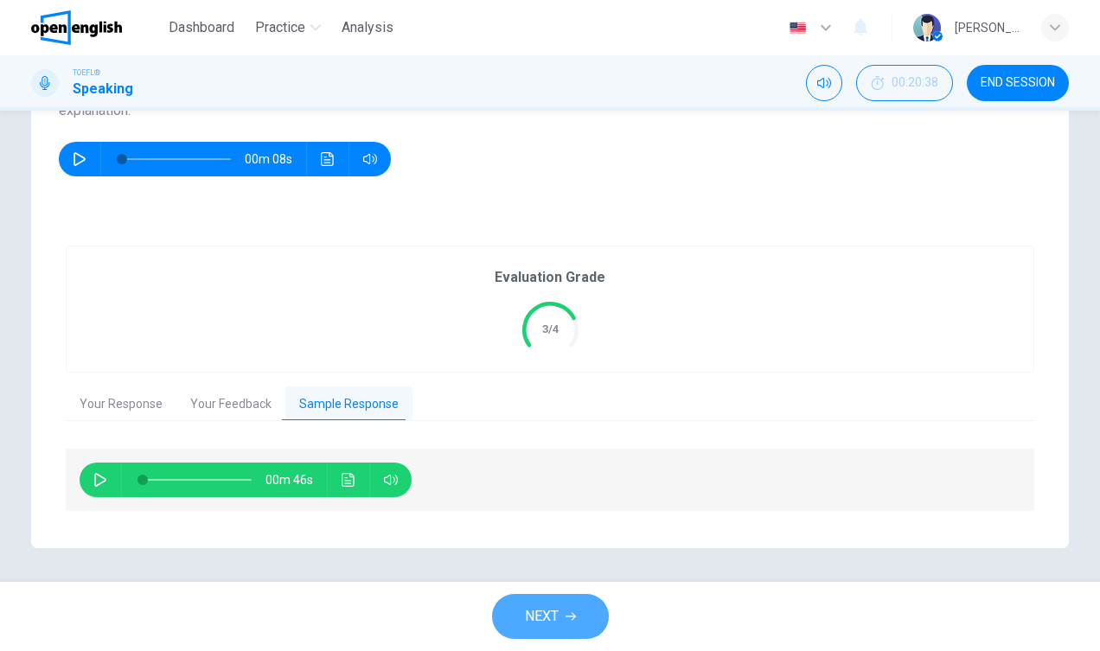
click at [532, 610] on span "NEXT" at bounding box center [542, 616] width 34 height 24
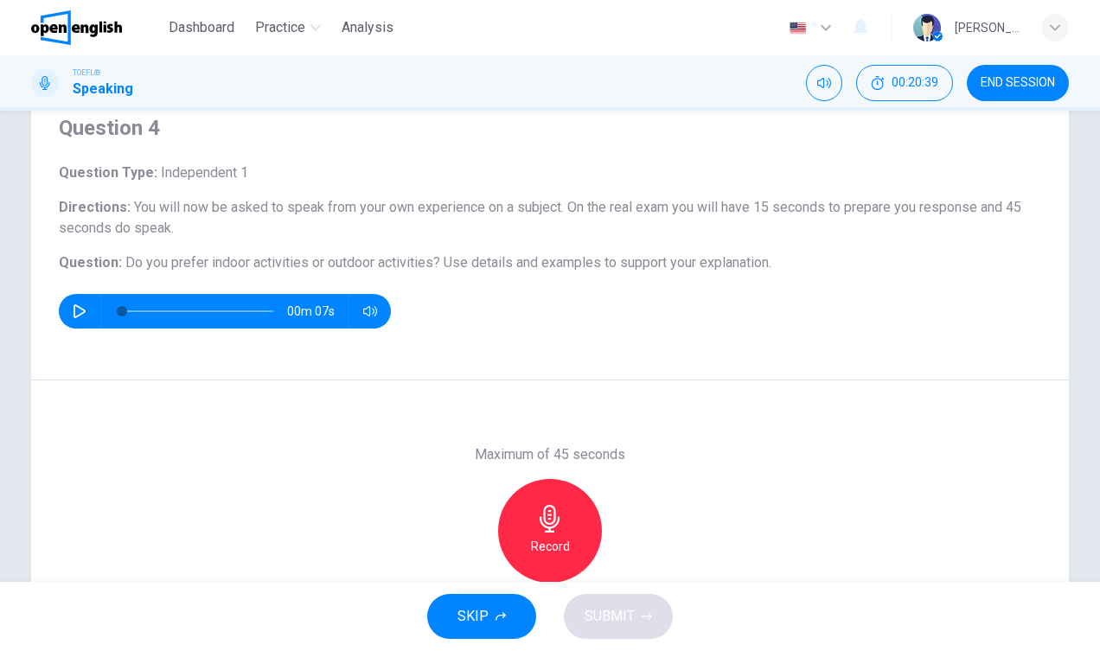
scroll to position [67, 0]
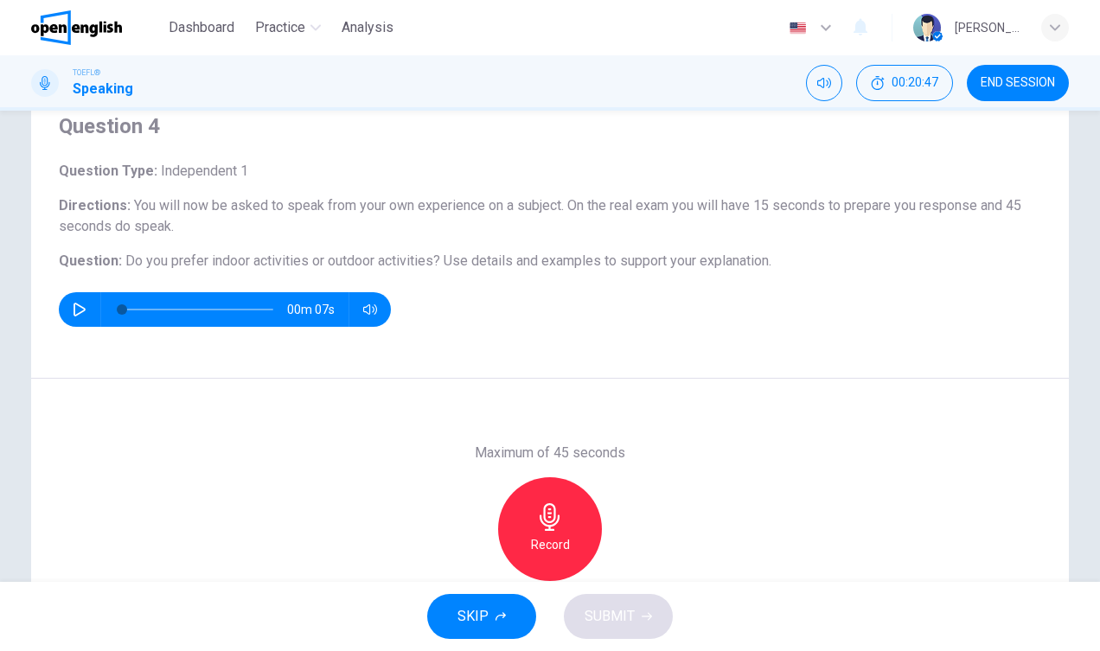
click at [93, 310] on div "00m 07s" at bounding box center [225, 309] width 332 height 35
click at [86, 308] on button "button" at bounding box center [80, 309] width 28 height 35
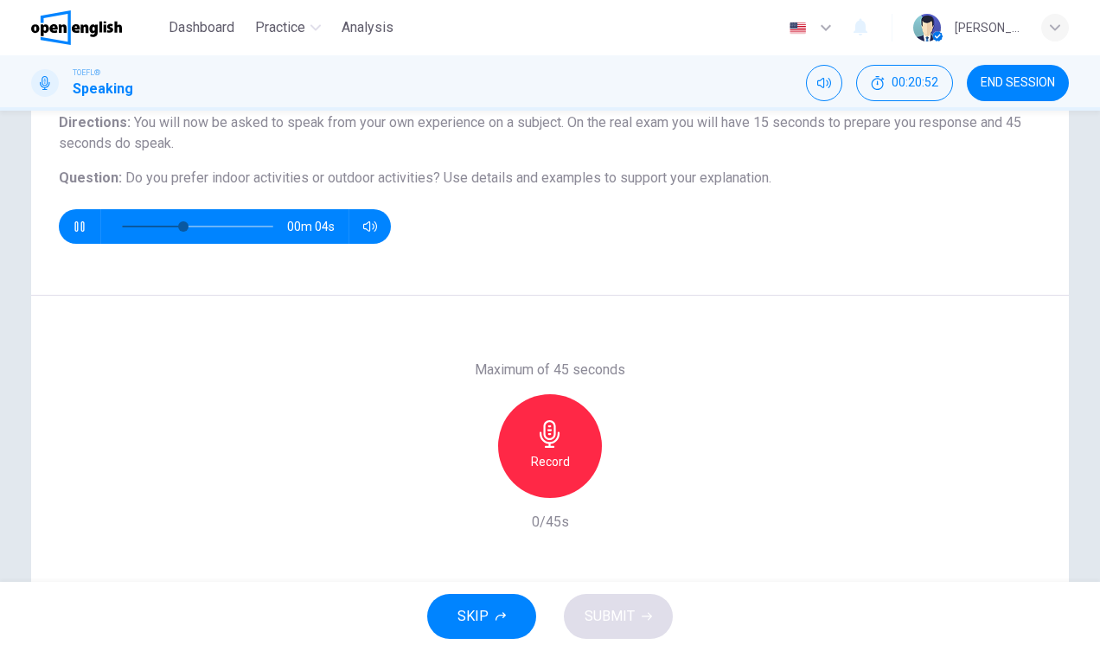
scroll to position [155, 0]
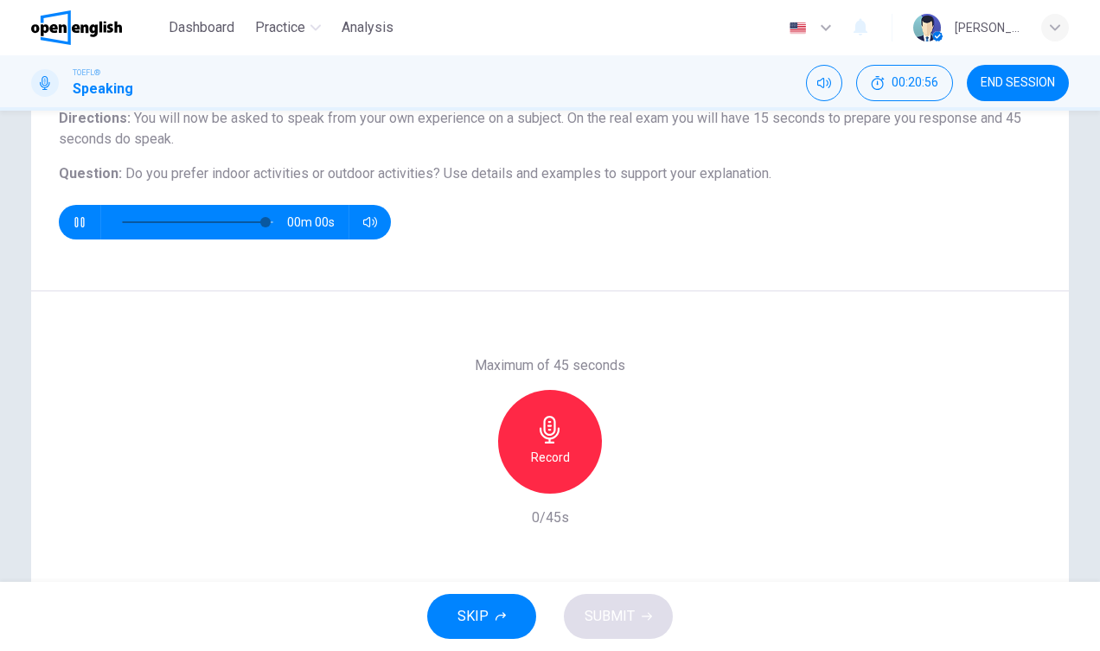
type input "*"
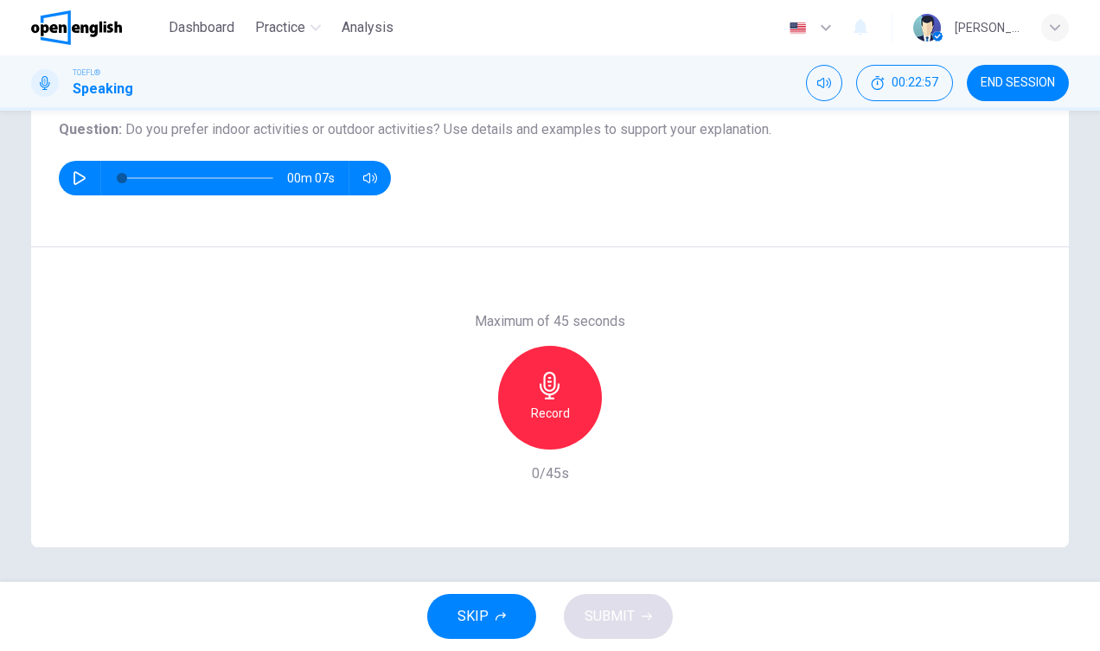
scroll to position [199, 0]
click at [214, 373] on div "Maximum of 45 seconds Record 0/45s" at bounding box center [549, 397] width 1037 height 300
click at [550, 400] on div "Record" at bounding box center [550, 398] width 104 height 104
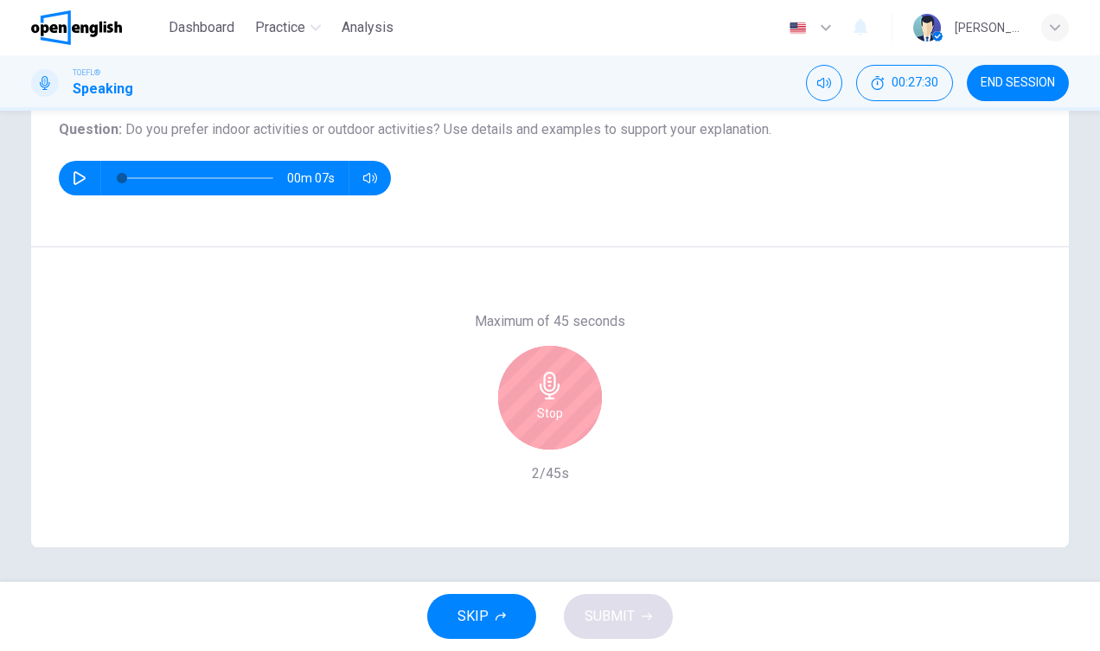
click at [550, 400] on div "Stop" at bounding box center [550, 398] width 104 height 104
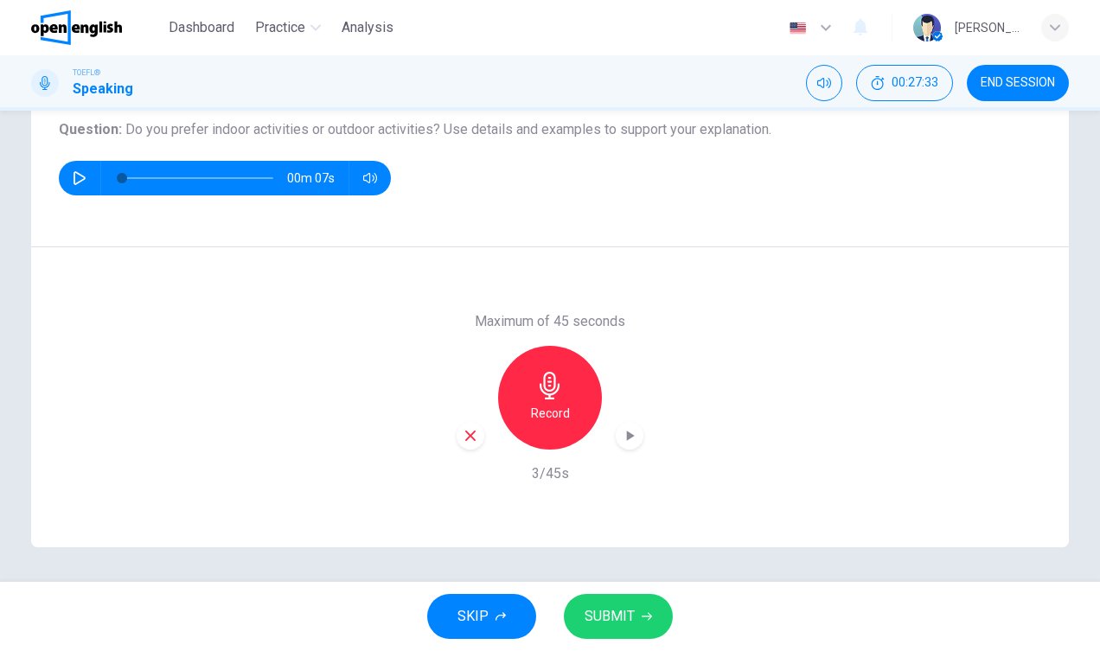
click at [470, 441] on icon "button" at bounding box center [471, 436] width 16 height 16
click at [546, 395] on icon "button" at bounding box center [550, 386] width 28 height 28
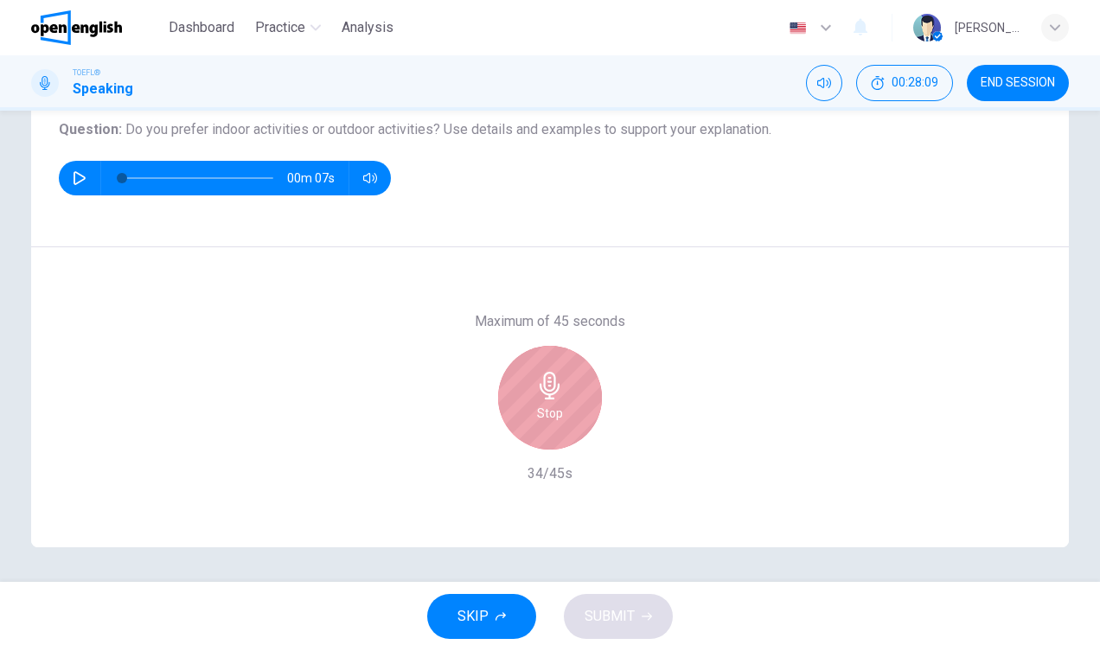
click at [546, 395] on icon "button" at bounding box center [550, 386] width 28 height 28
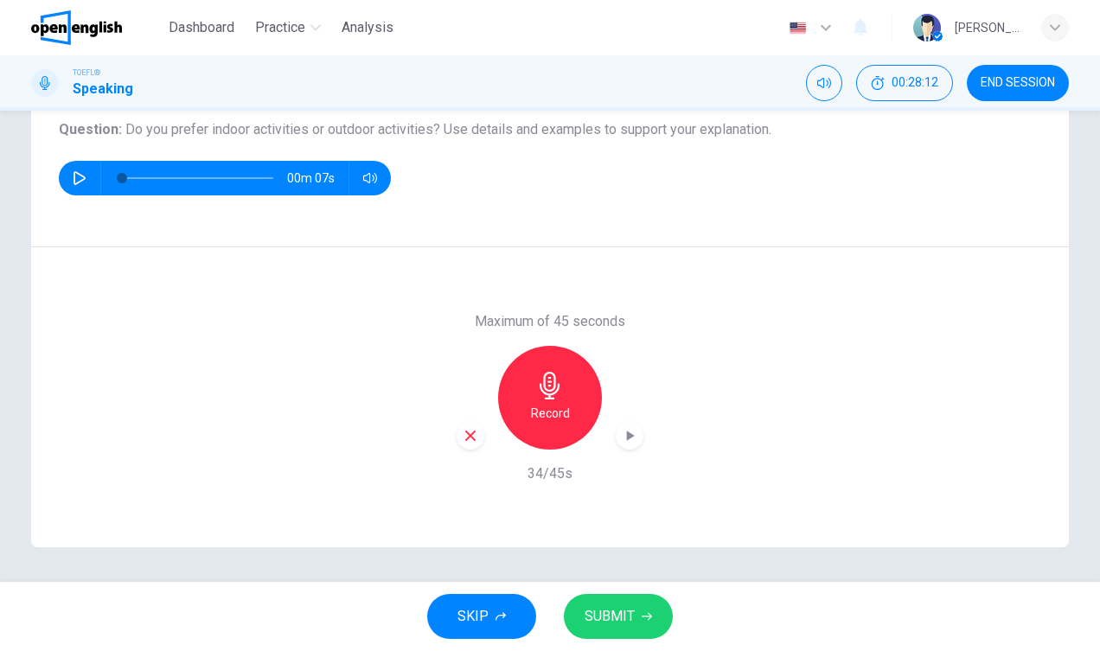
click at [634, 622] on button "SUBMIT" at bounding box center [618, 616] width 109 height 45
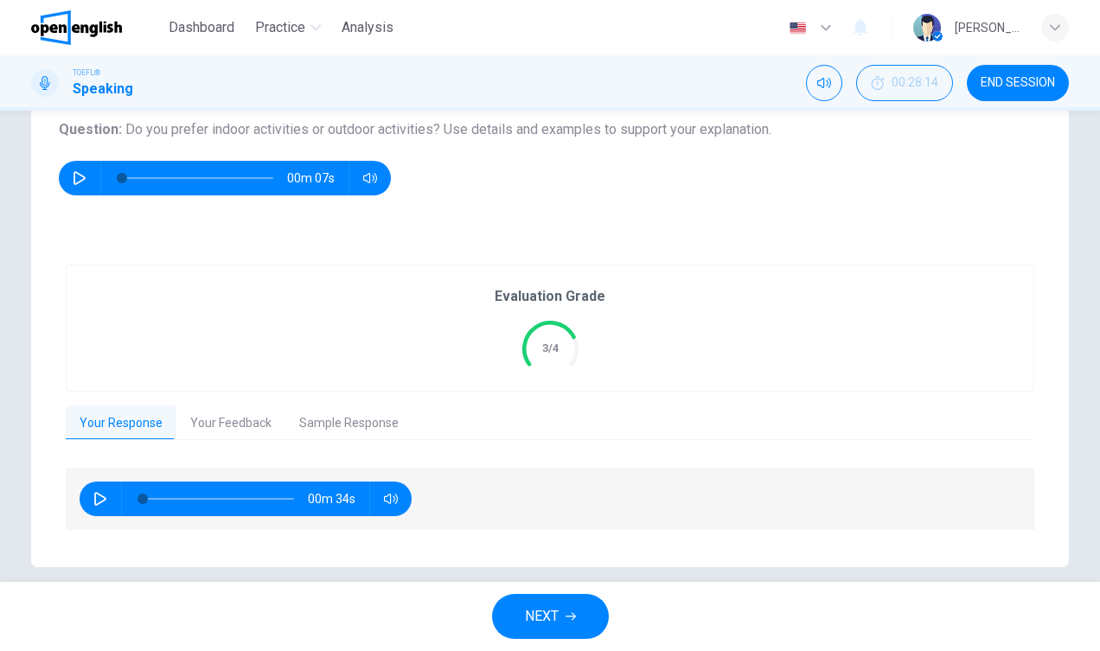
click at [221, 424] on button "Your Feedback" at bounding box center [230, 423] width 109 height 36
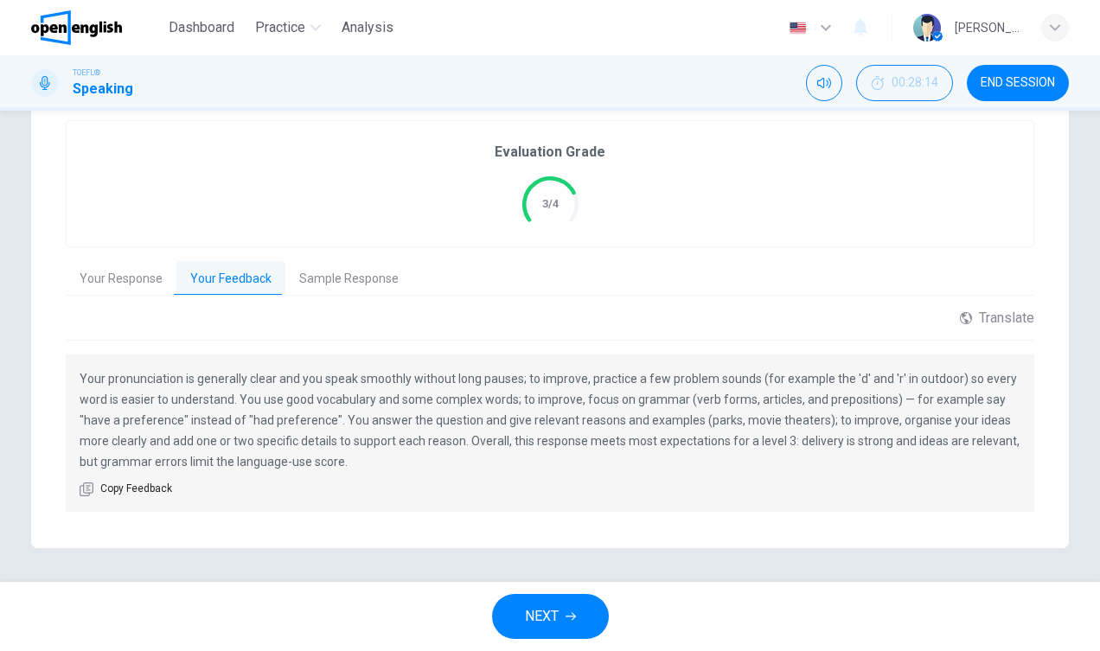
scroll to position [0, 0]
click at [348, 264] on button "Sample Response" at bounding box center [348, 279] width 127 height 36
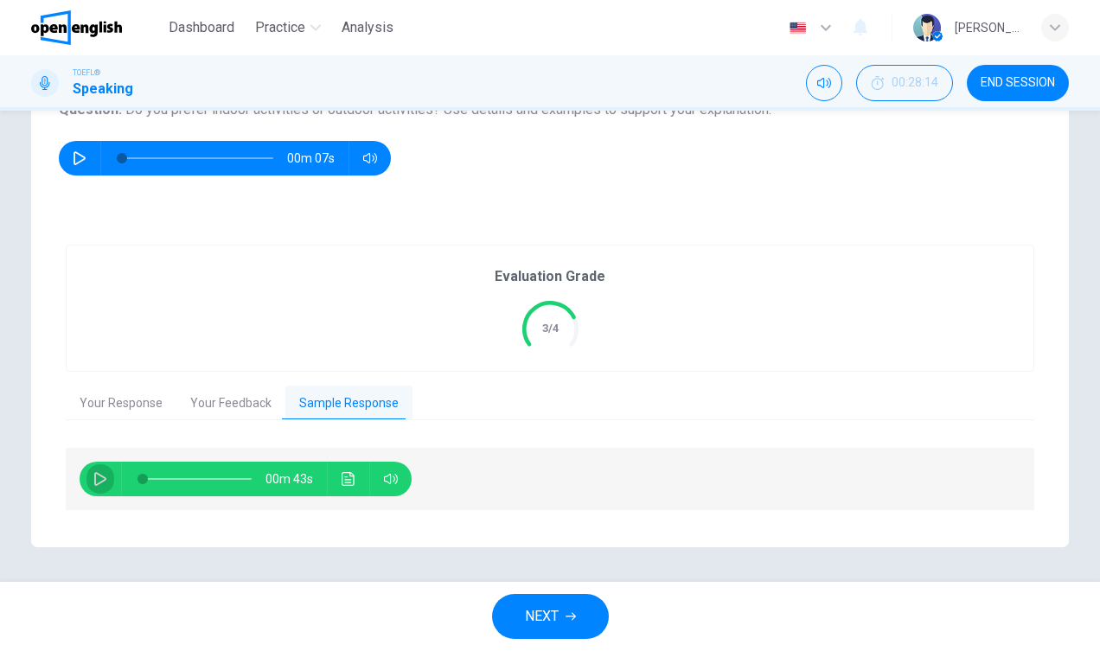
click at [92, 462] on button "button" at bounding box center [100, 479] width 28 height 35
click at [346, 472] on icon "Click to see the audio transcription" at bounding box center [347, 479] width 13 height 14
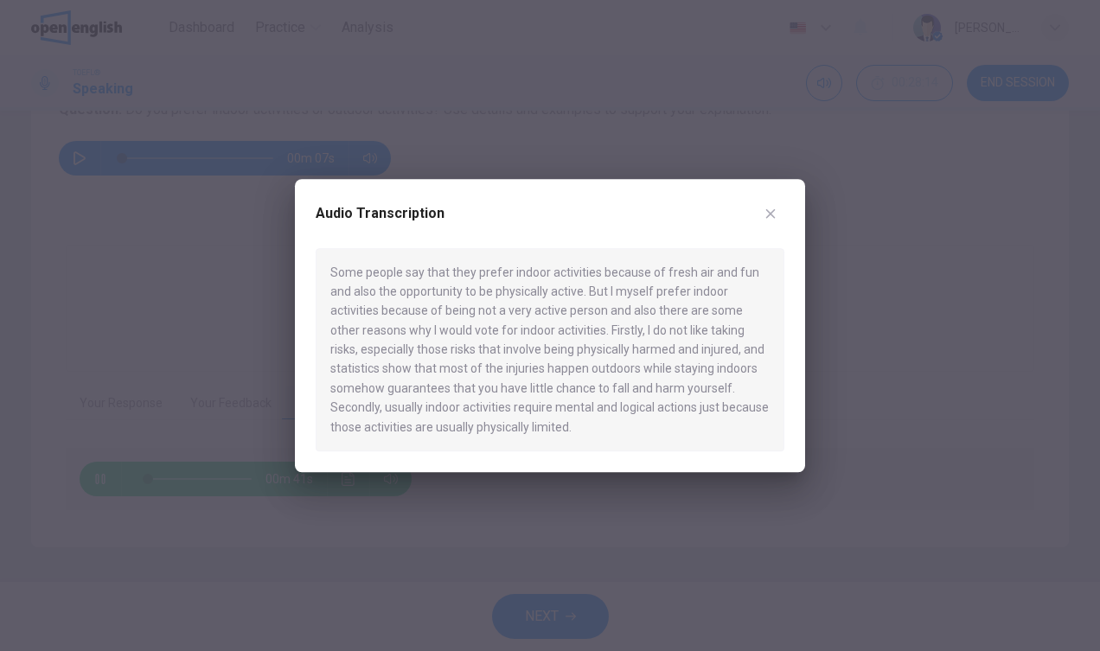
click at [552, 382] on div "Some people say that they prefer indoor activities because of fresh air and fun…" at bounding box center [550, 350] width 469 height 204
type input "*"
click at [757, 215] on button "button" at bounding box center [770, 214] width 28 height 28
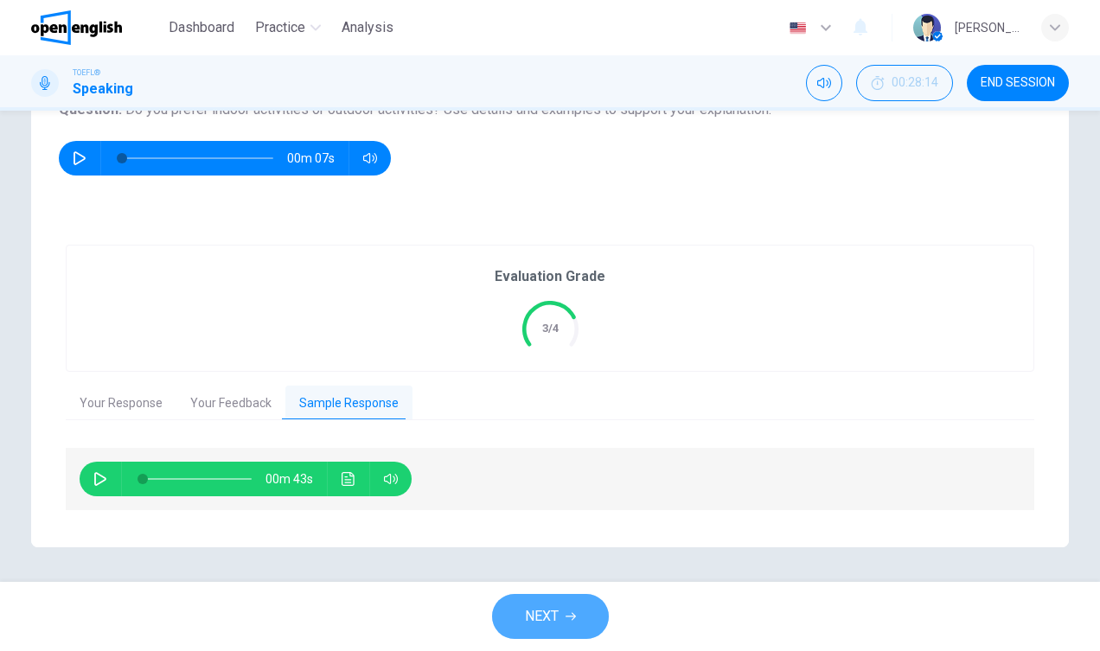
click at [532, 606] on span "NEXT" at bounding box center [542, 616] width 34 height 24
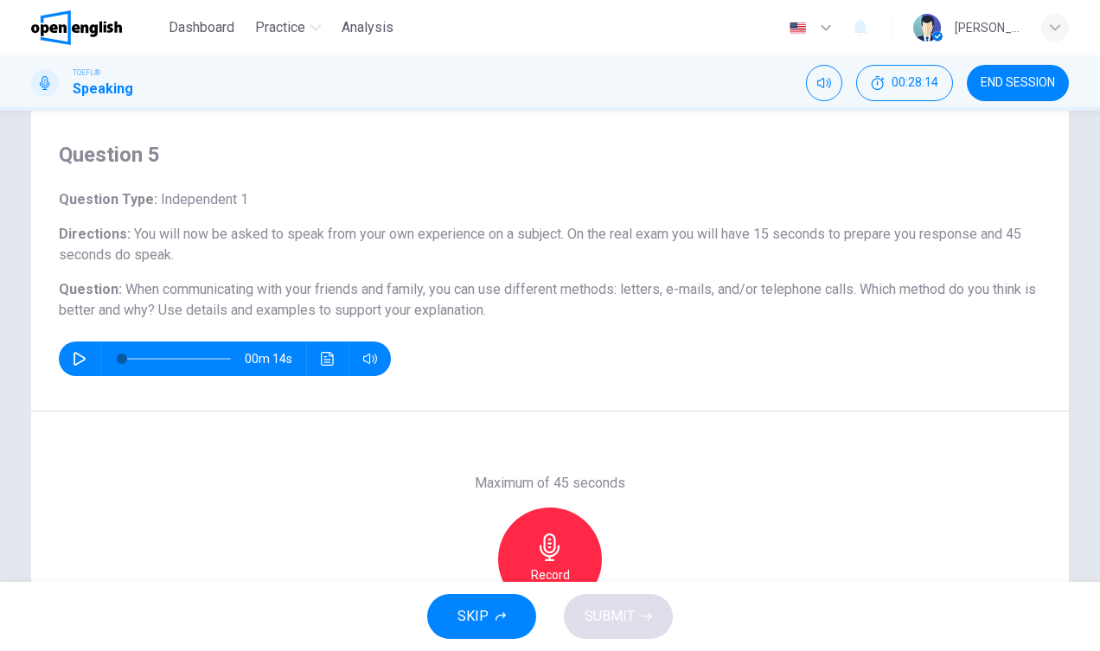
scroll to position [66, 0]
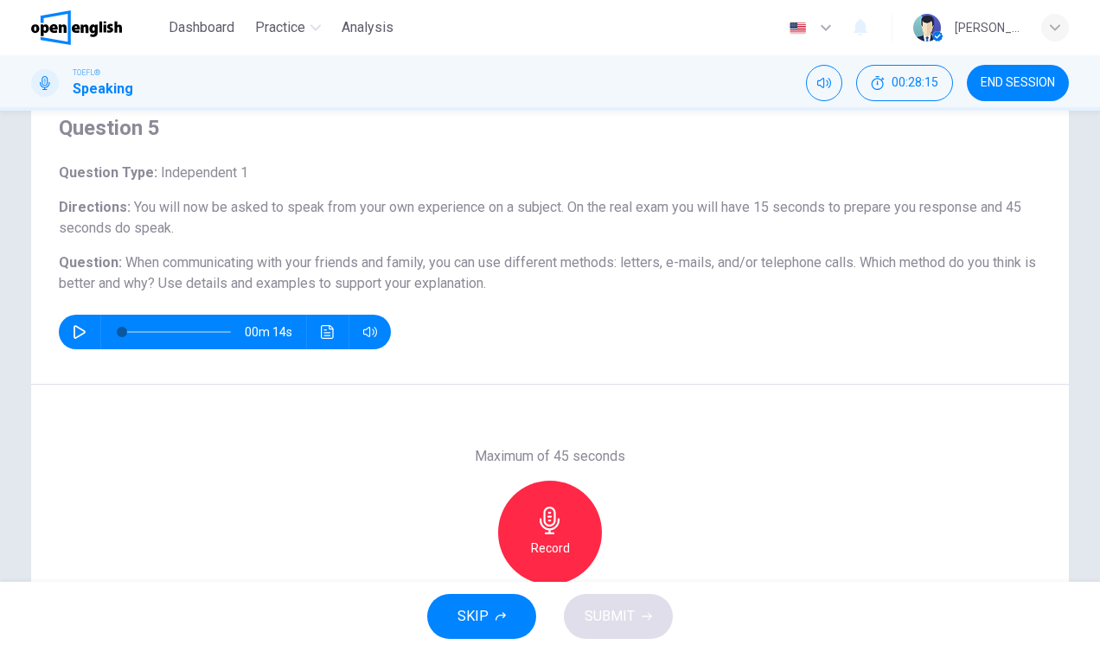
click at [86, 332] on button "button" at bounding box center [80, 332] width 28 height 35
type input "*"
click at [539, 495] on div "Record" at bounding box center [550, 533] width 104 height 104
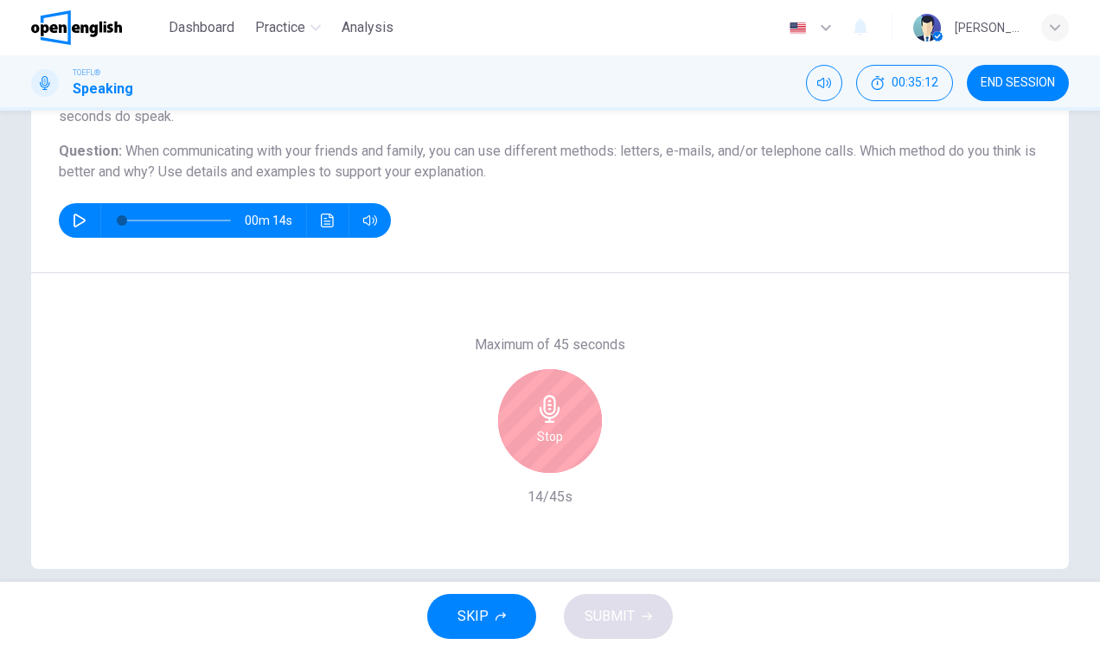
click at [539, 424] on div "Stop" at bounding box center [550, 421] width 104 height 104
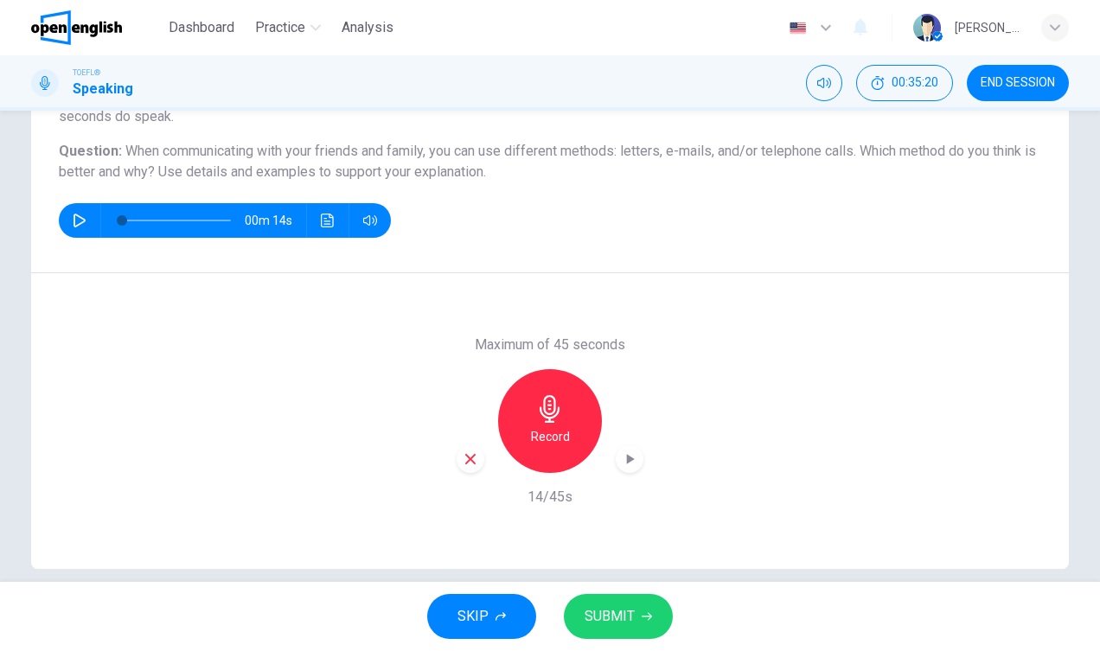
click at [556, 425] on div "Record" at bounding box center [550, 421] width 104 height 104
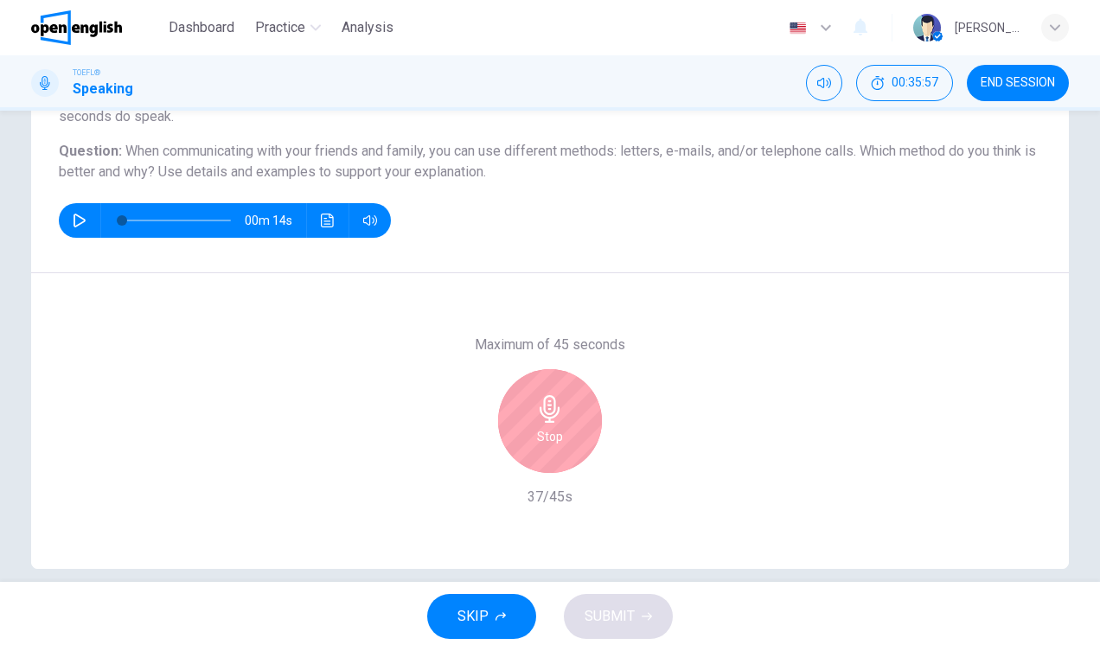
click at [556, 425] on div "Stop" at bounding box center [550, 421] width 104 height 104
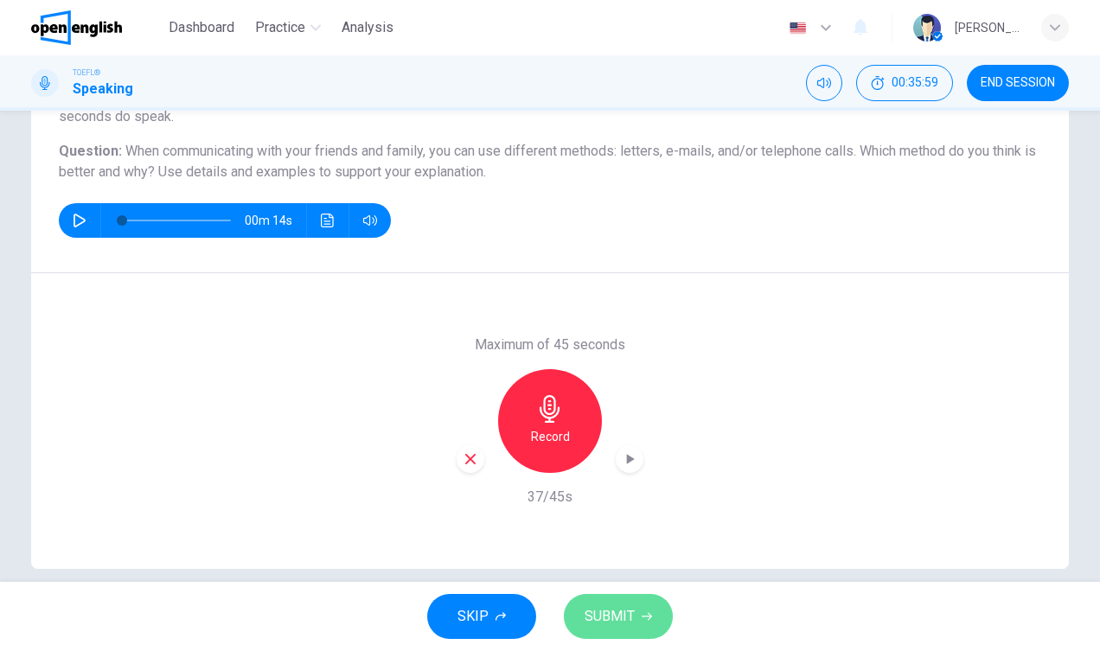
click at [635, 600] on button "SUBMIT" at bounding box center [618, 616] width 109 height 45
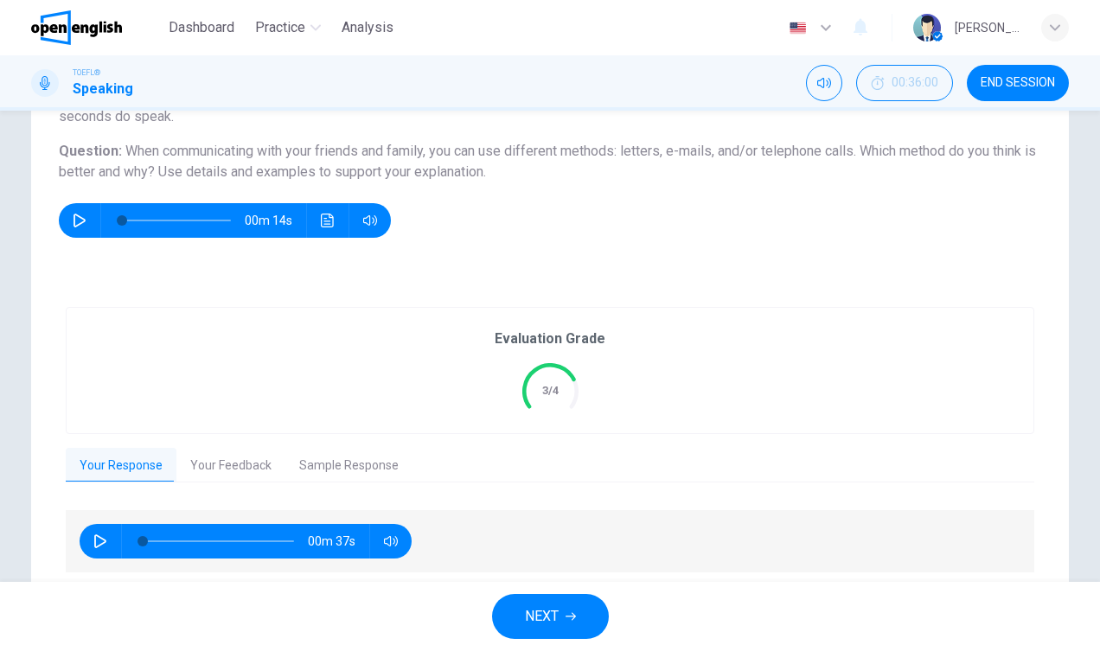
click at [249, 478] on button "Your Feedback" at bounding box center [230, 466] width 109 height 36
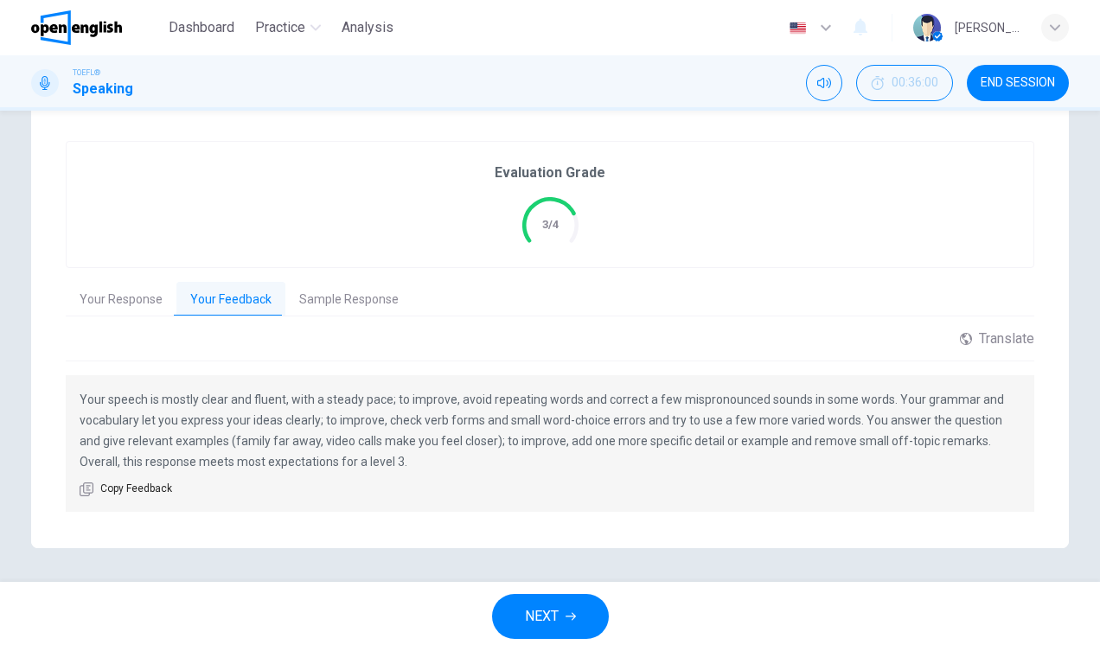
scroll to position [0, 0]
click at [322, 309] on button "Sample Response" at bounding box center [348, 300] width 127 height 36
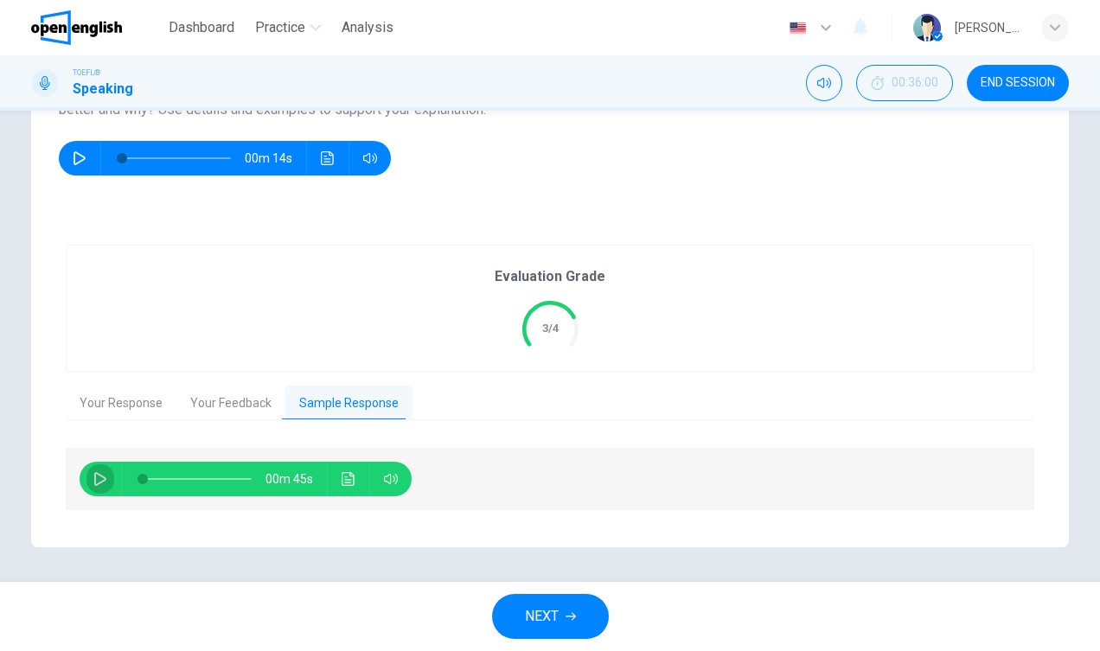
click at [97, 472] on icon "button" at bounding box center [100, 479] width 14 height 14
click at [351, 472] on icon "Click to see the audio transcription" at bounding box center [348, 479] width 14 height 14
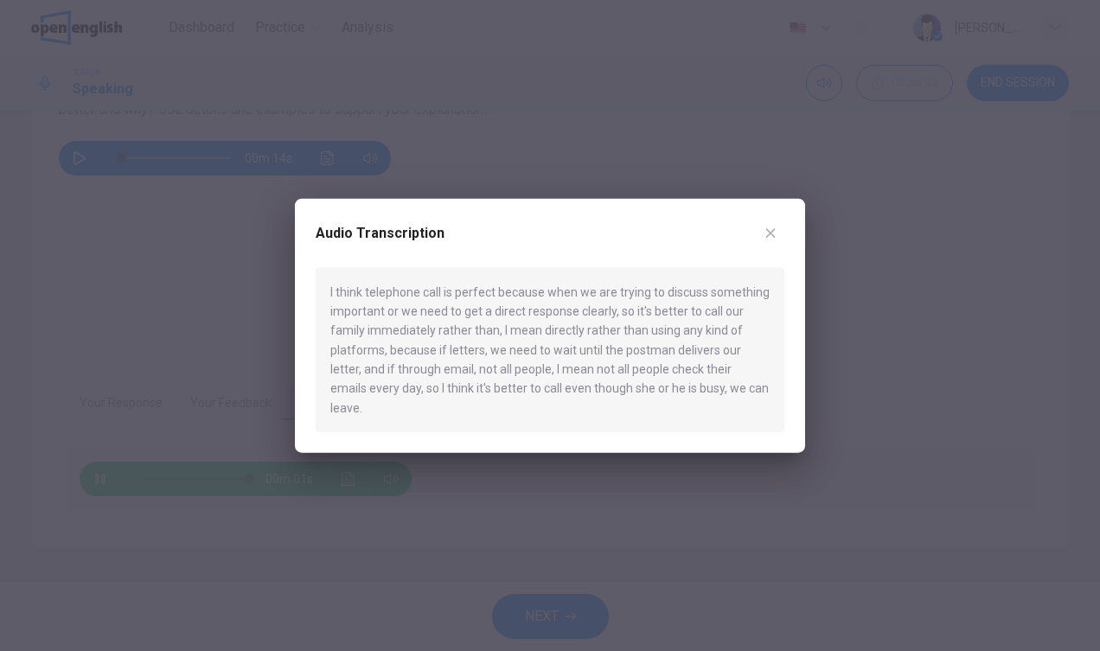
type input "*"
click at [776, 236] on button "button" at bounding box center [770, 233] width 28 height 28
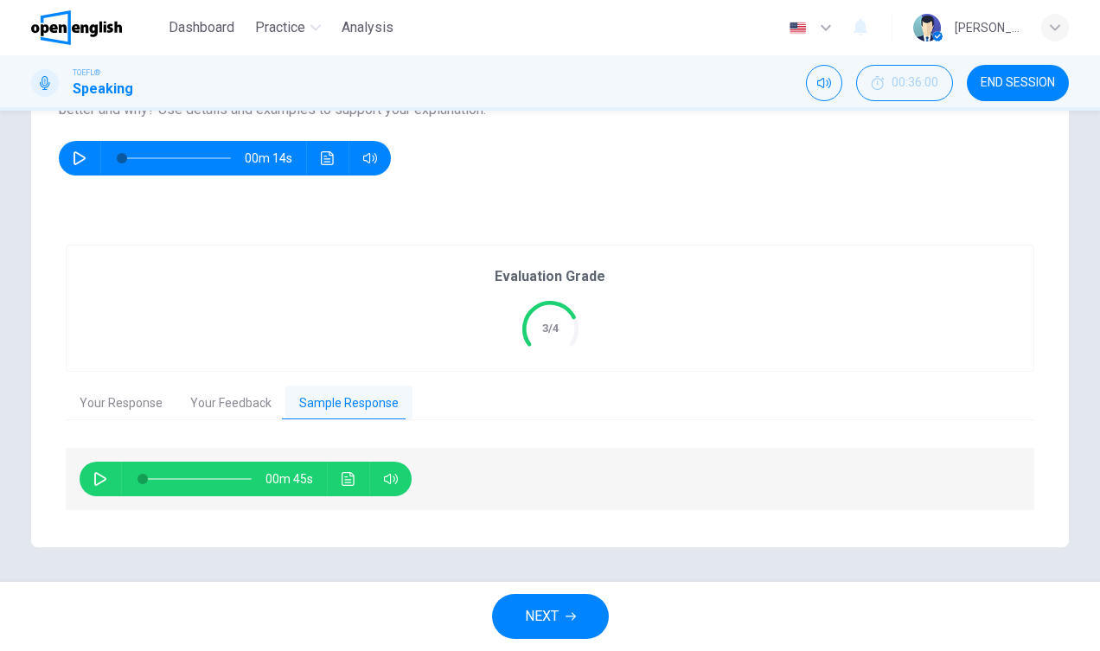
scroll to position [239, 0]
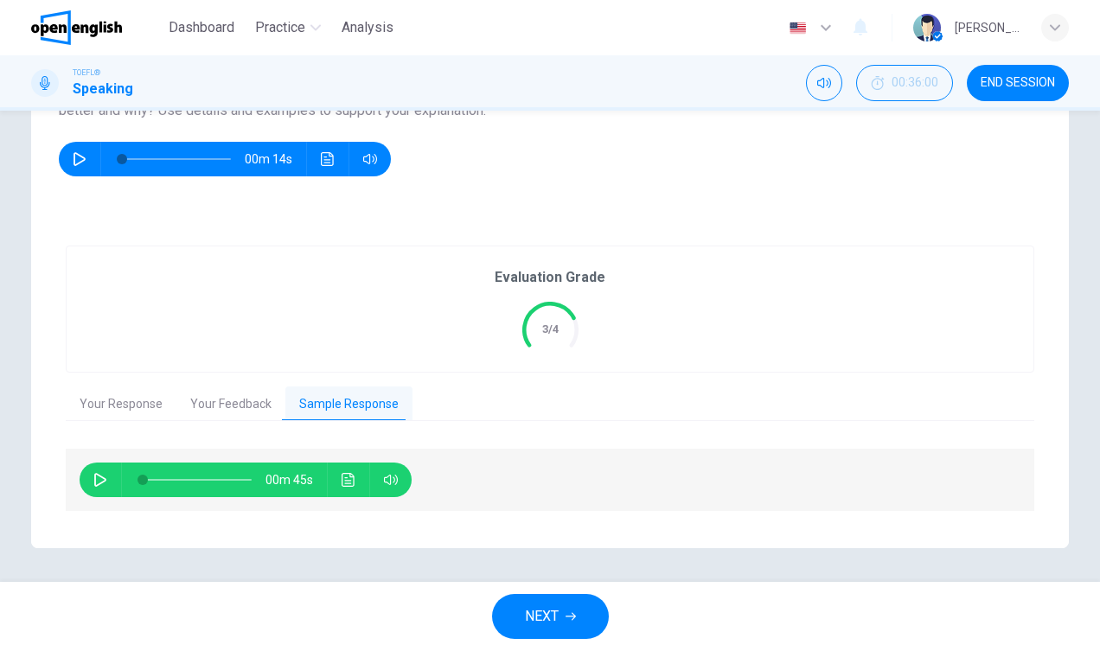
click at [1029, 81] on span "END SESSION" at bounding box center [1017, 83] width 74 height 14
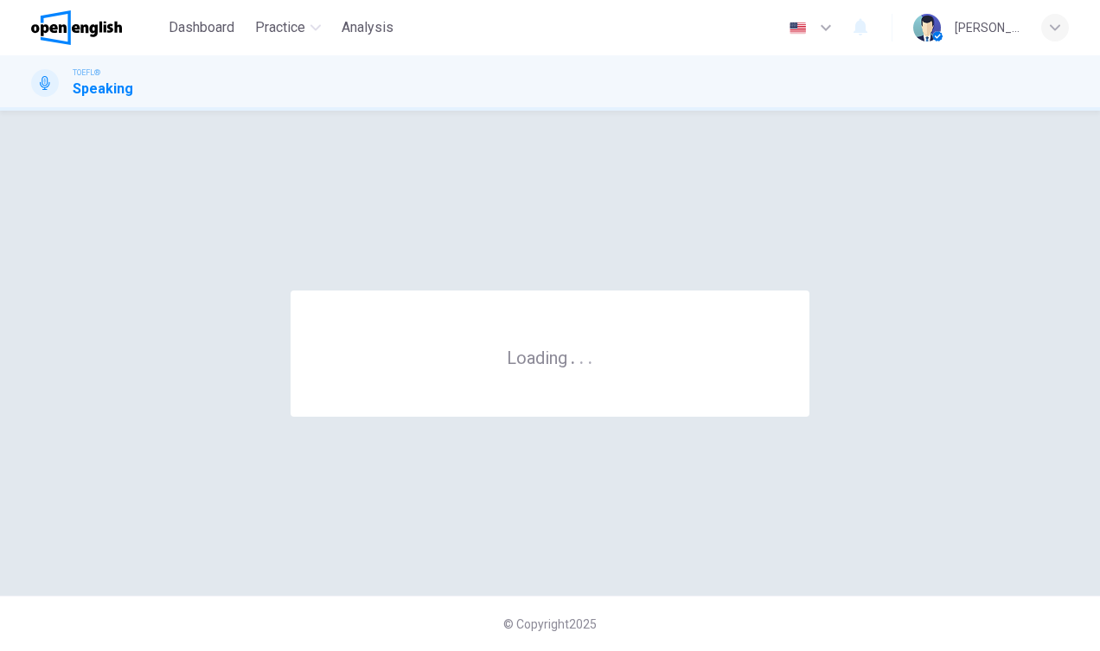
scroll to position [0, 0]
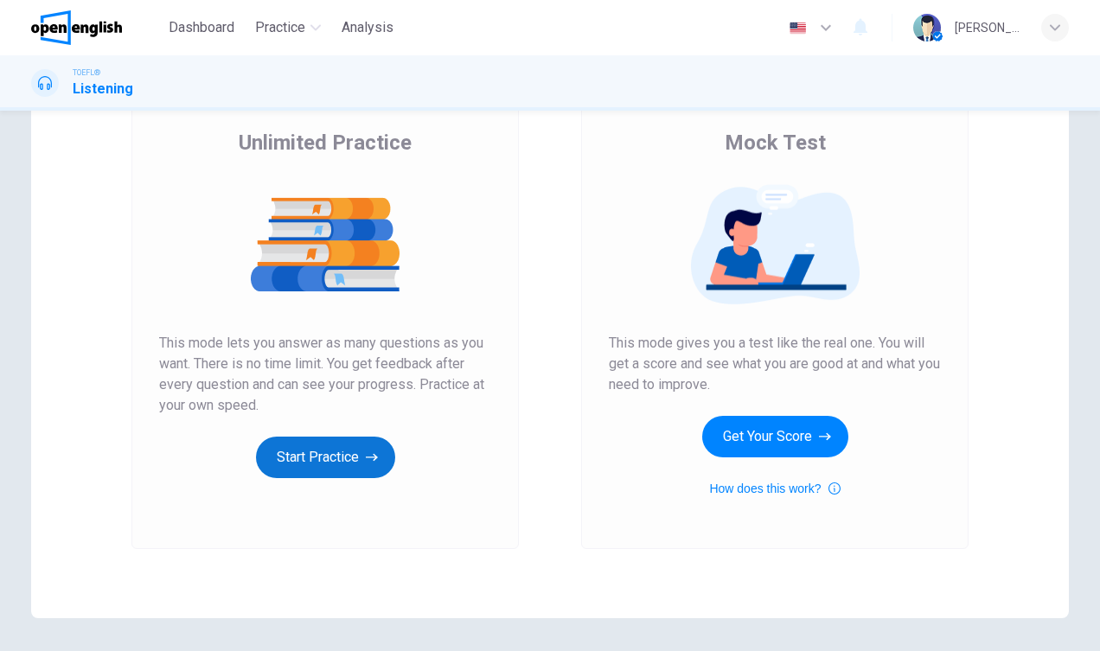
scroll to position [177, 0]
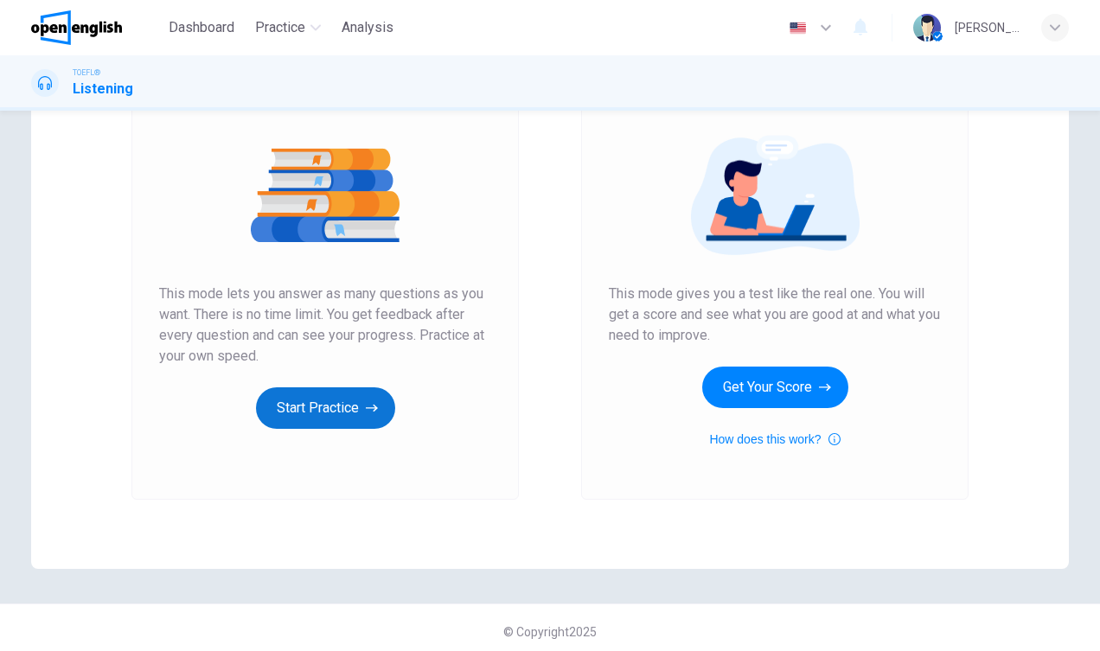
click at [347, 412] on button "Start Practice" at bounding box center [325, 407] width 139 height 41
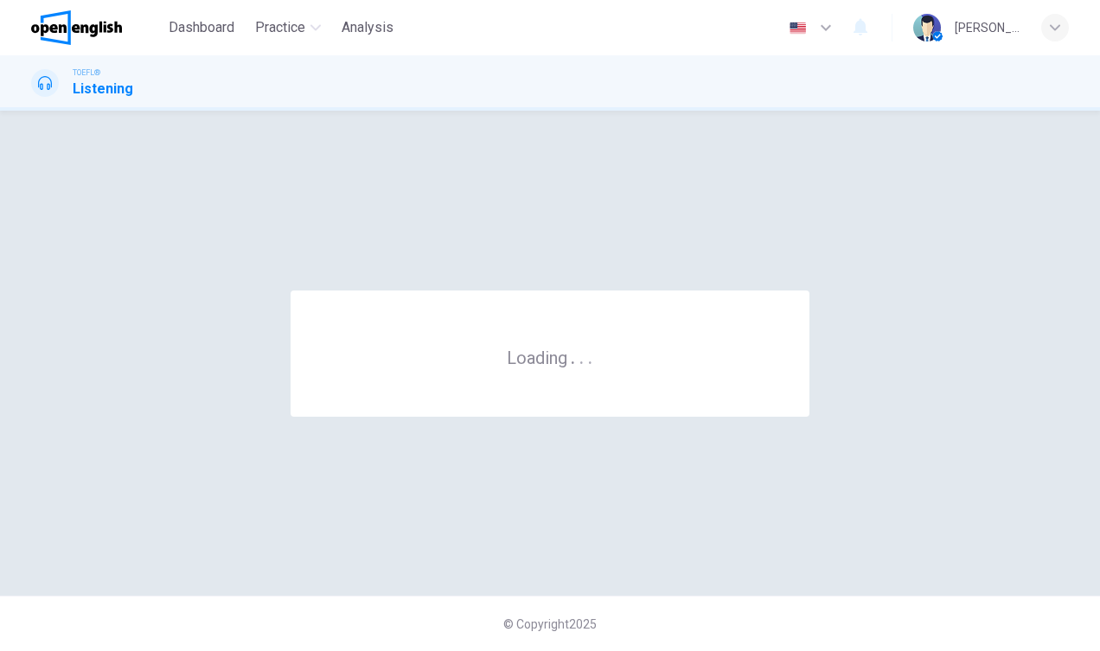
scroll to position [0, 0]
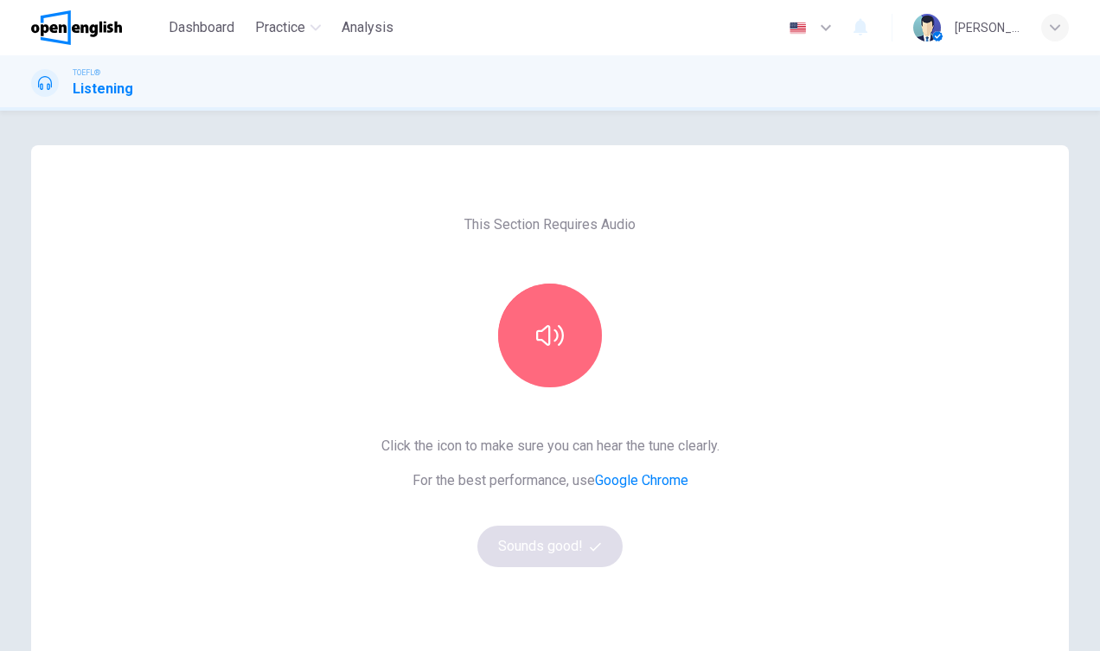
click at [574, 357] on button "button" at bounding box center [550, 336] width 104 height 104
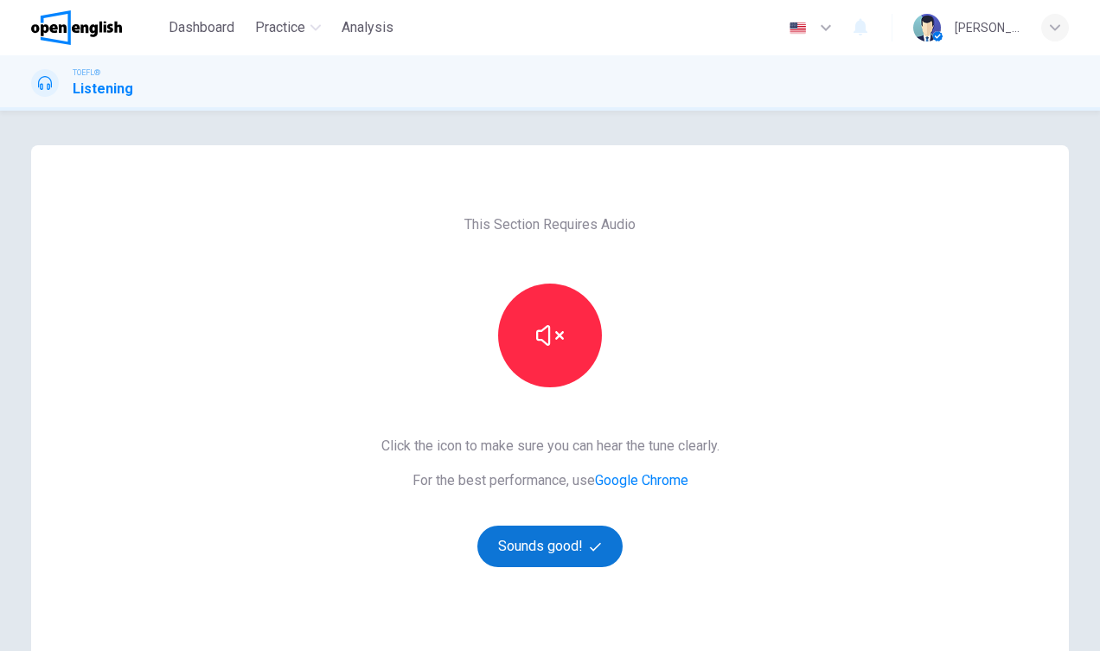
click at [565, 542] on button "Sounds good!" at bounding box center [549, 546] width 145 height 41
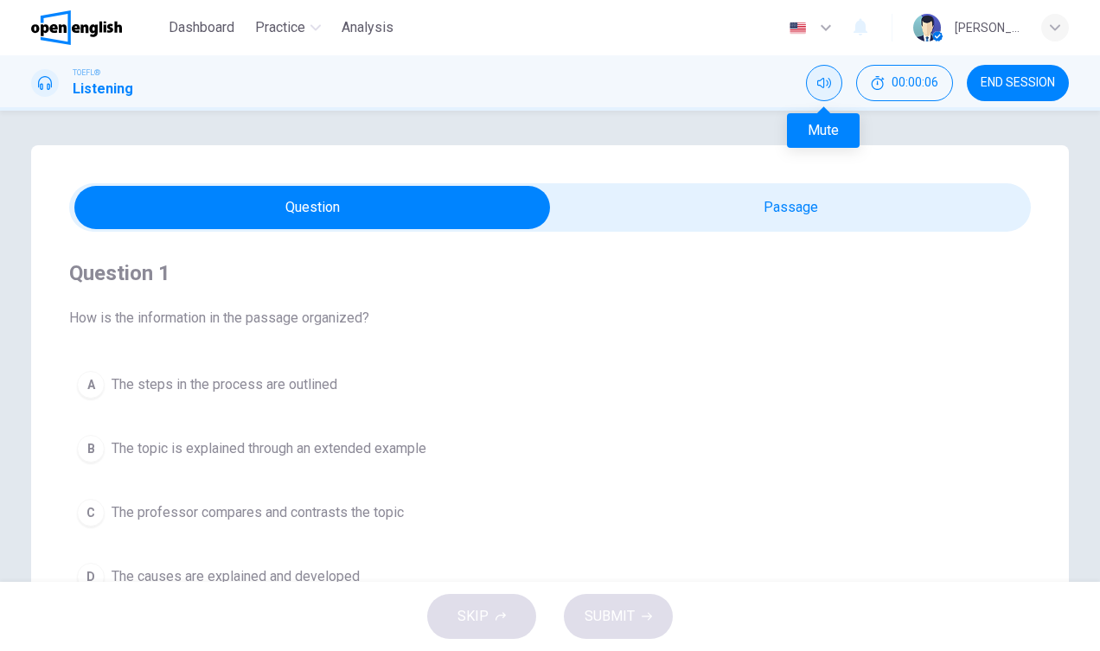
click at [828, 77] on icon "Mute" at bounding box center [824, 83] width 14 height 14
click at [822, 81] on icon "Unmute" at bounding box center [824, 83] width 14 height 14
click at [112, 88] on h1 "Listening" at bounding box center [103, 89] width 61 height 21
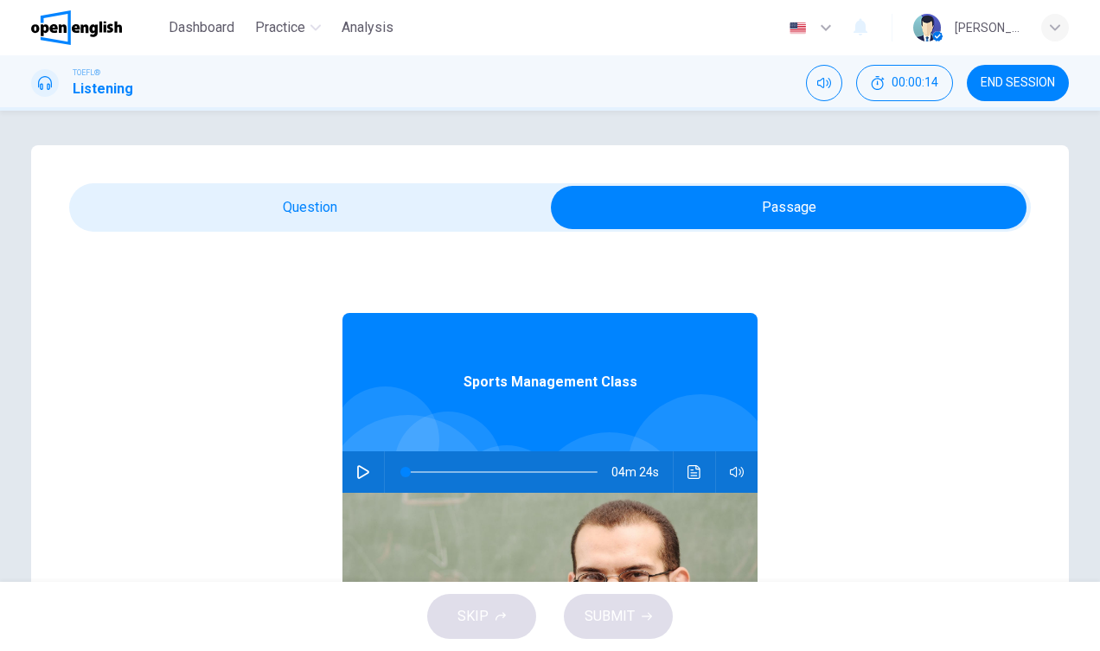
click at [369, 475] on icon "button" at bounding box center [363, 472] width 14 height 14
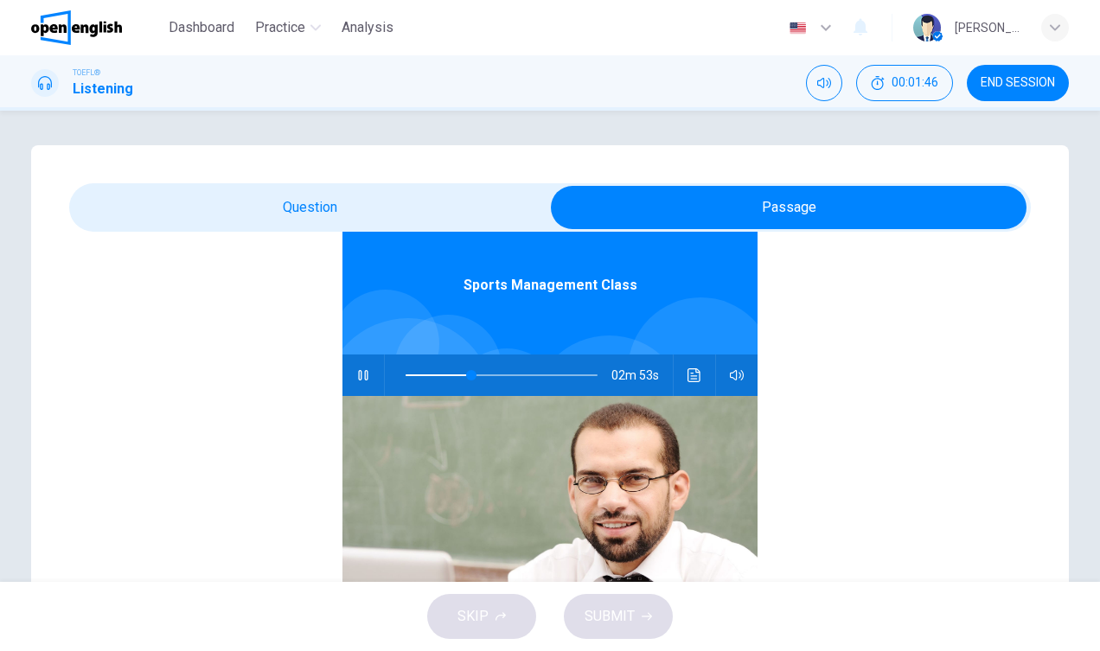
scroll to position [97, 0]
type input "**"
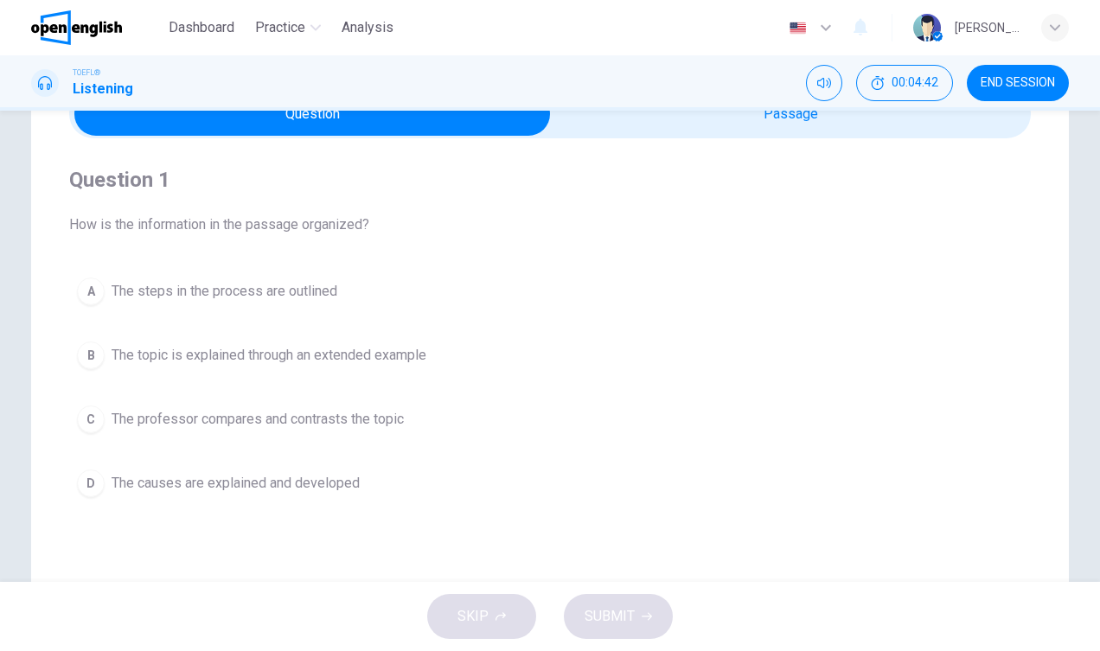
scroll to position [105, 0]
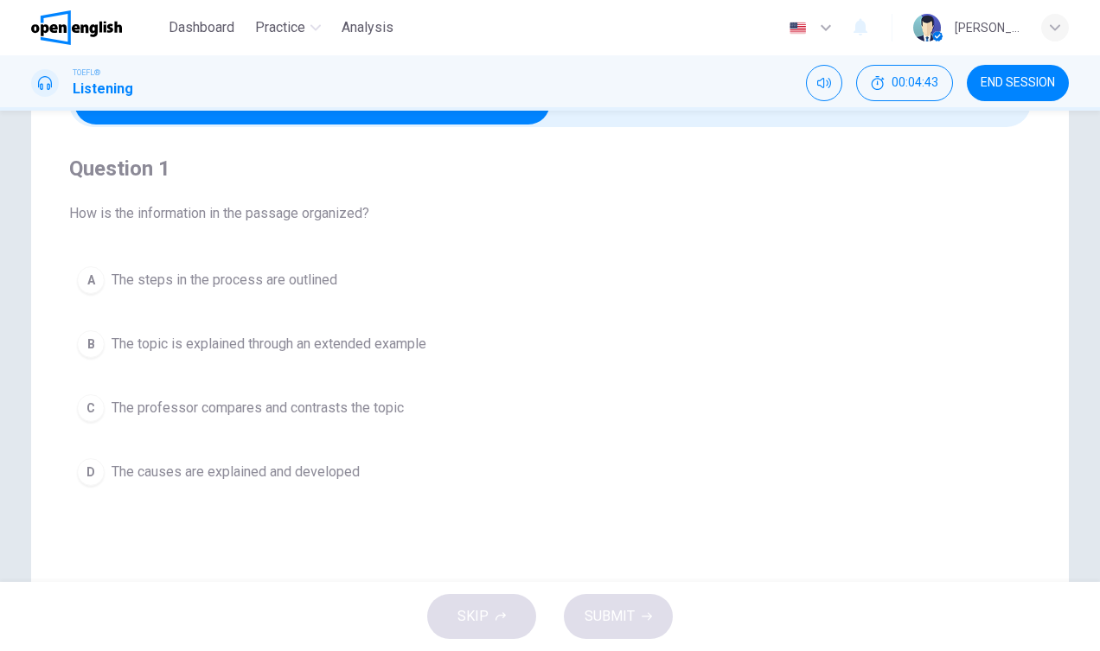
click at [106, 405] on button "C The professor compares and contrasts the topic" at bounding box center [549, 407] width 961 height 43
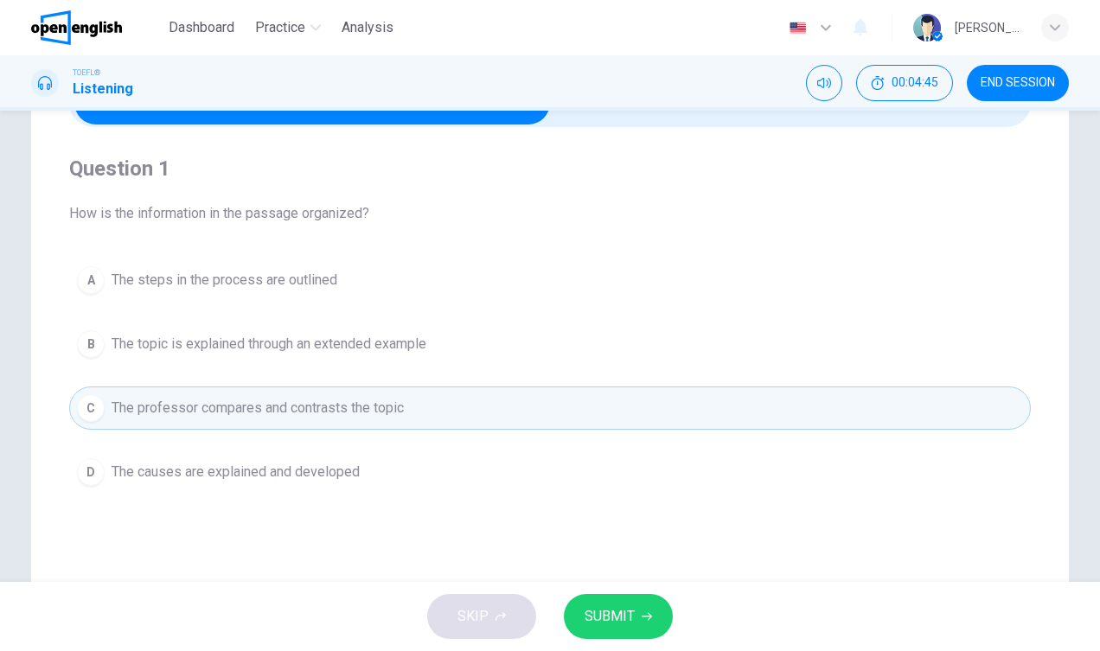
scroll to position [128, 0]
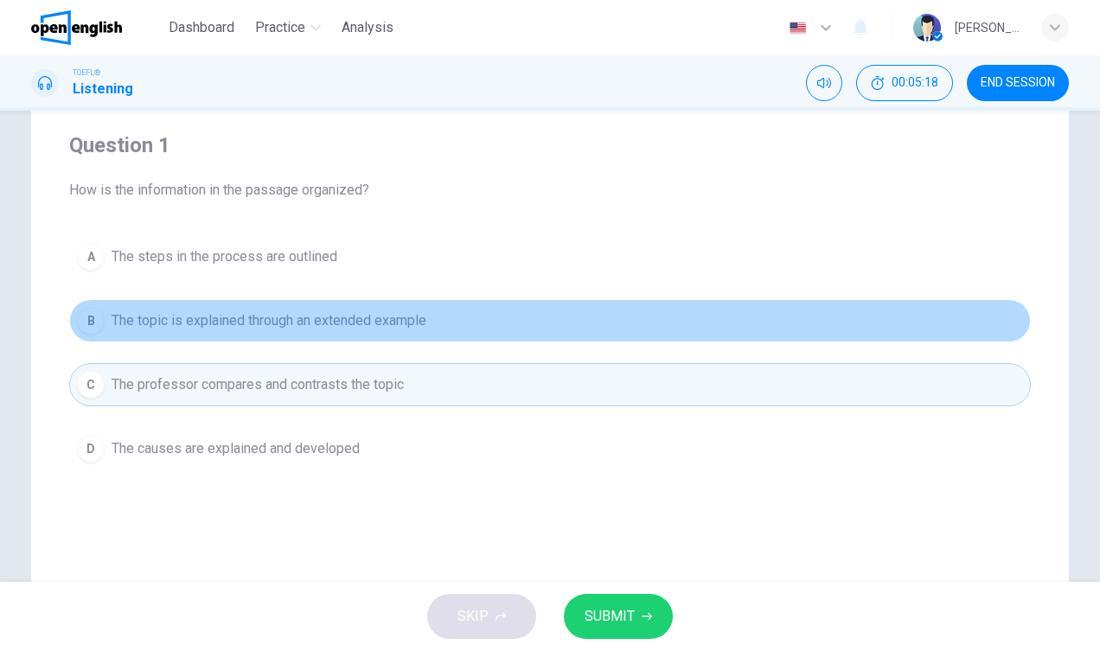
click at [217, 327] on span "The topic is explained through an extended example" at bounding box center [269, 320] width 315 height 21
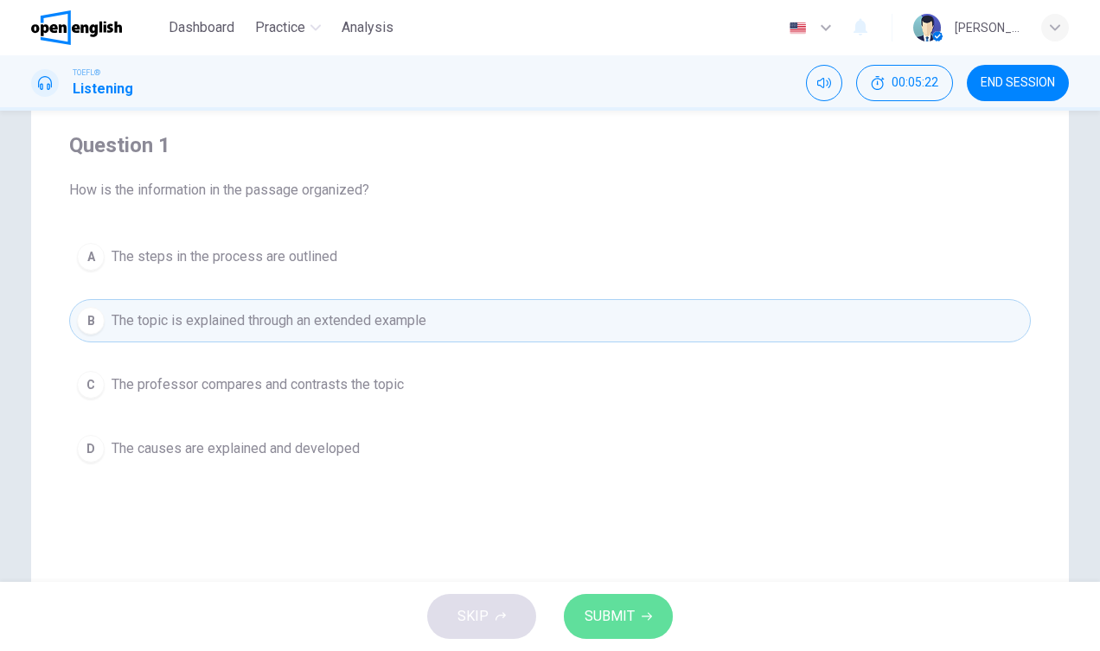
click at [620, 605] on span "SUBMIT" at bounding box center [609, 616] width 50 height 24
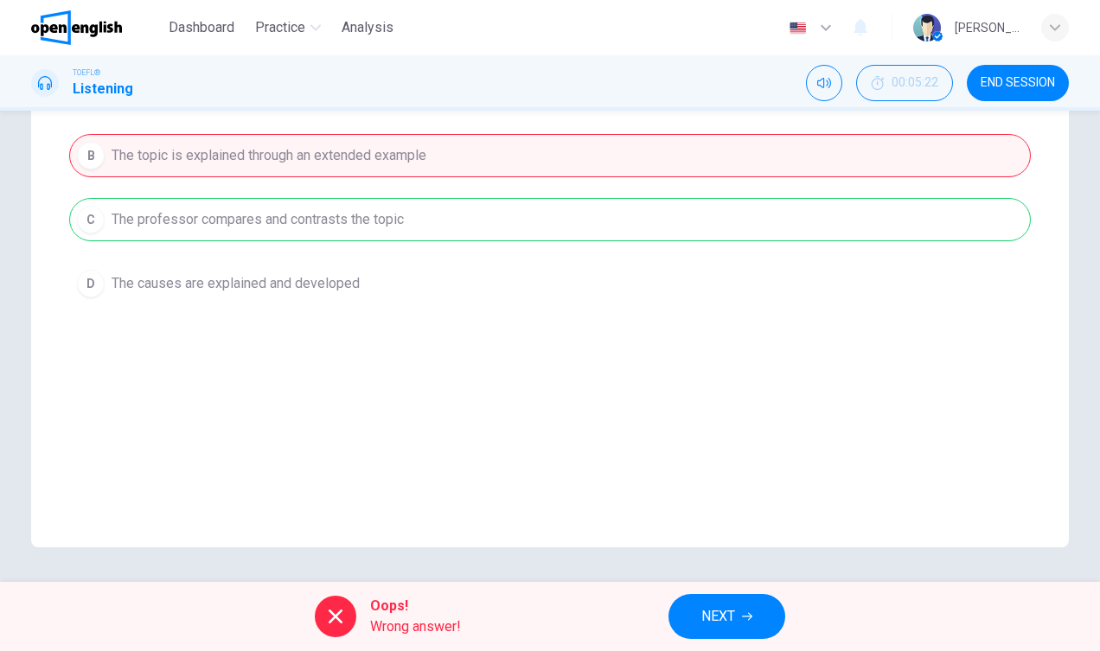
scroll to position [293, 0]
click at [724, 622] on span "NEXT" at bounding box center [718, 616] width 34 height 24
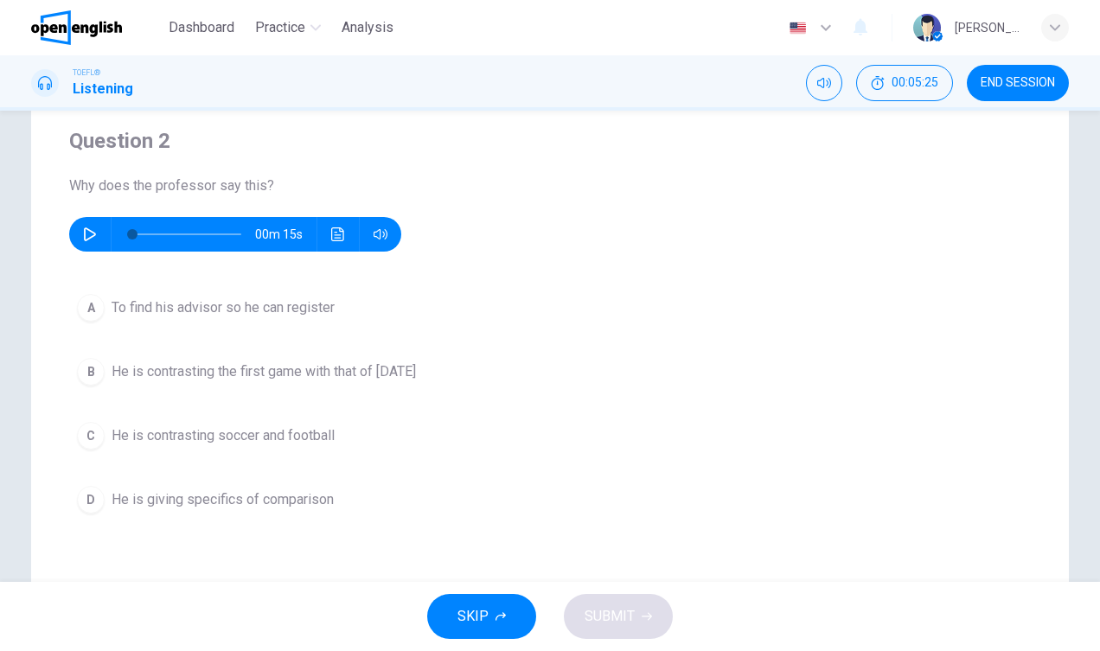
scroll to position [118, 0]
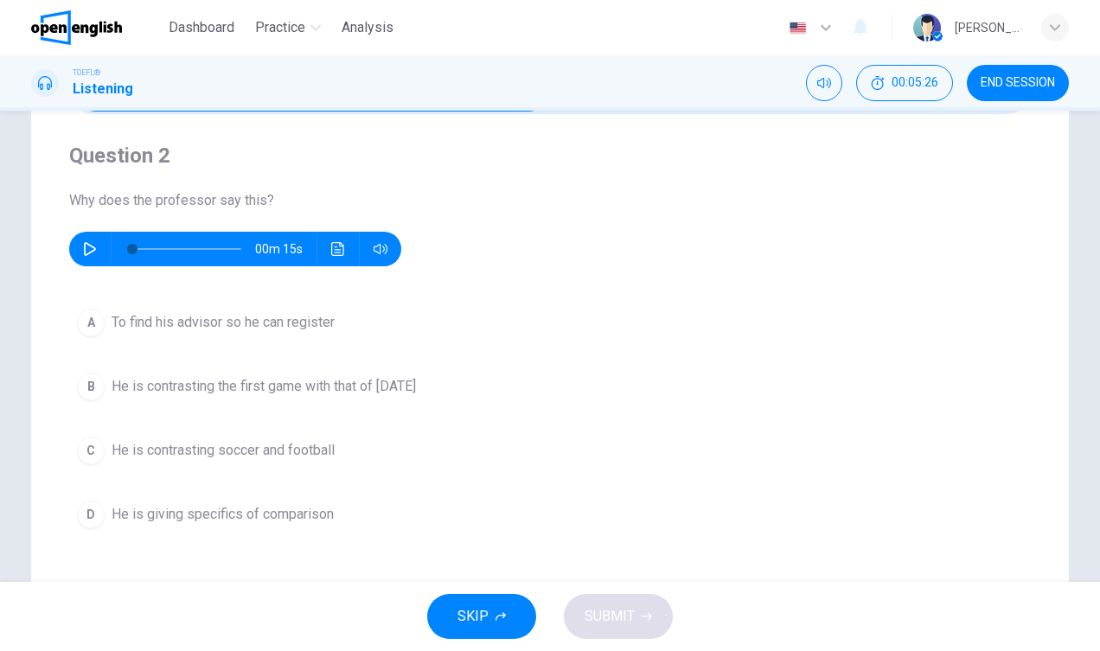
click at [87, 243] on icon "button" at bounding box center [90, 249] width 12 height 14
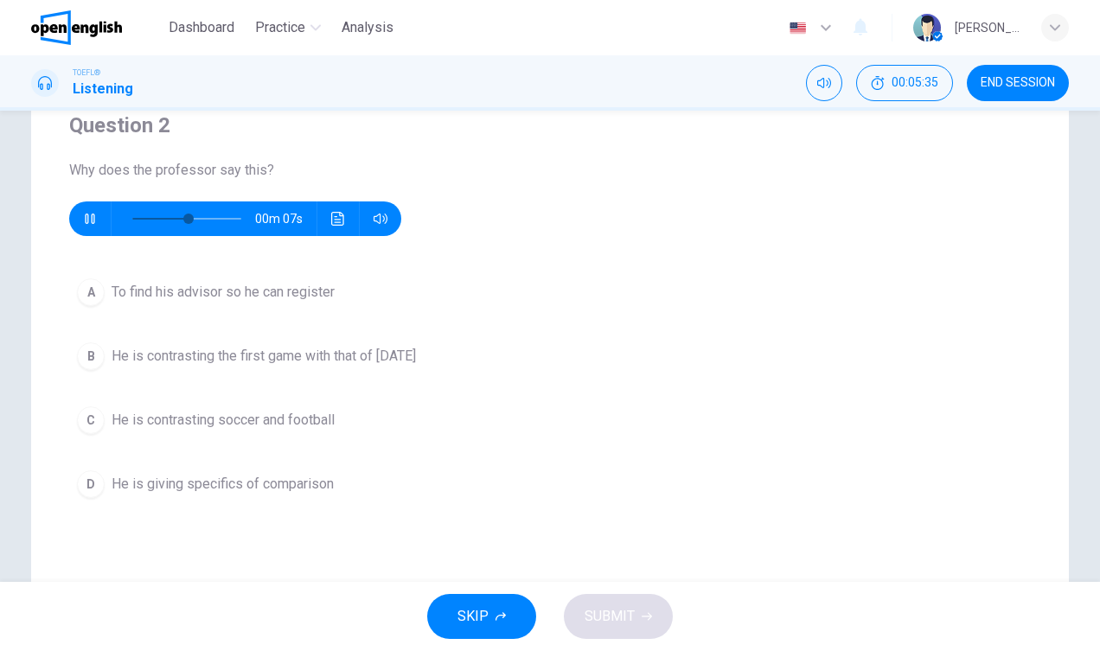
scroll to position [150, 0]
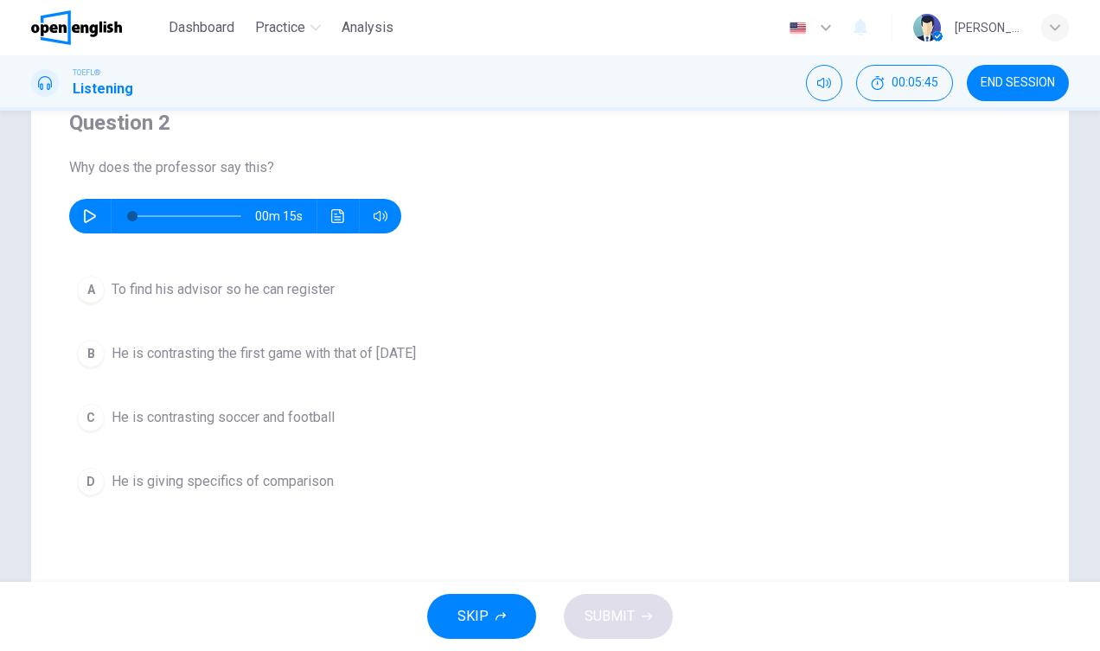
click at [109, 418] on button "C He is contrasting soccer and football" at bounding box center [549, 417] width 961 height 43
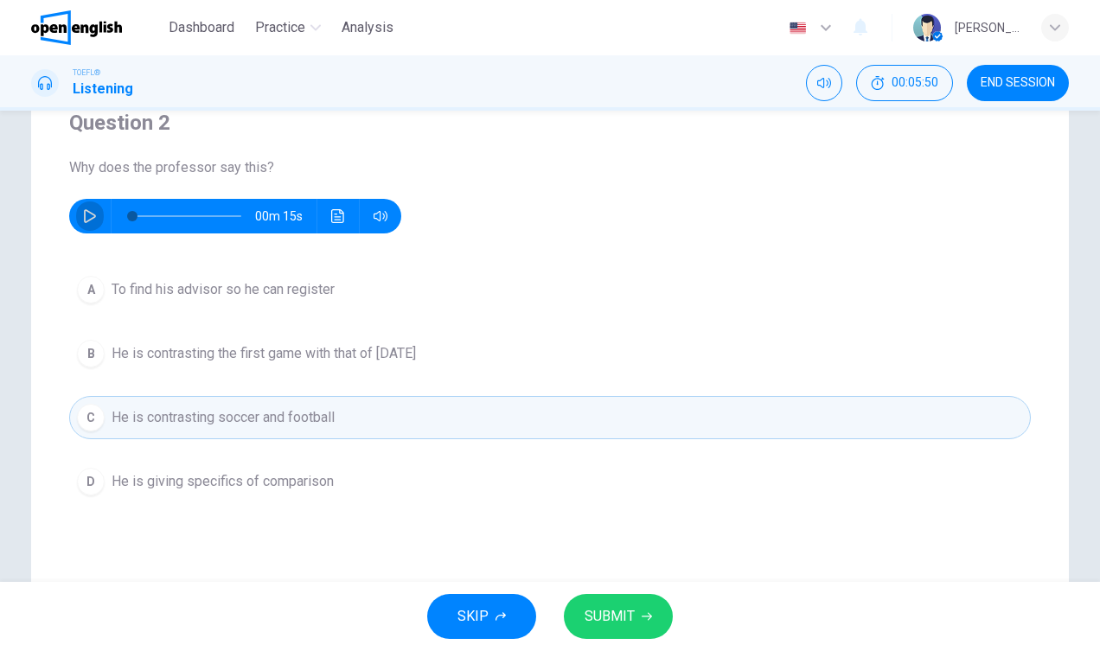
click at [85, 219] on icon "button" at bounding box center [90, 216] width 12 height 14
type input "*"
click at [195, 359] on span "He is contrasting the first game with that of today" at bounding box center [264, 353] width 304 height 21
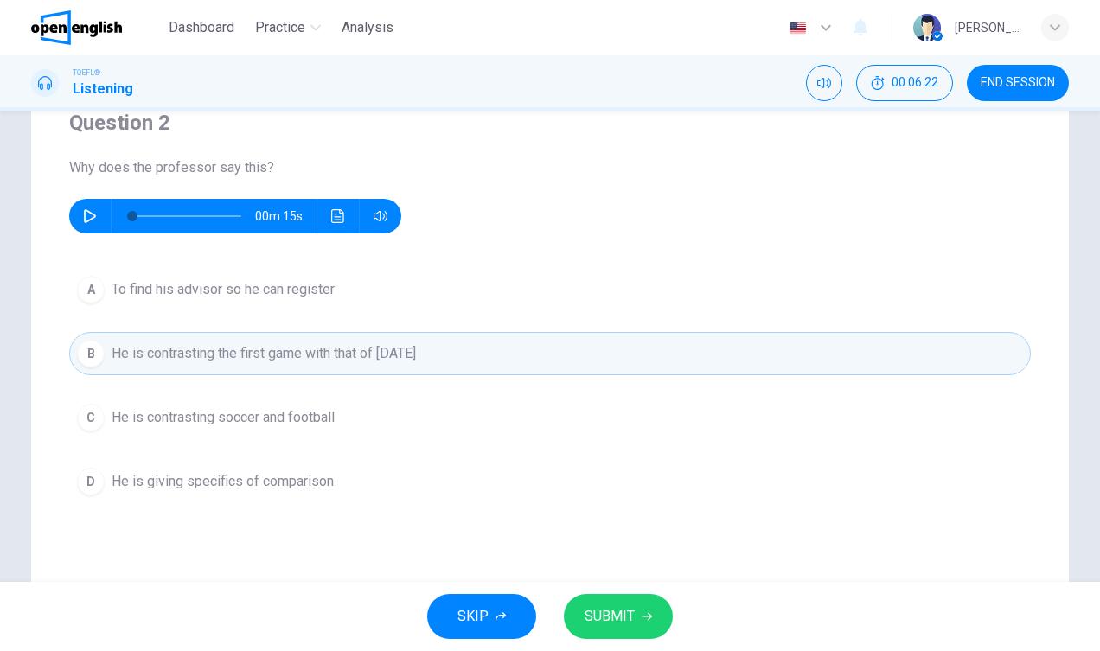
click at [150, 299] on span "To find his advisor so he can register" at bounding box center [223, 289] width 223 height 21
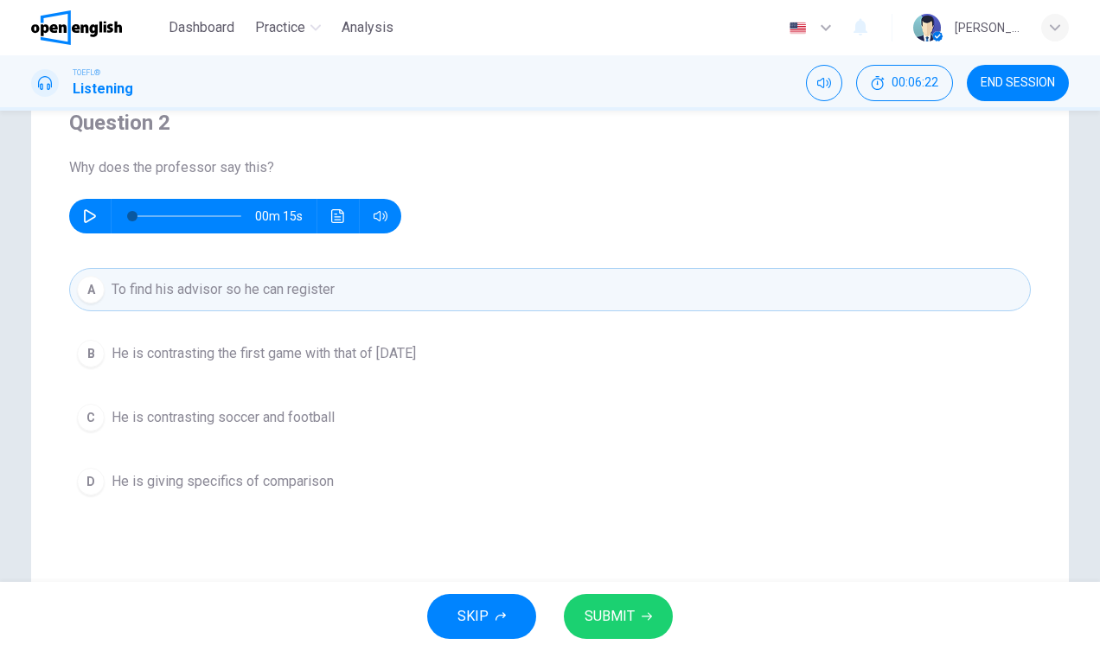
click at [150, 343] on span "He is contrasting the first game with that of today" at bounding box center [264, 353] width 304 height 21
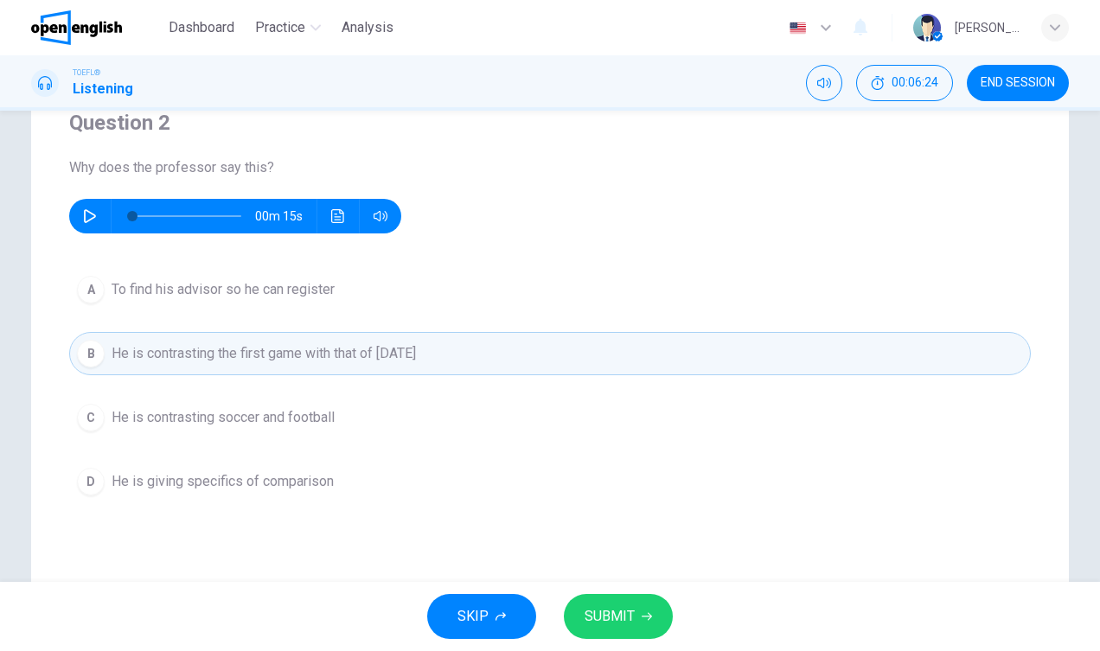
click at [149, 293] on span "To find his advisor so he can register" at bounding box center [223, 289] width 223 height 21
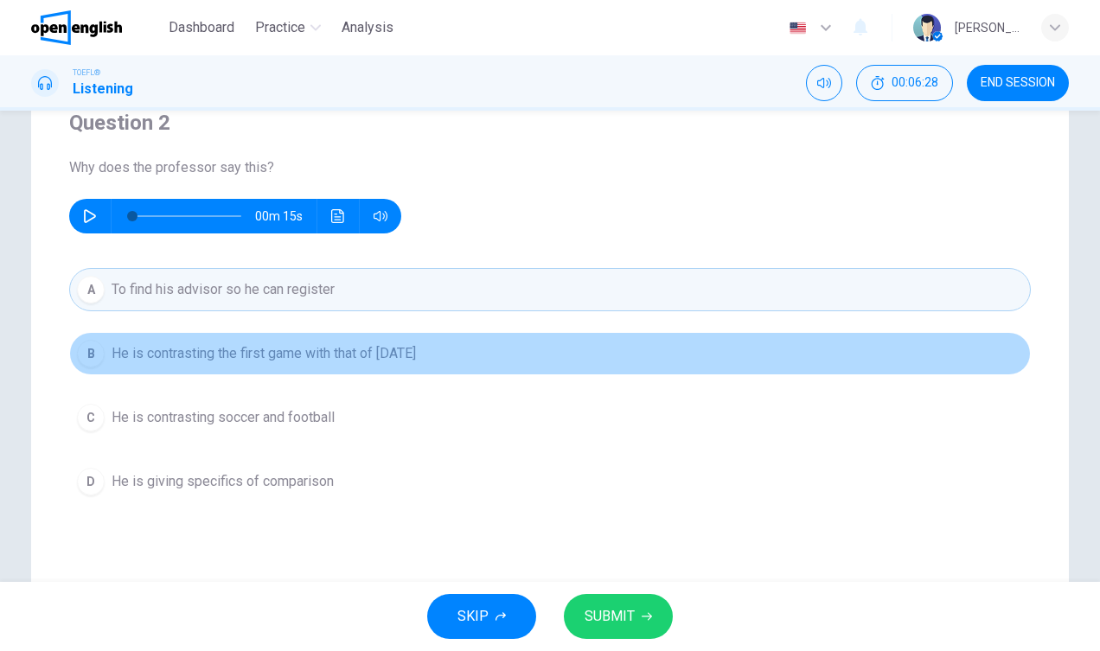
click at [349, 367] on button "B He is contrasting the first game with that of today" at bounding box center [549, 353] width 961 height 43
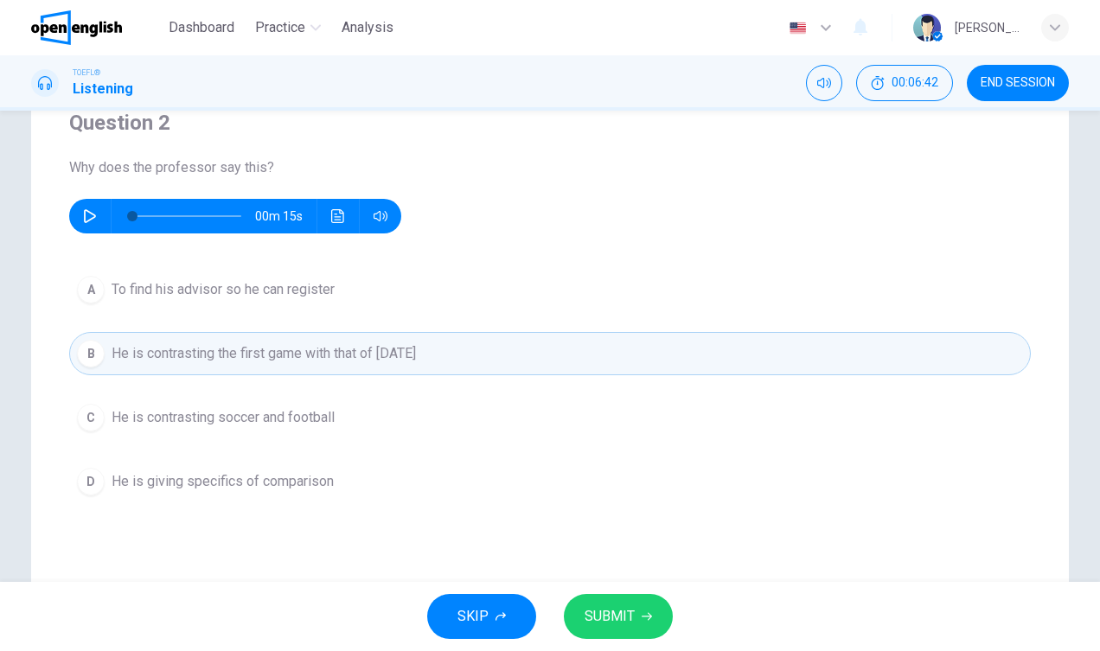
click at [332, 220] on icon "Click to see the audio transcription" at bounding box center [337, 216] width 13 height 14
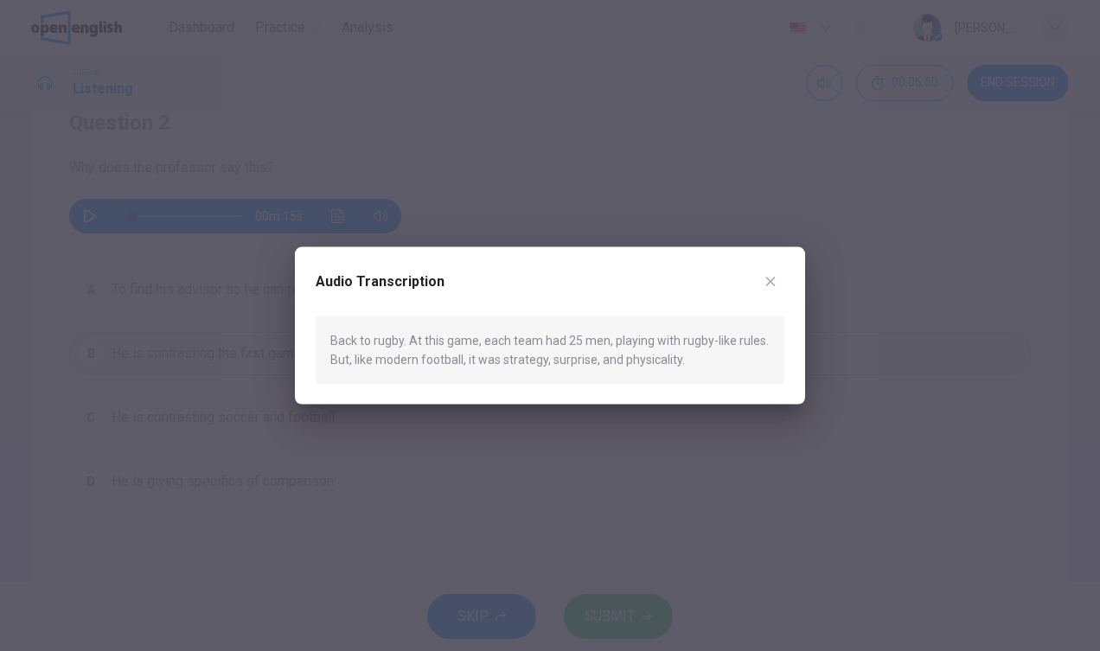
click at [768, 281] on icon "button" at bounding box center [770, 281] width 14 height 14
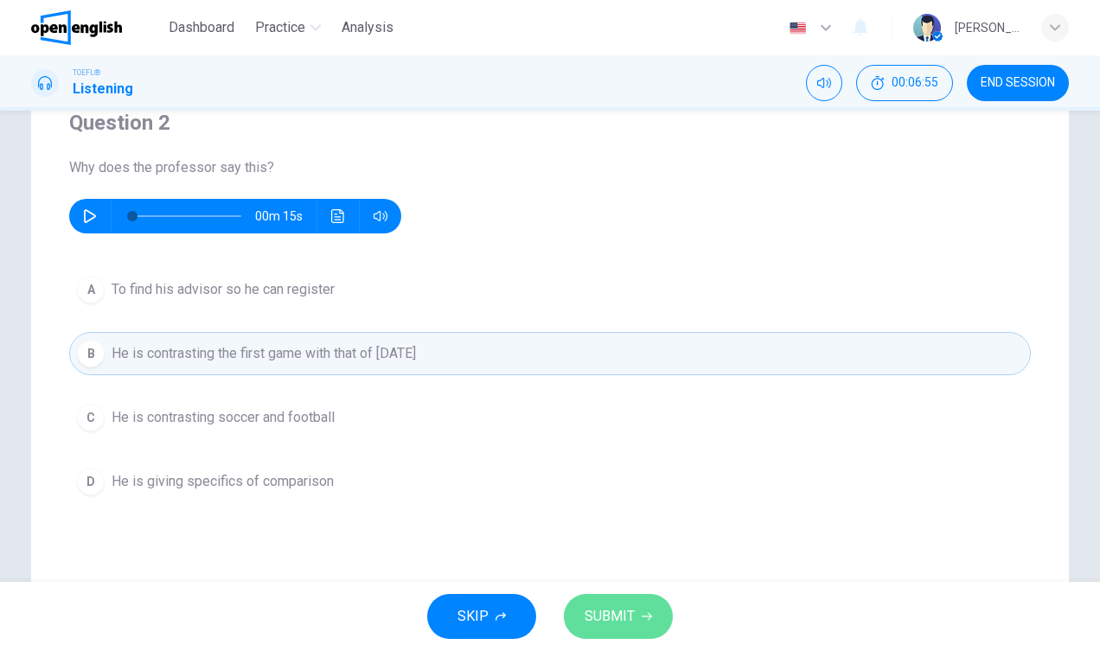
click at [610, 622] on span "SUBMIT" at bounding box center [609, 616] width 50 height 24
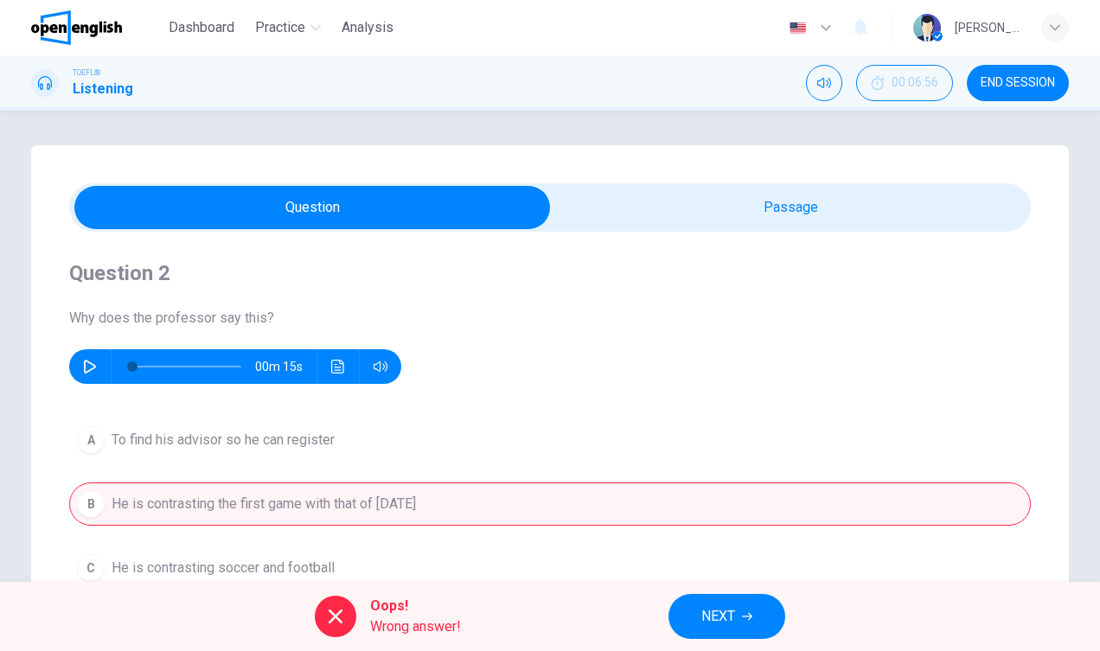
scroll to position [0, 0]
click at [746, 622] on button "NEXT" at bounding box center [726, 616] width 117 height 45
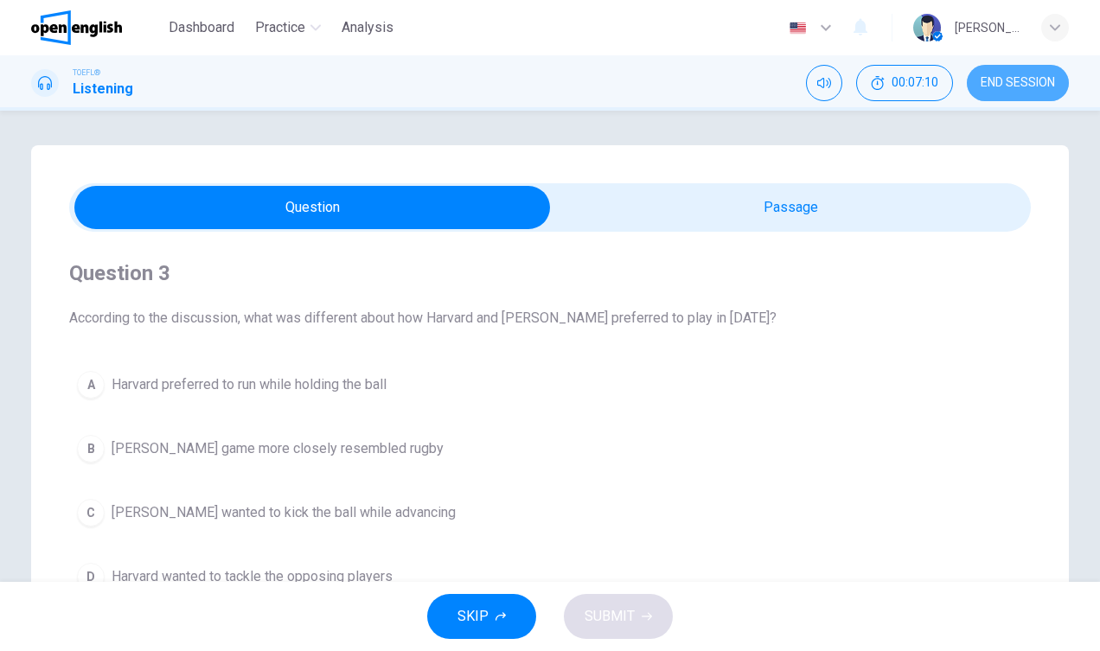
click at [998, 96] on button "END SESSION" at bounding box center [1018, 83] width 102 height 36
